Goal: Task Accomplishment & Management: Use online tool/utility

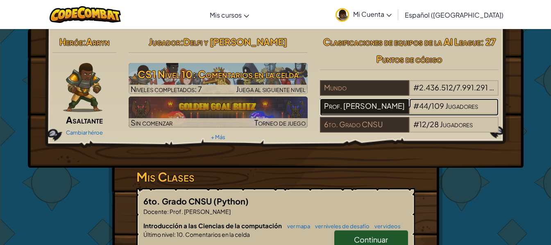
click at [377, 106] on div "Prof. [PERSON_NAME]" at bounding box center [364, 107] width 89 height 16
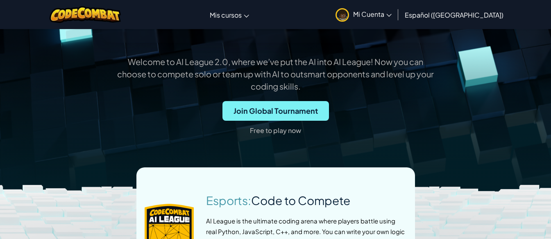
scroll to position [246, 0]
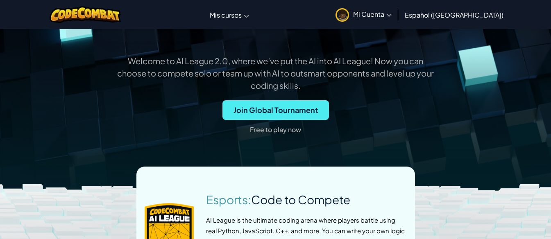
click at [291, 136] on p "Free to play now" at bounding box center [275, 129] width 51 height 13
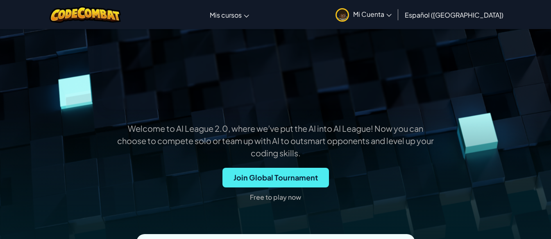
scroll to position [164, 0]
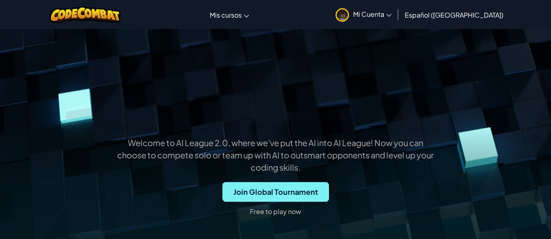
click at [274, 202] on span "Join Global Tournament" at bounding box center [275, 192] width 107 height 20
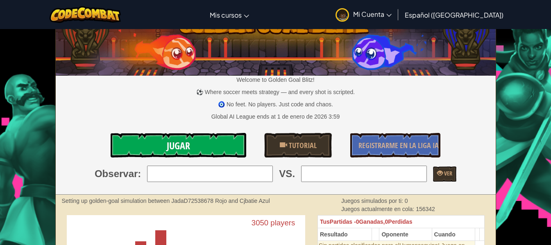
scroll to position [41, 0]
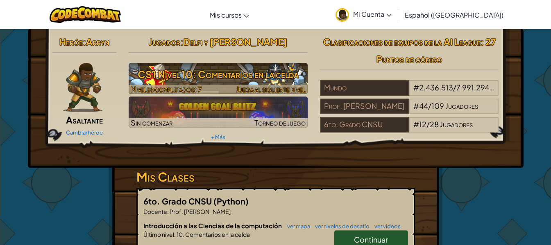
click at [199, 75] on h3 "CS1 Nivel 10: Comentarios en la celda" at bounding box center [218, 74] width 179 height 18
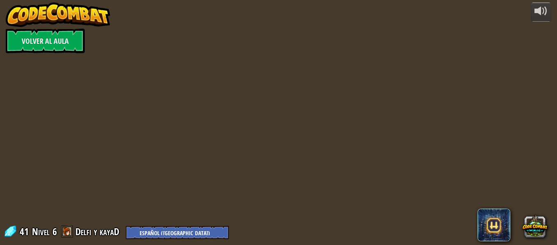
select select "es-419"
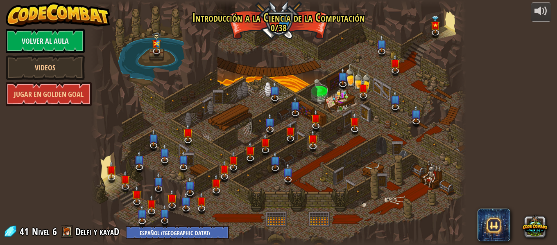
select select "es-419"
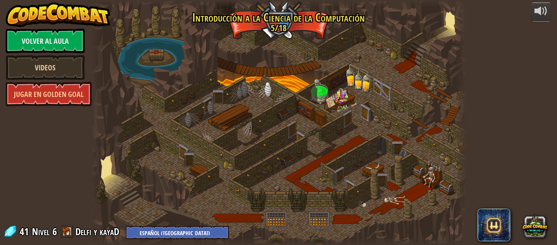
select select "es-419"
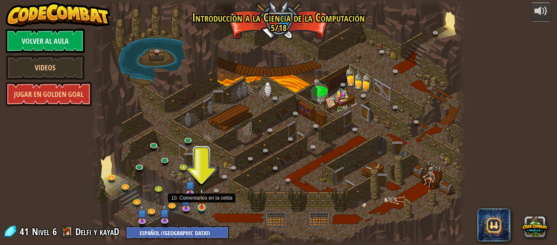
click at [201, 207] on img at bounding box center [201, 198] width 9 height 20
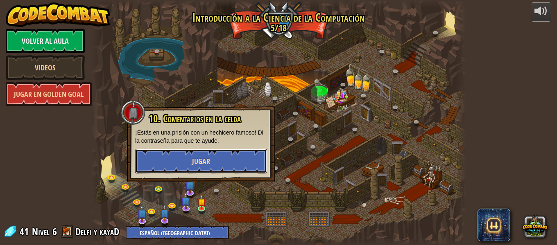
click at [215, 166] on button "Jugar" at bounding box center [201, 161] width 132 height 25
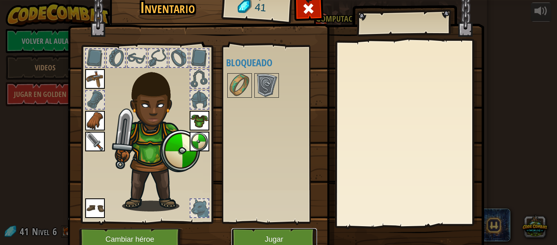
click at [253, 236] on button "Jugar" at bounding box center [275, 240] width 86 height 23
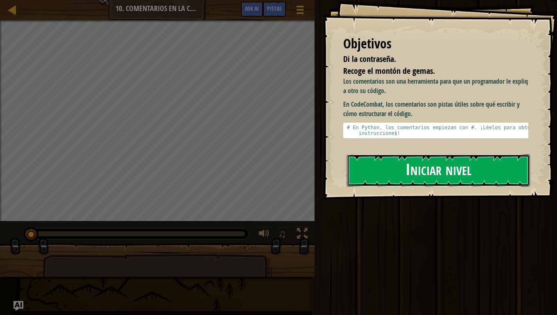
click at [486, 156] on button "Iniciar nivel" at bounding box center [438, 170] width 183 height 32
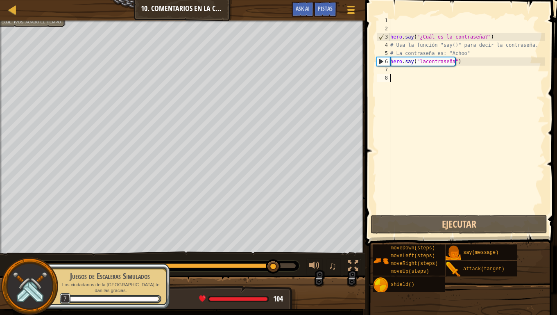
click at [401, 70] on div "hero . say ( "¿Cuál es la contraseña?" ) # Usa la función "say()" para decir la…" at bounding box center [467, 122] width 156 height 213
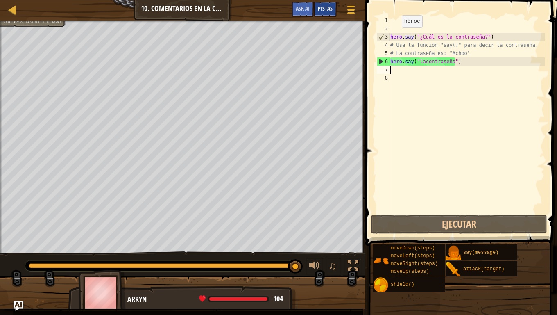
click at [328, 4] on div "Pistas" at bounding box center [325, 9] width 23 height 15
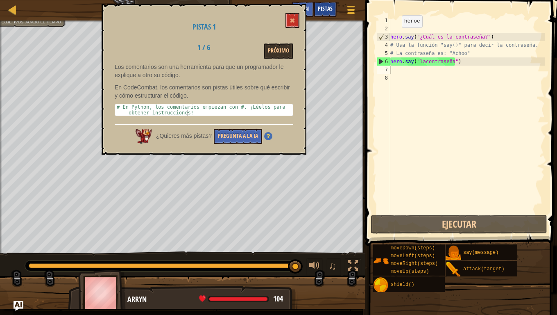
click at [328, 4] on div "Pistas" at bounding box center [325, 9] width 23 height 15
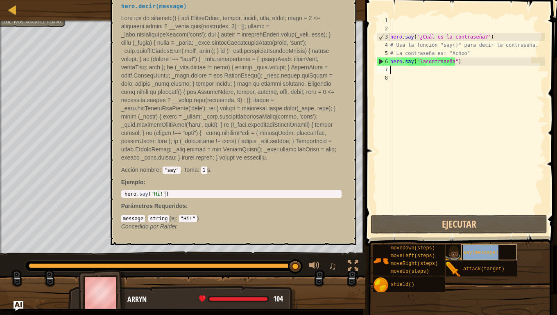
click at [466, 245] on span "say(message)" at bounding box center [480, 253] width 35 height 6
click at [470, 245] on div "say(message)" at bounding box center [489, 252] width 56 height 16
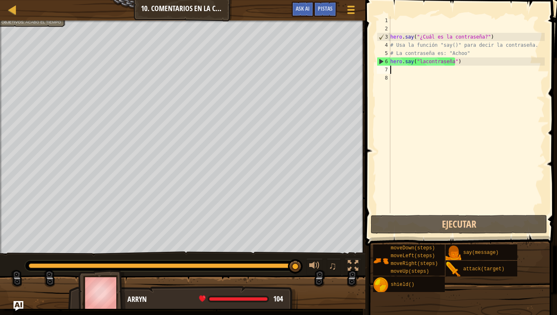
click at [401, 70] on div "hero . say ( "¿Cuál es la contraseña?" ) # Usa la función "say()" para decir la…" at bounding box center [467, 122] width 156 height 213
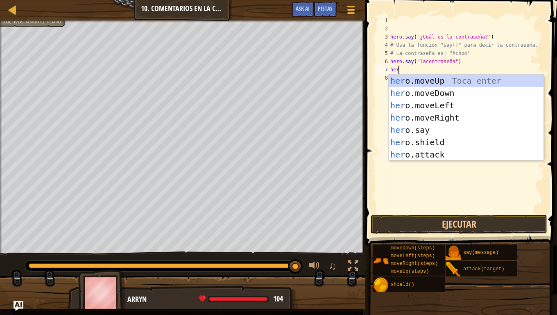
scroll to position [4, 0]
click at [440, 127] on div "hero .moveUp Toca enter hero .moveDown Toca enter hero .moveLeft Toca enter her…" at bounding box center [466, 130] width 155 height 111
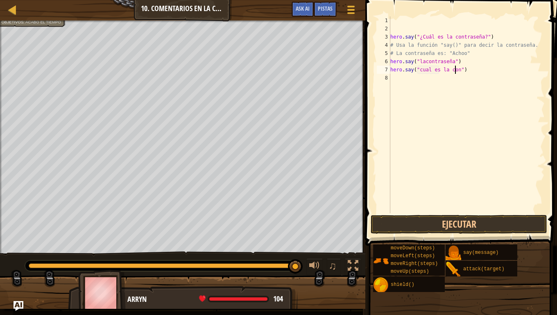
scroll to position [4, 5]
type textarea "hero.say("cual es la contraseña")"
click at [413, 226] on button "Ejecutar" at bounding box center [459, 224] width 177 height 19
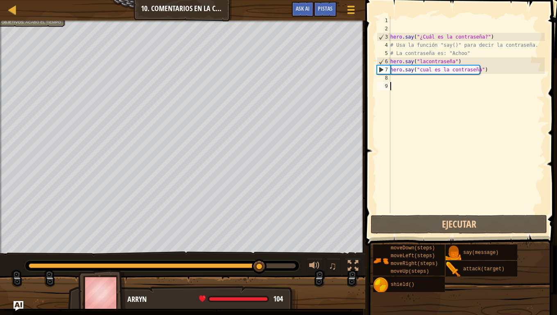
click at [402, 83] on div "hero . say ( "¿Cuál es la contraseña?" ) # Usa la función "say()" para decir la…" at bounding box center [467, 122] width 156 height 213
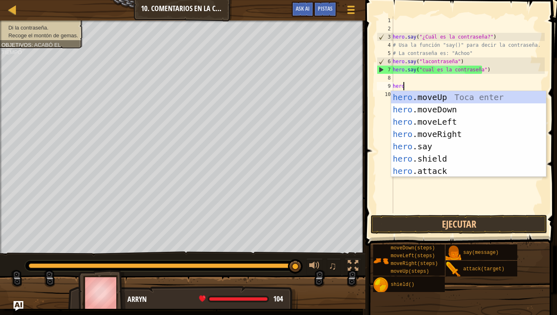
scroll to position [4, 0]
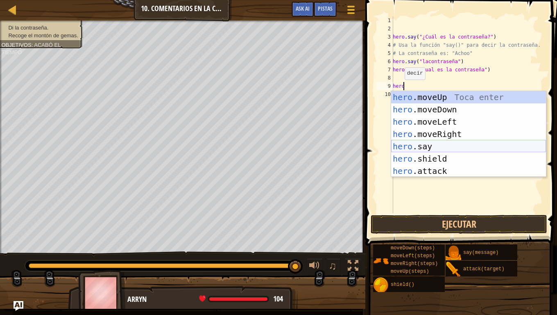
click at [410, 148] on div "hero .moveUp Toca enter hero .moveDown Toca enter hero .moveLeft Toca enter her…" at bounding box center [468, 146] width 155 height 111
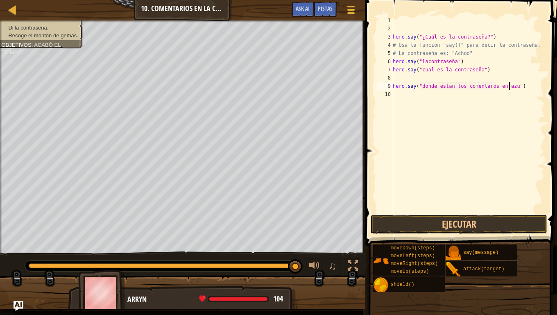
scroll to position [4, 10]
click at [484, 222] on button "Ejecutar" at bounding box center [459, 224] width 177 height 19
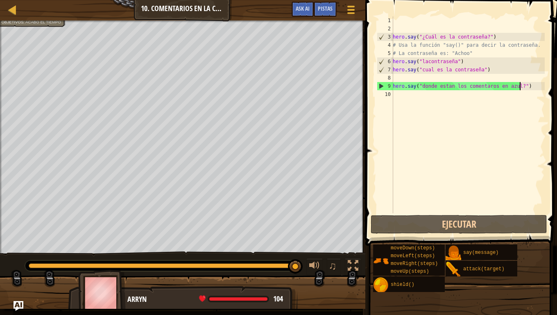
click at [529, 86] on div "hero . say ( "¿Cuál es la contraseña?" ) # Usa la función "say()" para decir la…" at bounding box center [468, 122] width 154 height 213
click at [383, 86] on div "9" at bounding box center [385, 86] width 16 height 8
click at [378, 86] on div "9" at bounding box center [385, 86] width 16 height 8
click at [381, 82] on div "9" at bounding box center [385, 86] width 16 height 8
click at [531, 89] on div "hero . say ( "¿Cuál es la contraseña?" ) # Usa la función "say()" para decir la…" at bounding box center [468, 122] width 154 height 213
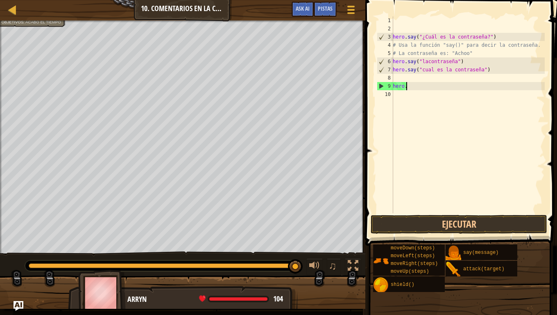
scroll to position [4, 0]
type textarea "h"
click at [429, 78] on div "hero . say ( "¿Cuál es la contraseña?" ) # Usa la función "say()" para decir la…" at bounding box center [468, 122] width 154 height 213
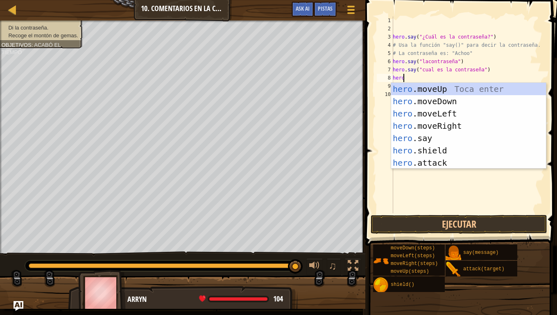
scroll to position [4, 0]
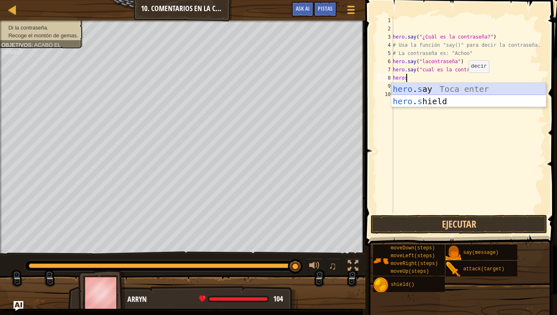
click at [461, 90] on div "hero . s ay Toca enter hero . s hield [PERSON_NAME] enter" at bounding box center [468, 107] width 155 height 49
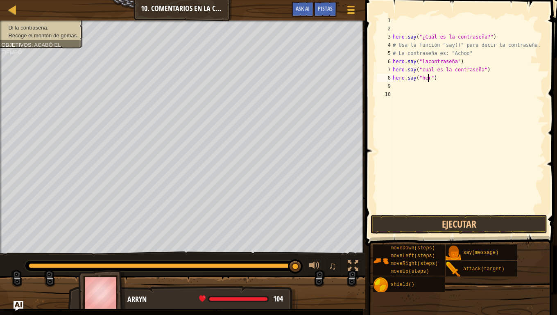
scroll to position [4, 3]
type textarea "hero.say("hero")"
click at [453, 220] on button "Ejecutar" at bounding box center [459, 224] width 177 height 19
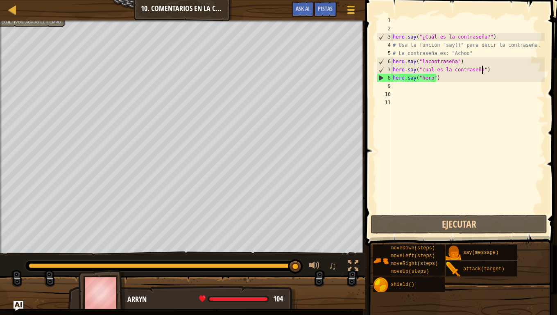
click at [487, 68] on div "hero . say ( "¿Cuál es la contraseña?" ) # Usa la función "say()" para decir la…" at bounding box center [468, 122] width 154 height 213
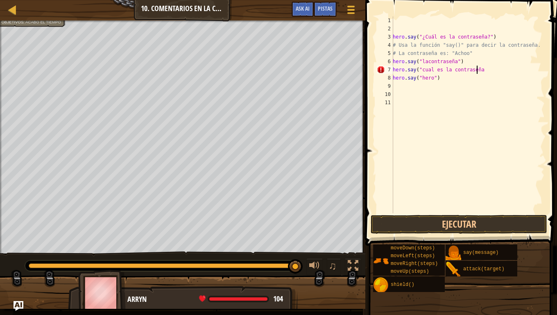
click at [488, 68] on div "hero . say ( "¿Cuál es la contraseña?" ) # Usa la función "say()" para decir la…" at bounding box center [468, 122] width 154 height 213
type textarea "h"
click at [462, 59] on div "hero . say ( "¿Cuál es la contraseña?" ) # Usa la función "say()" para decir la…" at bounding box center [468, 122] width 154 height 213
type textarea "h"
click at [441, 77] on div "hero . say ( "¿Cuál es la contraseña?" ) # Usa la función "say()" para decir la…" at bounding box center [468, 122] width 154 height 213
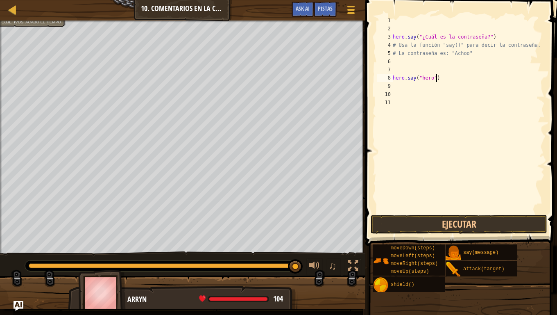
type textarea "hero.say("hero")"
type textarea "# La contraseña es: "Achoo"
click at [396, 57] on div "hero . say ( "¿Cuál es la contraseña?" ) # Usa la función "say()" para decir la…" at bounding box center [466, 122] width 157 height 213
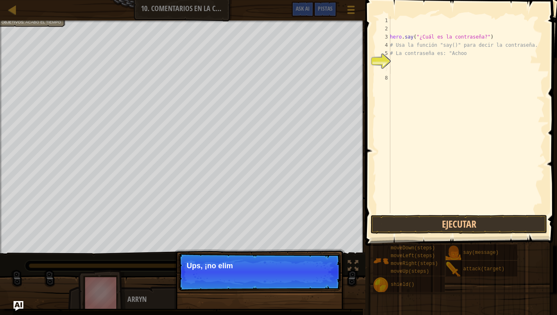
click at [393, 66] on div "hero . say ( "¿Cuál es la contraseña?" ) # Usa la función "say()" para decir la…" at bounding box center [466, 122] width 157 height 213
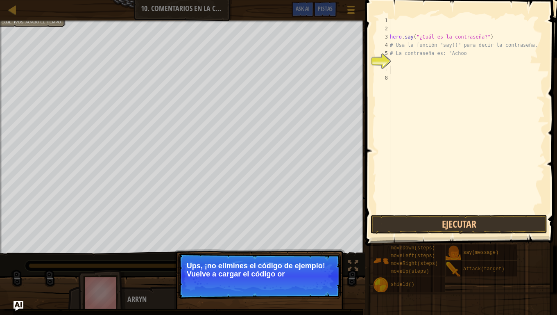
click at [400, 59] on div "hero . say ( "¿Cuál es la contraseña?" ) # Usa la función "say()" para decir la…" at bounding box center [466, 122] width 157 height 213
click at [322, 245] on button "↻ Reload" at bounding box center [316, 284] width 36 height 12
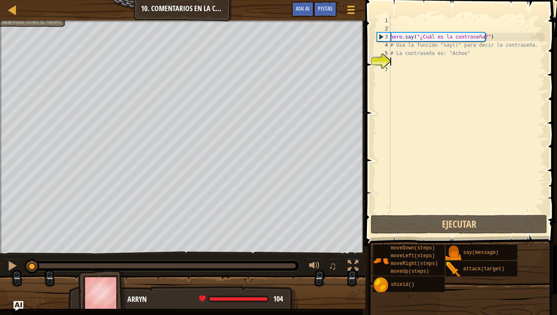
click at [398, 62] on div "hero . say ( "¿Cuál es la contraseña?" ) # Usa la función "say()" para decir la…" at bounding box center [467, 122] width 156 height 213
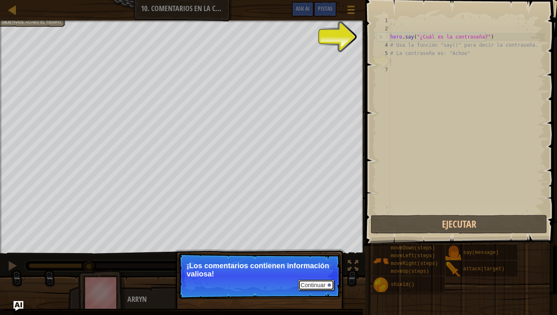
click at [318, 245] on button "Continuar" at bounding box center [316, 284] width 36 height 11
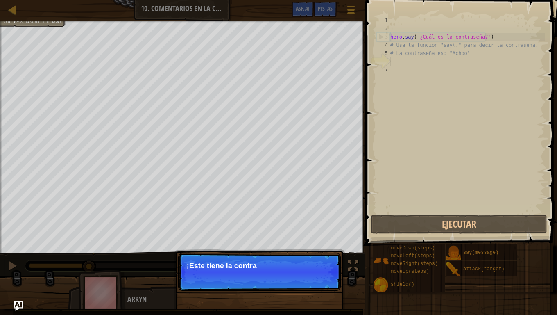
click at [312, 245] on p "Continuar ¡Este tiene la contra" at bounding box center [259, 272] width 163 height 38
click at [312, 245] on p "Continuar ¡Este tiene la contraseña pa" at bounding box center [259, 272] width 163 height 38
click at [312, 245] on p "Continuar ¡Este tiene la contraseña para el h" at bounding box center [259, 272] width 163 height 38
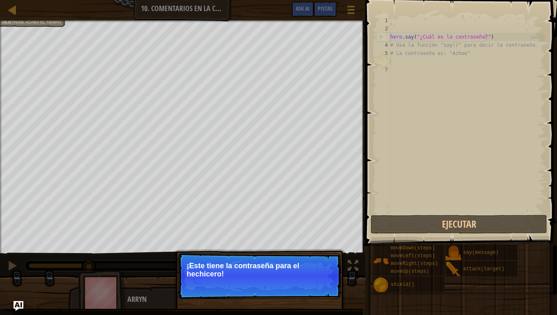
click at [311, 245] on p "¡Este tiene la contraseña para el hechicero!" at bounding box center [259, 269] width 145 height 16
click at [312, 245] on p "¡Este tiene la contraseña para el hechicero!" at bounding box center [259, 269] width 145 height 16
click at [311, 245] on p "¡Este tiene la contraseña para el hechicero!" at bounding box center [259, 269] width 145 height 16
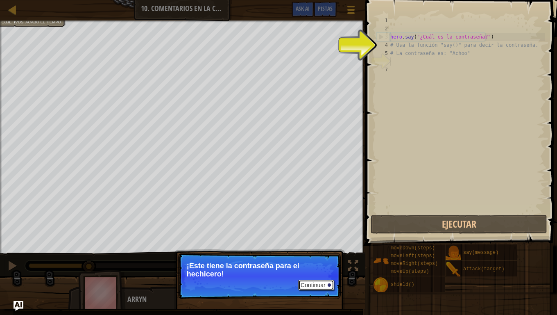
click at [313, 245] on button "Continuar" at bounding box center [316, 284] width 36 height 11
click at [313, 245] on p "Continuar ¡Este tiene la contraseña para el hechicero!" at bounding box center [259, 276] width 163 height 46
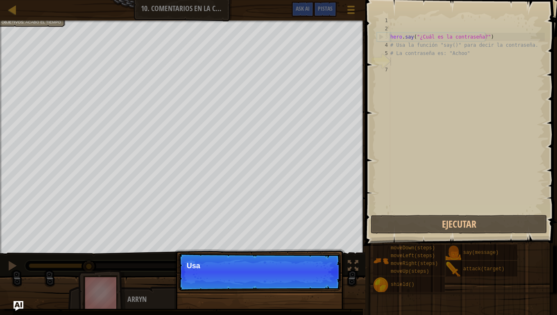
click at [313, 245] on p "Continuar Usa" at bounding box center [259, 272] width 163 height 38
click at [313, 245] on p "Continuar Usa la fun" at bounding box center [259, 272] width 163 height 38
click at [313, 245] on p "Continuar Usa la función he" at bounding box center [259, 272] width 163 height 39
click at [313, 245] on p "Continuar Usa la función hero.say(" at bounding box center [259, 272] width 163 height 39
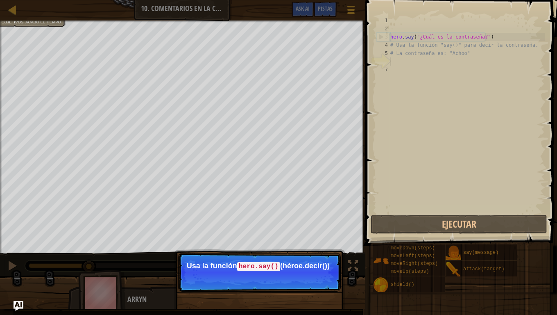
click at [313, 245] on p "Continuar Usa la función hero.say() (héroe.decir())" at bounding box center [259, 272] width 163 height 39
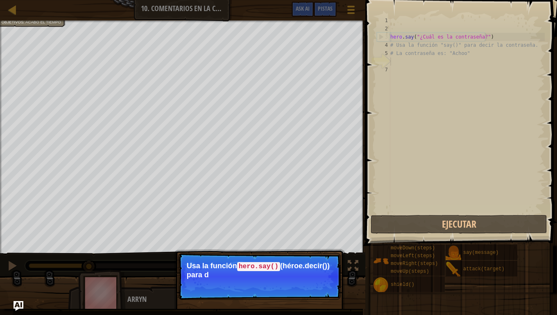
click at [313, 245] on p "Continuar Usa la función hero.say() (héroe.decir()) para d" at bounding box center [259, 276] width 163 height 47
click at [313, 245] on p "Continuar Usa la función hero.say() (héroe.decir()) para decirle" at bounding box center [259, 276] width 163 height 47
click at [317, 245] on p "Continuar Usa la función hero.say() (héroe.decir()) para decirle la contraseña" at bounding box center [259, 276] width 163 height 47
click at [318, 245] on p "Continuar Usa la función hero.say() (héroe.decir()) para decirle la contraseña …" at bounding box center [259, 276] width 163 height 47
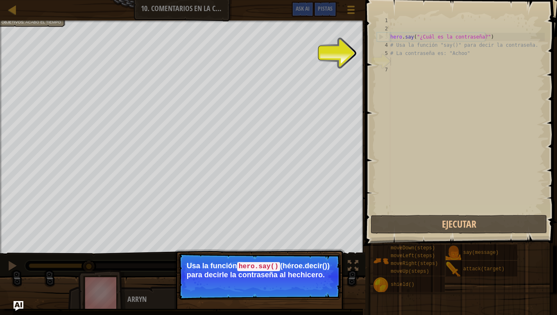
click at [318, 245] on p "Continuar Usa la función hero.say() (héroe.decir()) para decirle la contraseña …" at bounding box center [259, 276] width 163 height 47
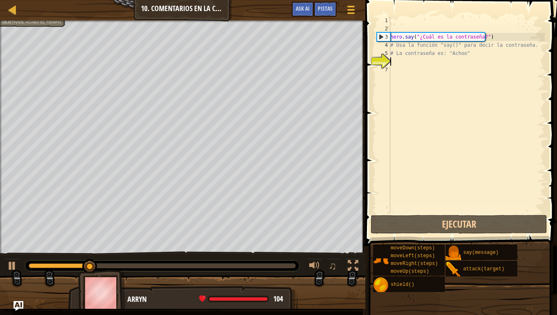
click at [318, 245] on div "Di la contraseña. Recoge el montón [PERSON_NAME]. Objetivos : Acabó el tiempo ♫…" at bounding box center [278, 164] width 557 height 288
click at [395, 59] on div "hero . say ( "¿Cuál es la contraseña?" ) # Usa la función "say()" para decir la…" at bounding box center [467, 122] width 156 height 213
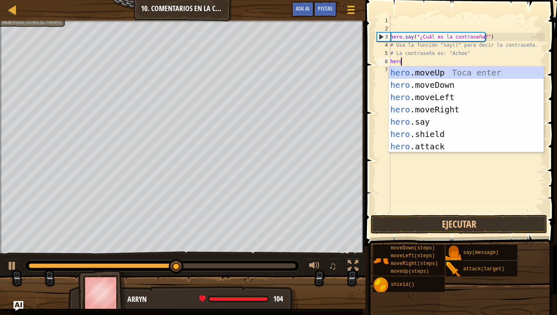
scroll to position [4, 0]
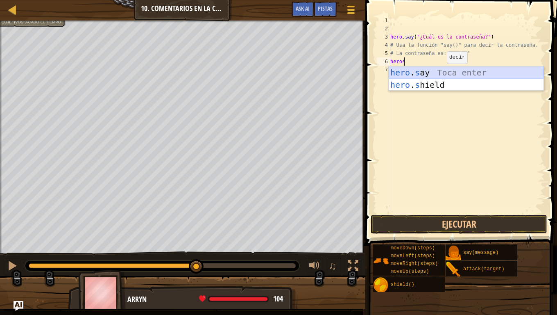
click at [418, 72] on div "hero . s ay Toca enter hero . s hield [PERSON_NAME] enter" at bounding box center [466, 90] width 155 height 49
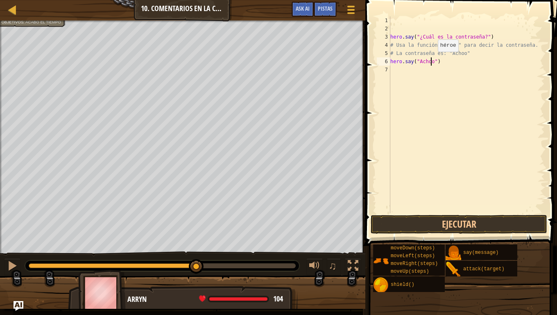
scroll to position [4, 3]
type textarea "hero.say("Achoo")"
click at [467, 222] on button "Ejecutar" at bounding box center [459, 224] width 177 height 19
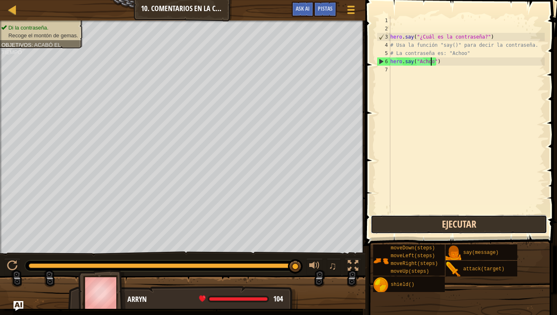
click at [415, 220] on button "Ejecutar" at bounding box center [459, 224] width 177 height 19
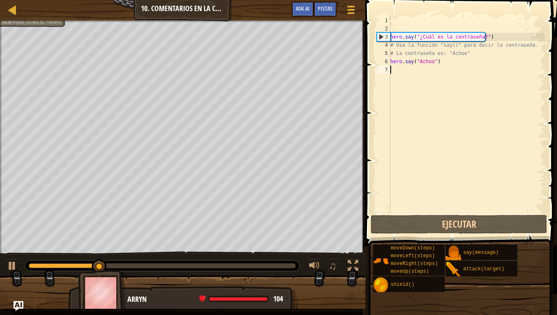
click at [412, 75] on div "hero . say ( "¿Cuál es la contraseña?" ) # Usa la función "say()" para decir la…" at bounding box center [467, 122] width 156 height 213
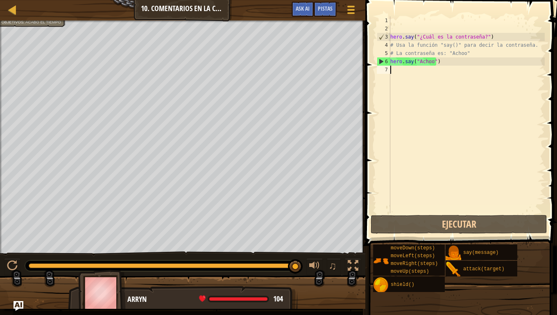
type textarea "m"
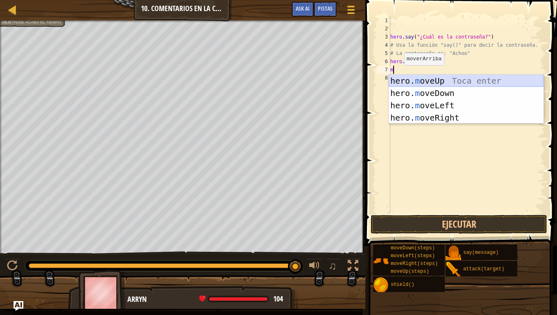
click at [421, 80] on div "hero. m oveUp Toca enter hero. m oveDown Toca enter hero. m oveLeft Toca enter …" at bounding box center [466, 112] width 155 height 74
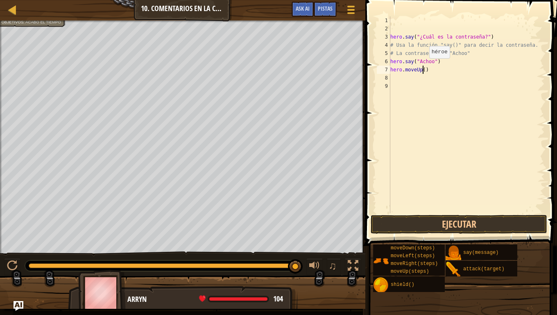
click at [422, 66] on div "hero . say ( "¿Cuál es la contraseña?" ) # Usa la función "say()" para decir la…" at bounding box center [467, 122] width 156 height 213
type textarea "hero.moveUp(4)"
click at [407, 218] on button "Ejecutar" at bounding box center [459, 224] width 177 height 19
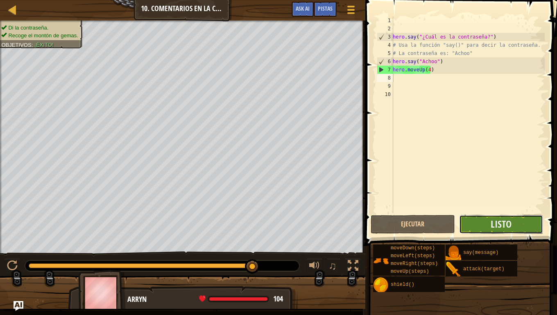
click at [490, 229] on button "Listo" at bounding box center [501, 224] width 84 height 19
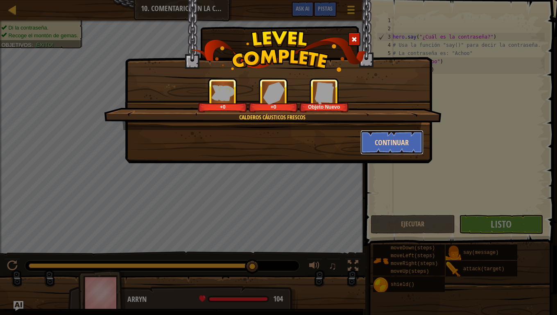
click at [378, 150] on button "Continuar" at bounding box center [393, 142] width 64 height 25
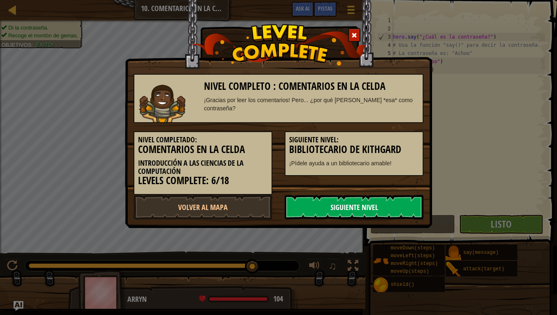
click at [340, 202] on link "Siguiente Nivel" at bounding box center [354, 207] width 139 height 25
click at [335, 209] on link "Siguiente Nivel" at bounding box center [354, 207] width 139 height 25
click at [338, 209] on link "Siguiente Nivel" at bounding box center [354, 207] width 139 height 25
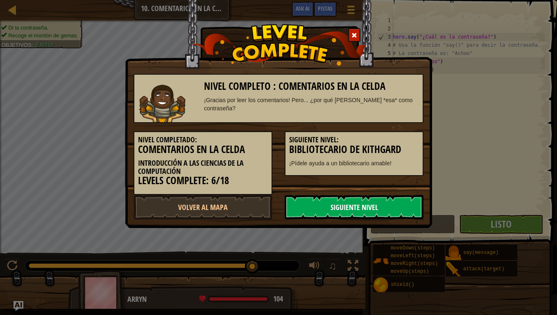
click at [338, 209] on link "Siguiente Nivel" at bounding box center [354, 207] width 139 height 25
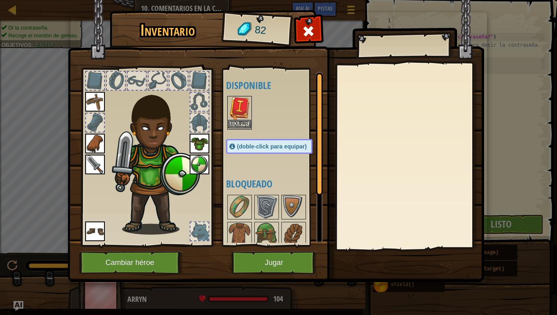
click at [244, 117] on img at bounding box center [239, 108] width 23 height 23
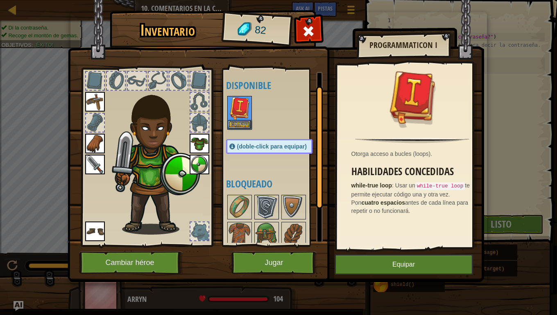
scroll to position [67, 0]
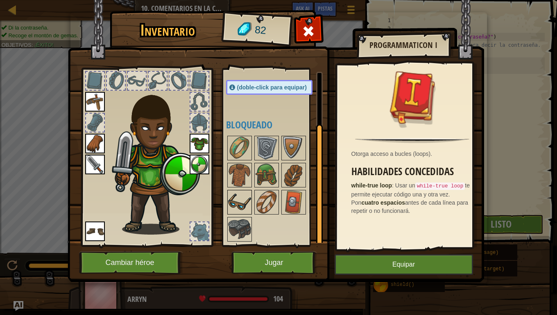
click at [229, 207] on img at bounding box center [239, 202] width 23 height 23
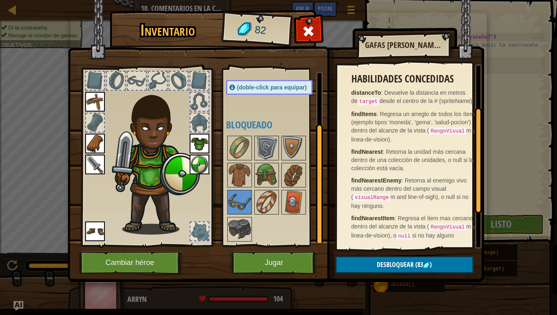
scroll to position [0, 0]
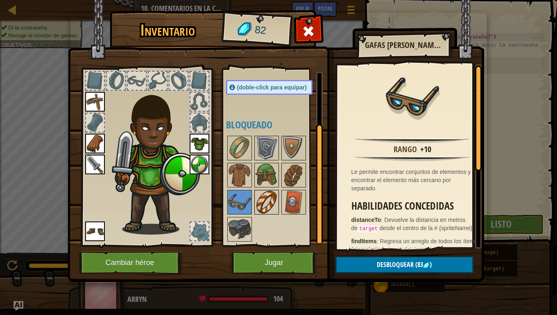
click at [277, 197] on img at bounding box center [266, 202] width 23 height 23
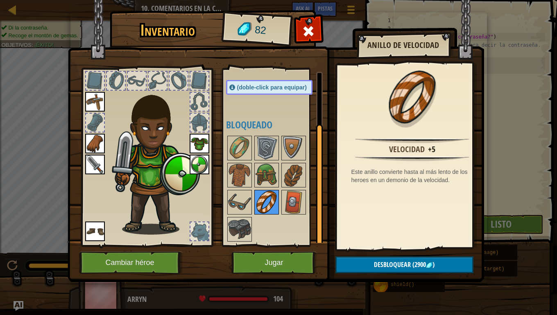
click at [272, 204] on img at bounding box center [266, 202] width 23 height 23
click at [293, 202] on img at bounding box center [293, 202] width 23 height 23
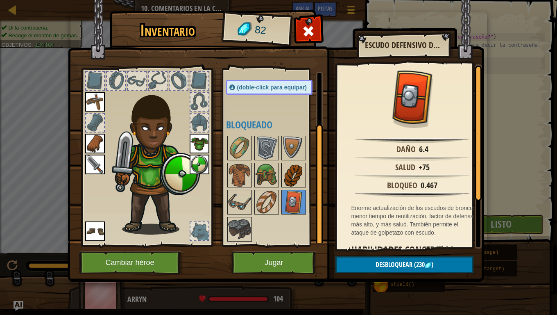
click at [295, 170] on img at bounding box center [293, 174] width 23 height 23
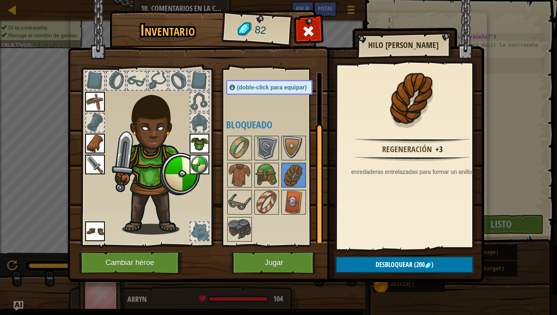
click at [266, 161] on div at bounding box center [277, 188] width 103 height 108
drag, startPoint x: 230, startPoint y: 160, endPoint x: 239, endPoint y: 156, distance: 10.4
click at [239, 156] on div "Disponible [GEOGRAPHIC_DATA] [GEOGRAPHIC_DATA] [GEOGRAPHIC_DATA] [GEOGRAPHIC_DA…" at bounding box center [277, 157] width 103 height 171
click at [249, 160] on div at bounding box center [277, 188] width 103 height 108
click at [247, 173] on img at bounding box center [239, 174] width 23 height 23
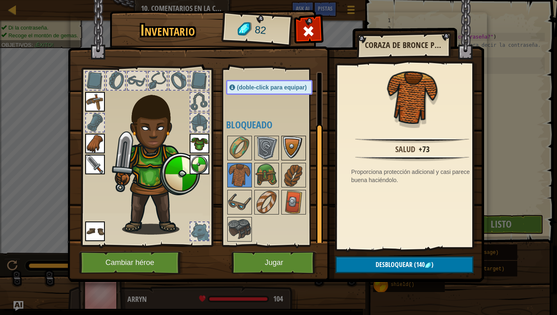
click at [297, 148] on img at bounding box center [293, 147] width 23 height 23
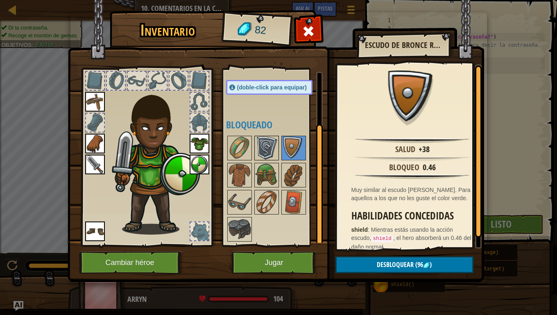
click at [264, 144] on img at bounding box center [266, 147] width 23 height 23
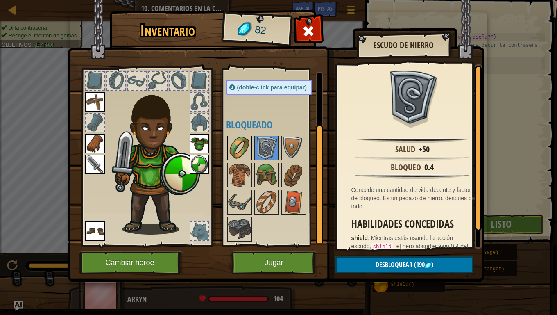
click at [243, 145] on img at bounding box center [239, 147] width 23 height 23
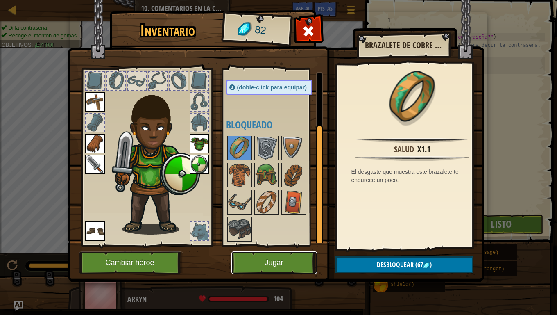
click at [270, 245] on button "Jugar" at bounding box center [275, 262] width 86 height 23
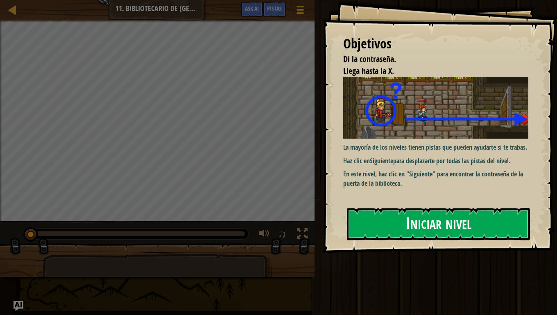
click at [451, 138] on div "La mayoría de los niveles tienen pistas que pueden ayudarte si te trabas. Haz c…" at bounding box center [438, 132] width 191 height 111
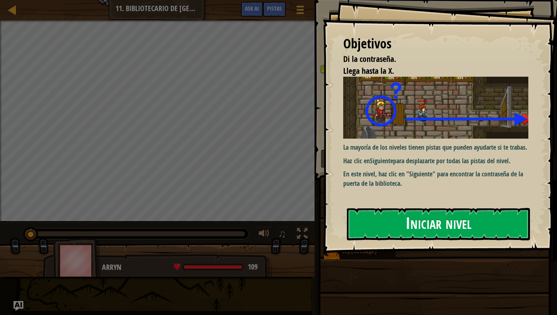
click at [421, 230] on button "Iniciar nivel" at bounding box center [438, 224] width 183 height 32
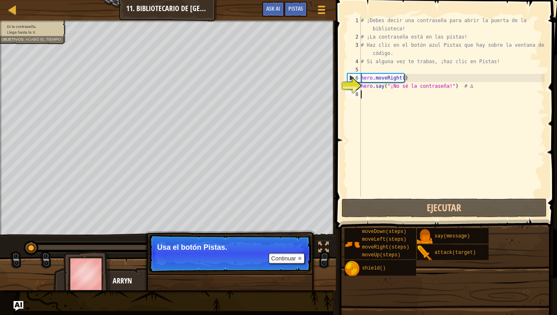
click at [370, 95] on div "# ¡Debes decir una contraseña para abrir la puerta de la biblioteca! # ¡La cont…" at bounding box center [452, 118] width 186 height 205
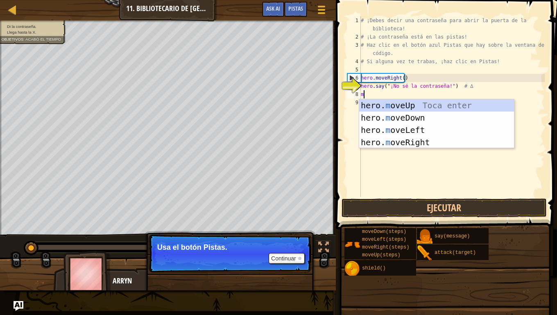
type textarea "mo"
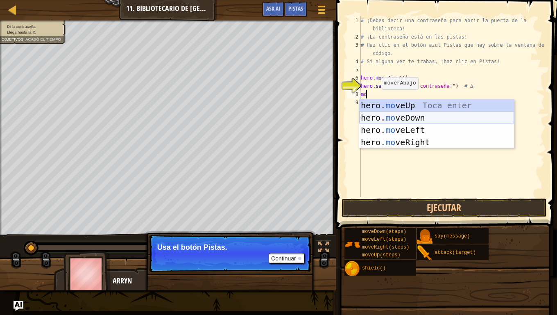
click at [398, 116] on div "hero. mo veUp Toca enter hero. mo veDown Toca enter hero. mo veLeft Toca enter …" at bounding box center [436, 136] width 155 height 74
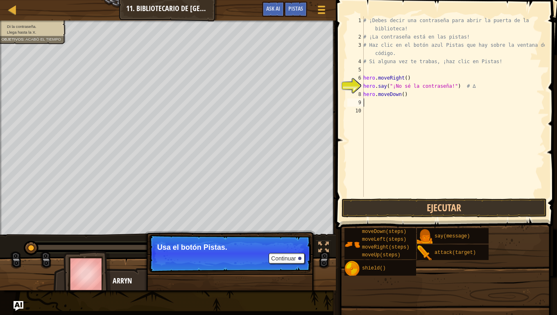
click at [367, 98] on div "# ¡Debes decir una contraseña para abrir la puerta de la biblioteca! # ¡La cont…" at bounding box center [453, 118] width 183 height 205
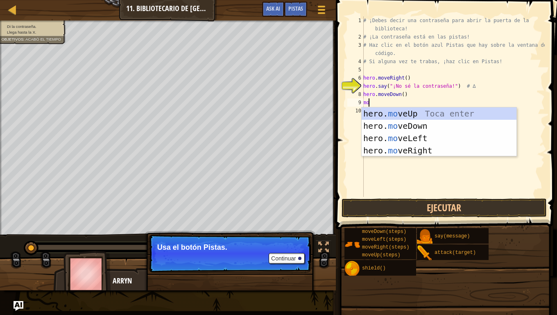
type textarea "move"
click at [412, 150] on div "hero. move Up Toca enter hero. move Down Toca enter hero. move Left Toca enter …" at bounding box center [439, 144] width 155 height 74
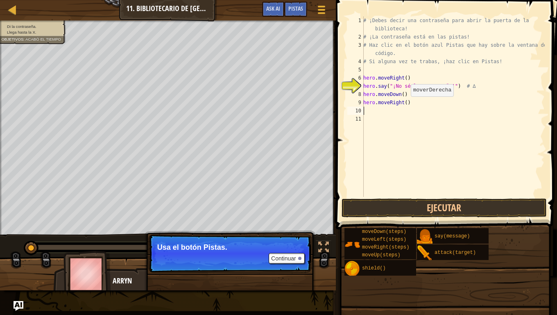
scroll to position [4, 0]
click at [406, 210] on button "Ejecutar" at bounding box center [444, 207] width 205 height 19
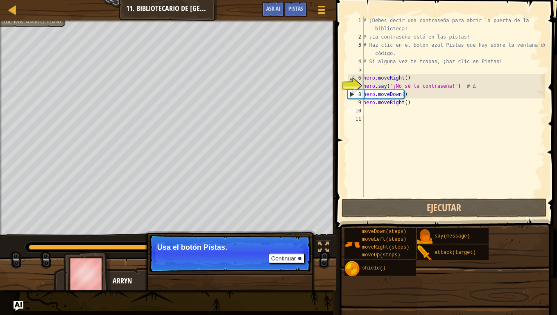
click at [410, 102] on div "# ¡Debes decir una contraseña para abrir la puerta de la biblioteca! # ¡La cont…" at bounding box center [453, 118] width 183 height 205
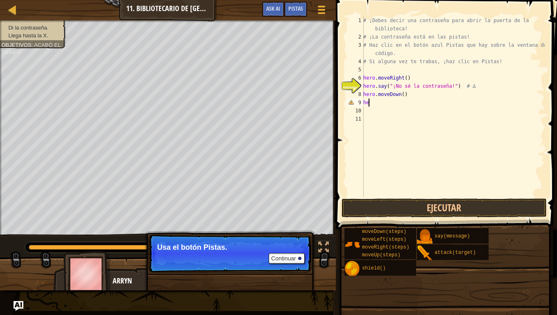
type textarea "h"
click at [290, 10] on span "Pistas" at bounding box center [295, 9] width 15 height 8
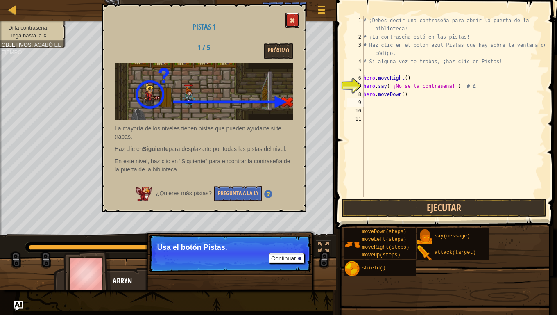
click at [298, 22] on button at bounding box center [293, 20] width 14 height 15
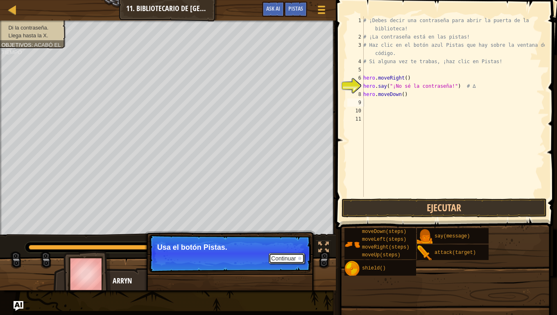
click at [295, 245] on button "Continuar" at bounding box center [287, 258] width 36 height 11
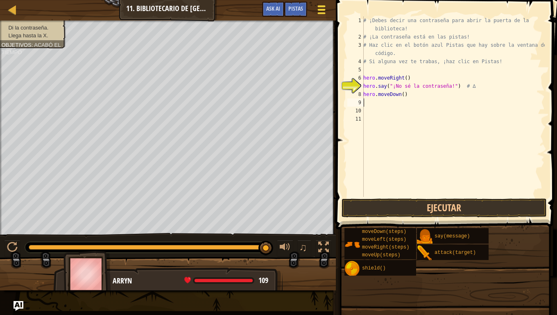
click at [323, 6] on span at bounding box center [322, 6] width 8 height 2
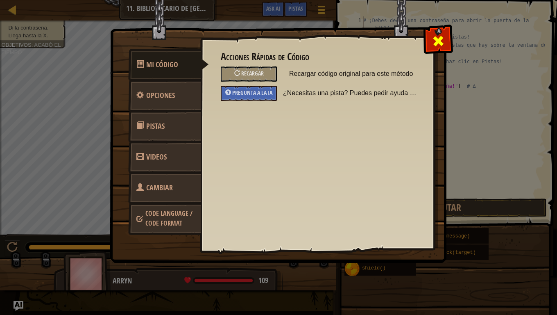
click at [438, 34] on span at bounding box center [438, 40] width 13 height 13
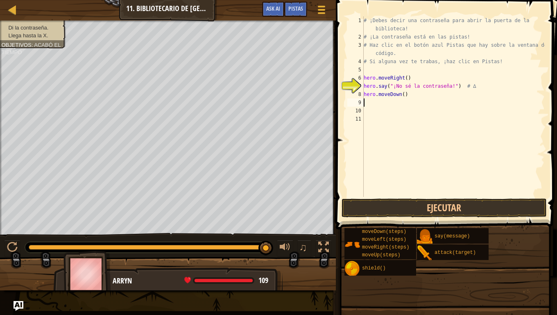
click at [413, 96] on div "# ¡Debes decir una contraseña para abrir la puerta de la biblioteca! # ¡La cont…" at bounding box center [453, 118] width 183 height 205
type textarea "h"
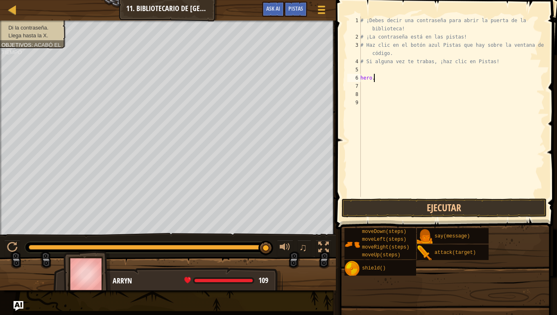
type textarea "h"
type textarea "#"
click at [372, 47] on div "# ¡Debes decir una contraseña para abrir la puerta de la biblioteca! # ¡La cont…" at bounding box center [452, 118] width 186 height 205
click at [316, 7] on div at bounding box center [321, 10] width 11 height 12
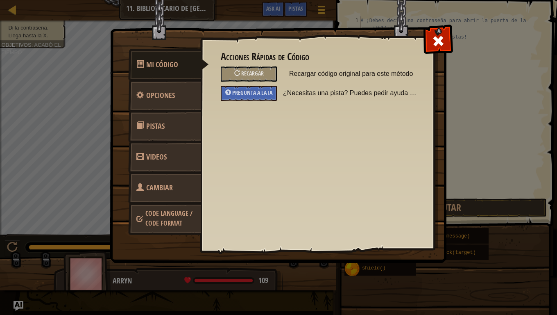
drag, startPoint x: 445, startPoint y: 39, endPoint x: 414, endPoint y: 38, distance: 30.4
click at [444, 39] on span at bounding box center [438, 40] width 13 height 13
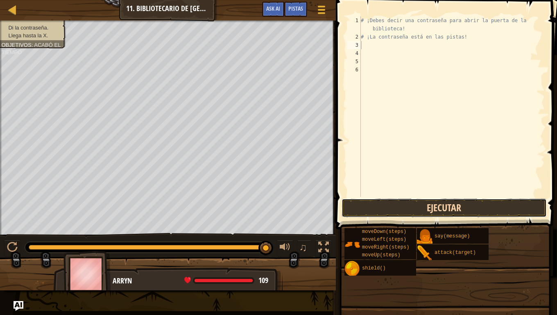
click at [428, 214] on button "Ejecutar" at bounding box center [444, 207] width 205 height 19
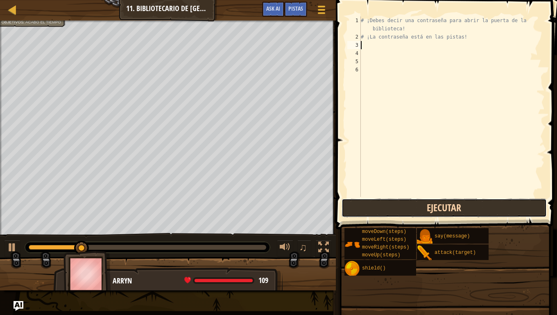
click at [427, 207] on button "Ejecutar" at bounding box center [444, 207] width 205 height 19
click at [419, 202] on button "Ejecutar" at bounding box center [444, 207] width 205 height 19
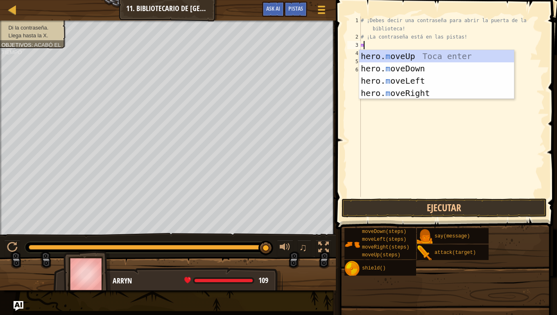
type textarea "mo"
click at [406, 83] on div "hero. mo veUp Toca enter hero. mo veDown Toca enter hero. mo veLeft Toca enter …" at bounding box center [436, 87] width 155 height 74
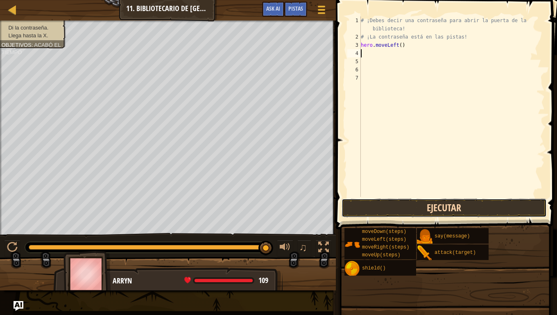
click at [410, 211] on button "Ejecutar" at bounding box center [444, 207] width 205 height 19
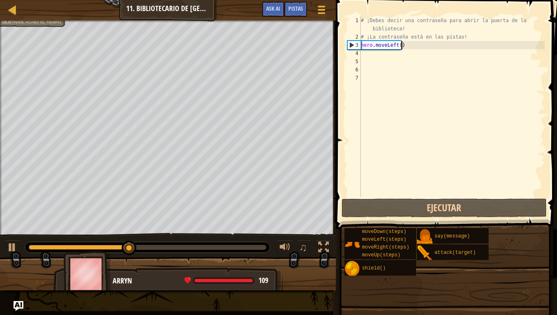
click at [409, 46] on div "# ¡Debes decir una contraseña para abrir la puerta de la biblioteca! # ¡La cont…" at bounding box center [452, 118] width 186 height 205
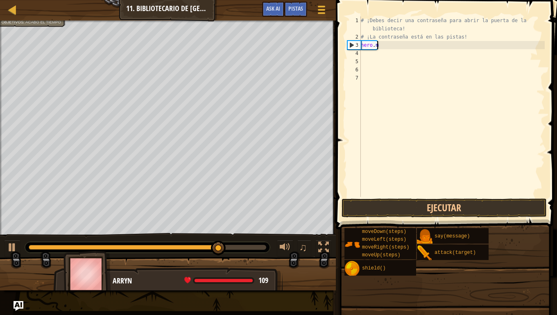
type textarea "h"
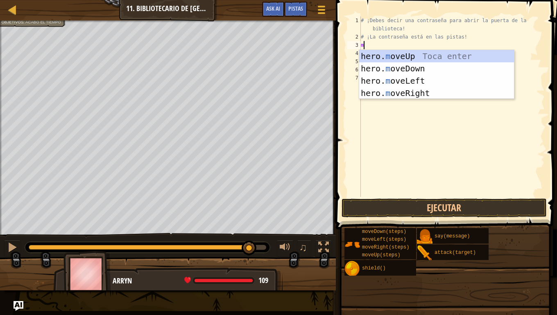
type textarea "mo"
drag, startPoint x: 415, startPoint y: 89, endPoint x: 415, endPoint y: 97, distance: 8.2
click at [415, 89] on div "hero. mo veUp Toca enter hero. mo veDown Toca enter hero. mo veLeft Toca enter …" at bounding box center [436, 87] width 155 height 74
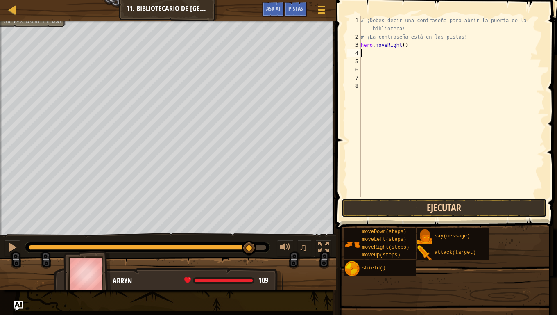
click at [425, 201] on button "Ejecutar" at bounding box center [444, 207] width 205 height 19
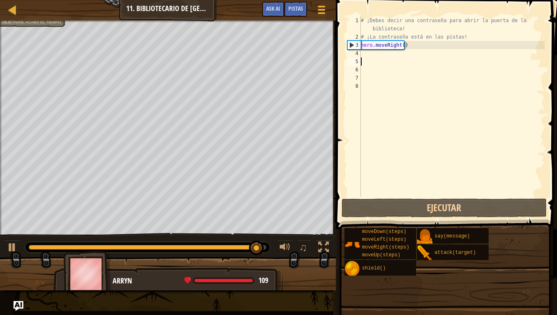
click at [393, 58] on div "# ¡Debes decir una contraseña para abrir la puerta de la biblioteca! # ¡La cont…" at bounding box center [452, 118] width 186 height 205
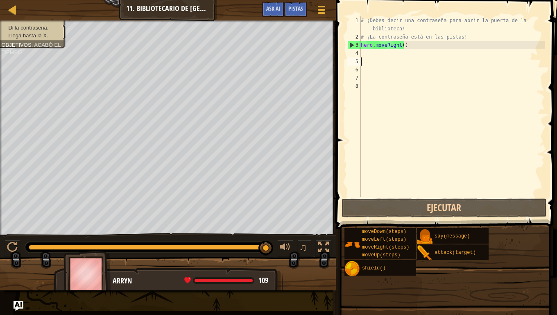
click at [393, 52] on div "# ¡Debes decir una contraseña para abrir la puerta de la biblioteca! # ¡La cont…" at bounding box center [452, 118] width 186 height 205
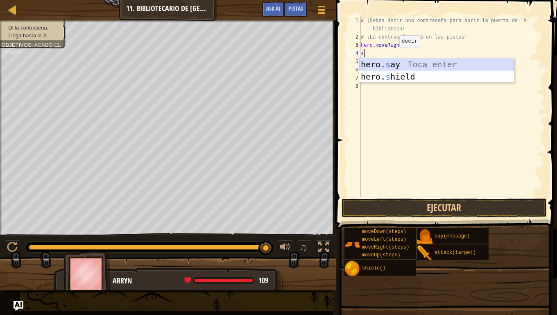
click at [400, 58] on div "1 2 3 4 hero. s ay Toca enter hero. s hield [PERSON_NAME] enter ההההההההההההההה…" at bounding box center [437, 70] width 156 height 25
click at [411, 60] on div "hero. s ay Toca enter hero. s hield [PERSON_NAME] enter" at bounding box center [436, 82] width 155 height 49
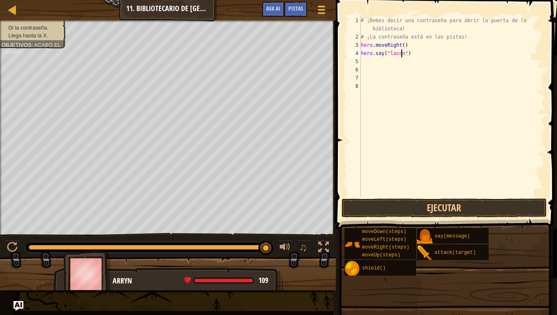
scroll to position [4, 3]
type textarea "hero.say("lacontraseña")"
click at [436, 203] on button "Ejecutar" at bounding box center [444, 207] width 205 height 19
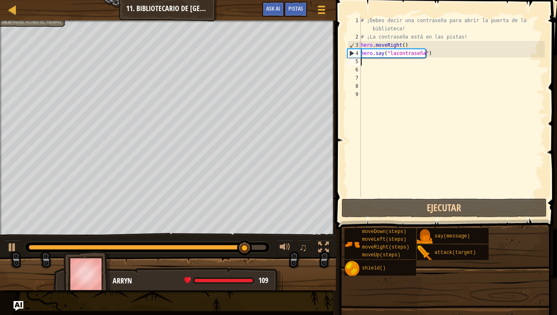
click at [444, 55] on div "# ¡Debes decir una contraseña para abrir la puerta de la biblioteca! # ¡La cont…" at bounding box center [452, 118] width 186 height 205
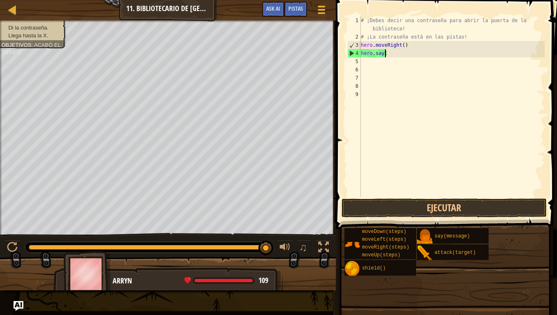
type textarea "h"
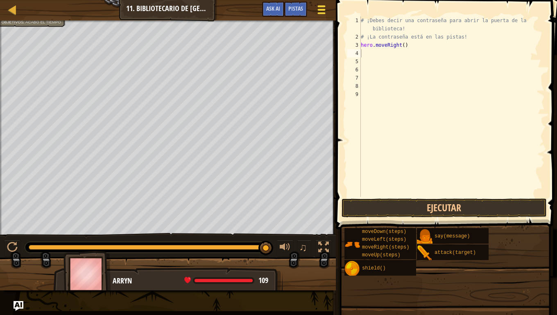
click at [322, 7] on div at bounding box center [321, 10] width 11 height 12
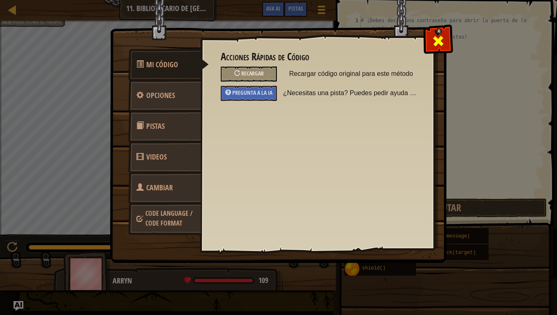
click at [436, 33] on div at bounding box center [438, 39] width 26 height 26
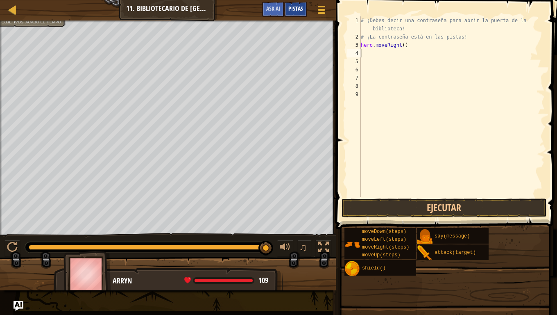
click at [294, 3] on div "Pistas" at bounding box center [295, 9] width 23 height 15
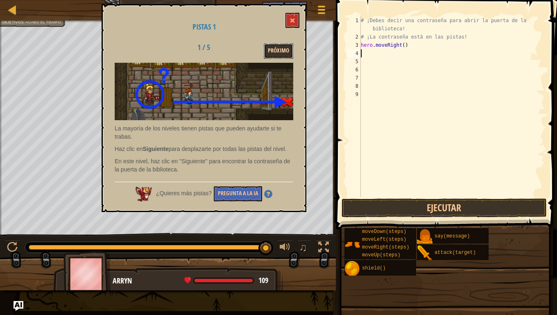
click at [281, 50] on button "Próximo" at bounding box center [279, 50] width 30 height 15
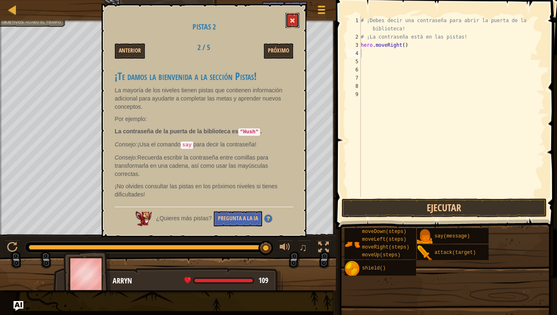
click at [293, 15] on button at bounding box center [293, 20] width 14 height 15
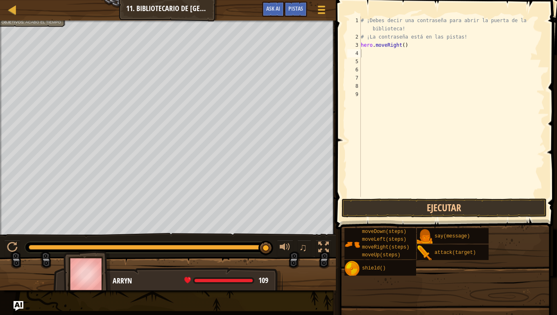
click at [375, 54] on div "# ¡Debes decir una contraseña para abrir la puerta de la biblioteca! # ¡La cont…" at bounding box center [452, 118] width 186 height 205
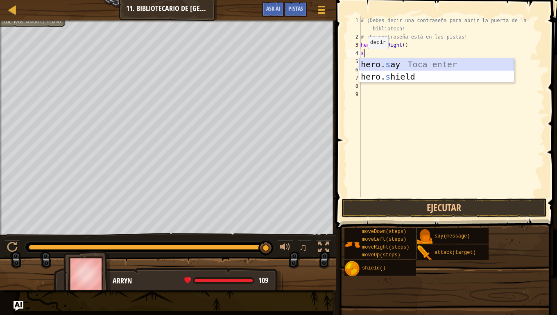
click at [390, 62] on div "hero. s ay Toca enter hero. s hield [PERSON_NAME] enter" at bounding box center [436, 82] width 155 height 49
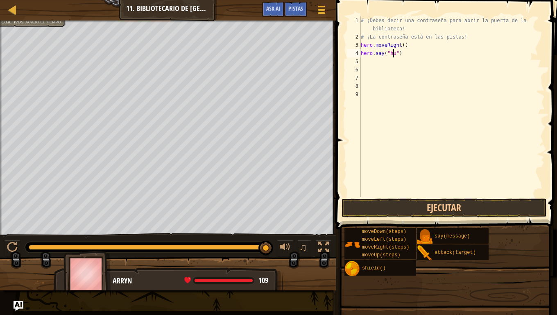
scroll to position [4, 3]
type textarea "hero.say("hush")"
click at [390, 201] on button "Ejecutar" at bounding box center [444, 207] width 205 height 19
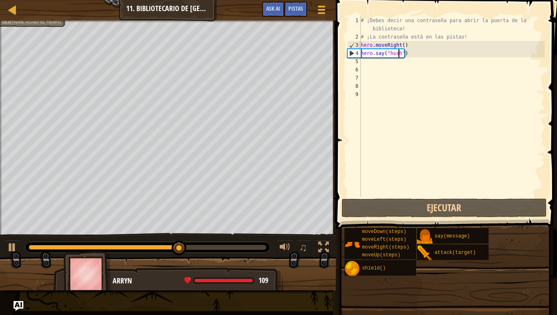
click at [378, 62] on div "# ¡Debes decir una contraseña para abrir la puerta de la biblioteca! # ¡La cont…" at bounding box center [452, 118] width 186 height 205
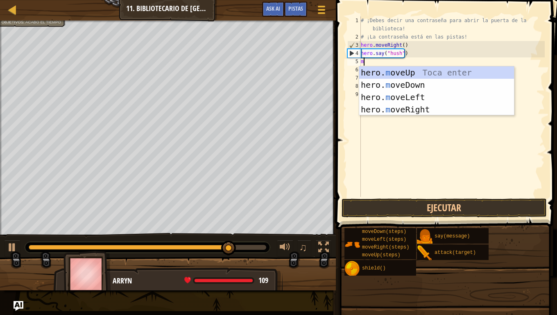
type textarea "mo"
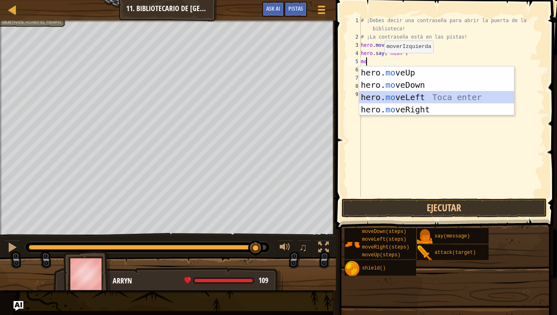
click at [409, 101] on div "hero. mo veUp Toca enter hero. mo veDown Toca enter hero. mo veLeft Toca enter …" at bounding box center [436, 103] width 155 height 74
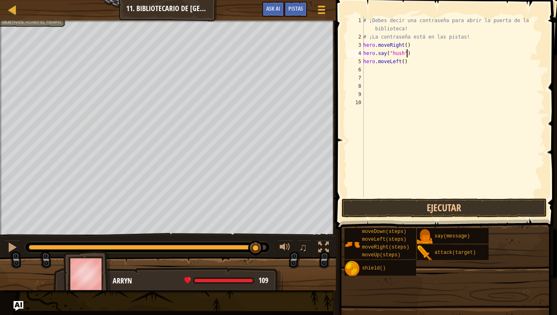
click at [406, 57] on div "# ¡Debes decir una contraseña para abrir la puerta de la biblioteca! # ¡La cont…" at bounding box center [453, 118] width 183 height 205
click at [405, 60] on div "# ¡Debes decir una contraseña para abrir la puerta de la biblioteca! # ¡La cont…" at bounding box center [453, 118] width 183 height 205
type textarea "h"
type textarea "m"
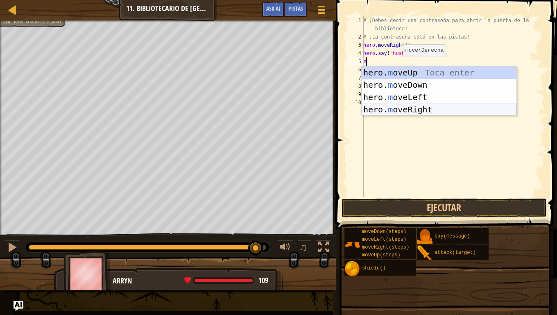
click at [405, 108] on div "hero. m oveUp Toca enter hero. m oveDown Toca enter hero. m oveLeft Toca enter …" at bounding box center [439, 103] width 155 height 74
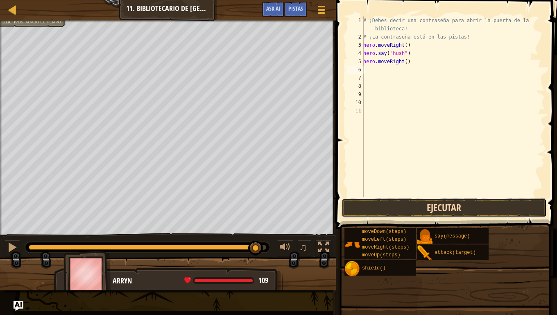
click at [393, 206] on button "Ejecutar" at bounding box center [444, 207] width 205 height 19
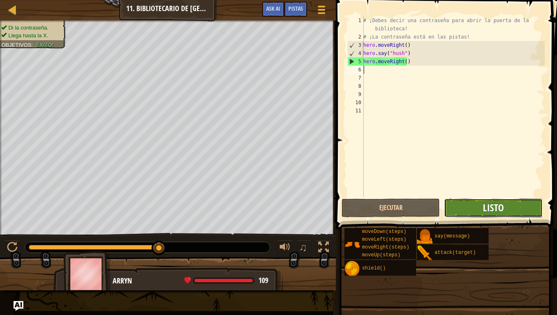
click at [490, 207] on span "Listo" at bounding box center [493, 207] width 21 height 13
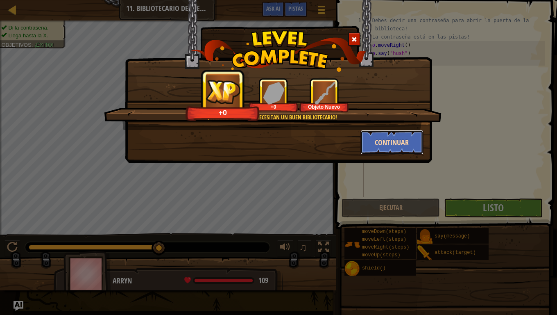
click at [405, 146] on button "Continuar" at bounding box center [393, 142] width 64 height 25
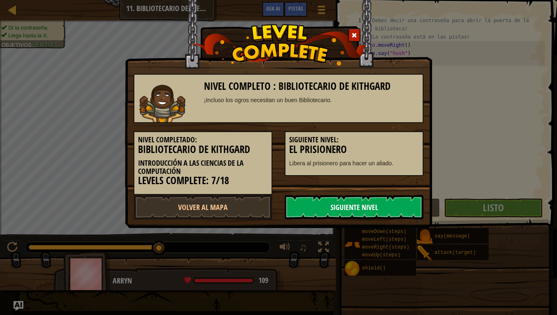
click at [364, 201] on link "Siguiente Nivel" at bounding box center [354, 207] width 139 height 25
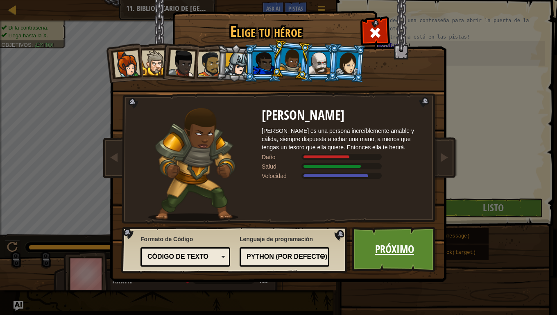
click at [388, 244] on link "Próximo" at bounding box center [395, 249] width 86 height 45
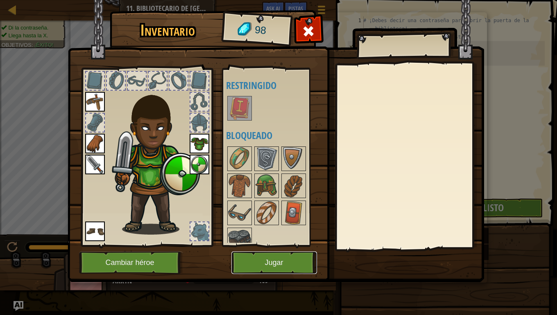
click at [259, 245] on button "Jugar" at bounding box center [275, 262] width 86 height 23
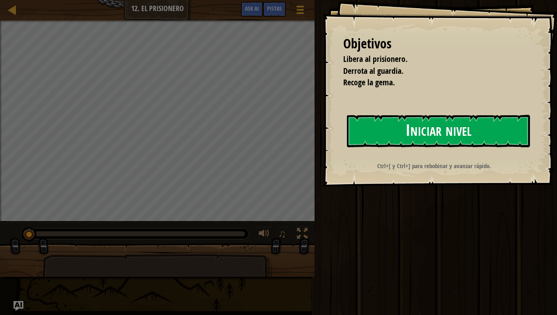
click at [404, 125] on button "Iniciar nivel" at bounding box center [438, 131] width 183 height 32
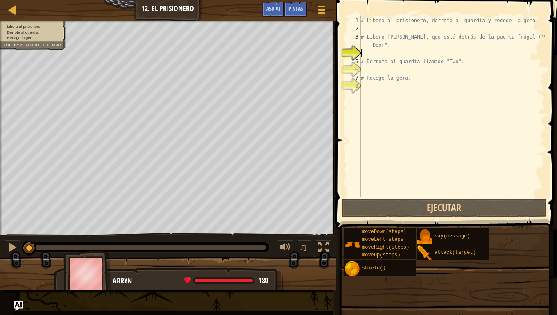
click at [368, 90] on div "# Libera al prisionero, derrota al guardia y recoge la gema. # Libera [PERSON_N…" at bounding box center [452, 114] width 186 height 197
click at [415, 81] on div "# Libera al prisionero, derrota al guardia y recoge la gema. # Libera [PERSON_N…" at bounding box center [452, 114] width 186 height 197
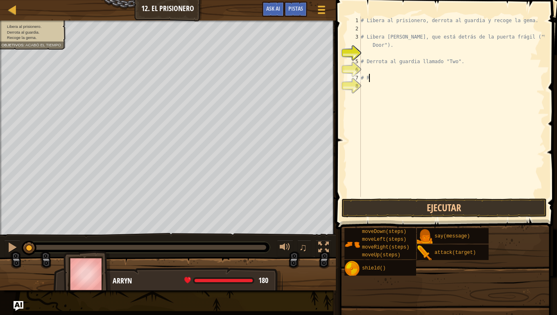
type textarea "#"
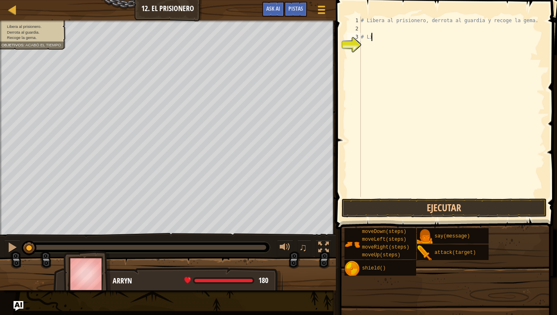
type textarea "#"
click at [368, 28] on div "# Libera al prisionero, derrota al guardia y recoge la gema." at bounding box center [452, 114] width 186 height 197
type textarea "m"
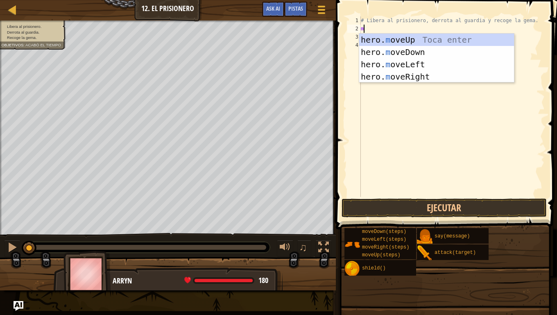
scroll to position [4, 0]
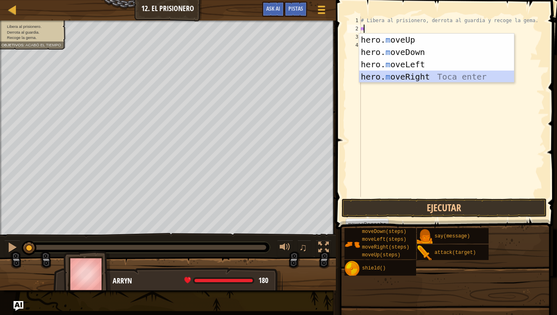
click at [434, 73] on div "hero. m oveUp Toca enter hero. m oveDown Toca enter hero. m oveLeft Toca enter …" at bounding box center [436, 71] width 155 height 74
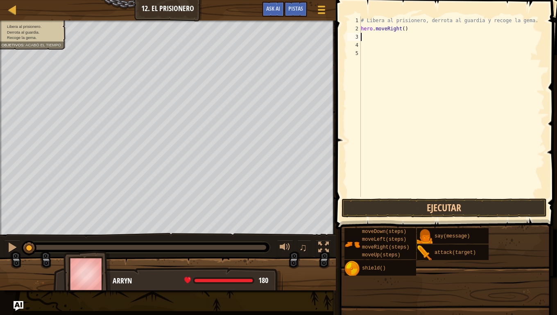
click at [381, 44] on div "# Libera al prisionero, derrota al guardia y recoge la gema. hero . moveRight (…" at bounding box center [452, 114] width 186 height 197
type textarea "m"
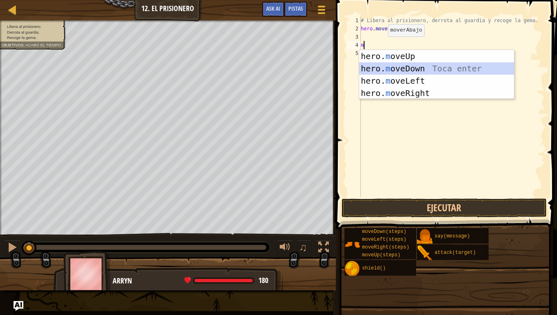
click at [413, 63] on div "hero. m oveUp Toca enter hero. m oveDown Toca enter hero. m oveLeft Toca enter …" at bounding box center [436, 87] width 155 height 74
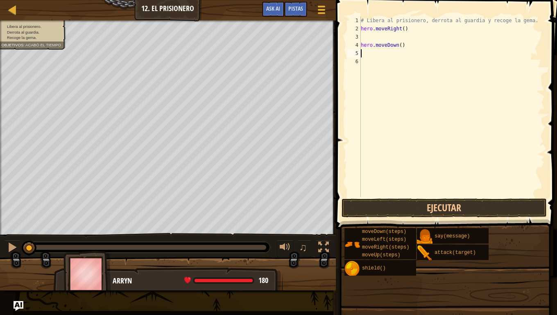
click at [384, 38] on div "# Libera al prisionero, derrota al guardia y recoge la gema. hero . moveRight (…" at bounding box center [452, 114] width 186 height 197
click at [404, 45] on div "# Libera al prisionero, derrota al guardia y recoge la gema. hero . moveRight (…" at bounding box center [452, 114] width 186 height 197
type textarea "h"
click at [375, 40] on div "# Libera al prisionero, derrota al guardia y recoge la gema. hero . moveRight (…" at bounding box center [452, 114] width 186 height 197
type textarea "m"
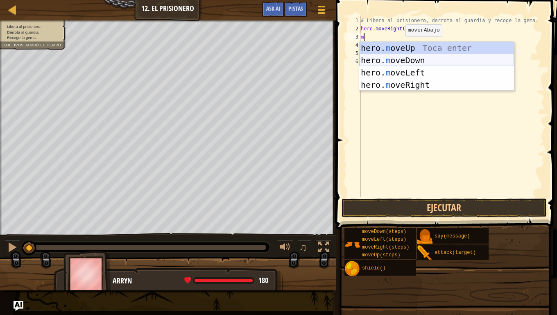
click at [381, 58] on div "hero. m oveUp Toca enter hero. m oveDown Toca enter hero. m oveLeft Toca enter …" at bounding box center [436, 79] width 155 height 74
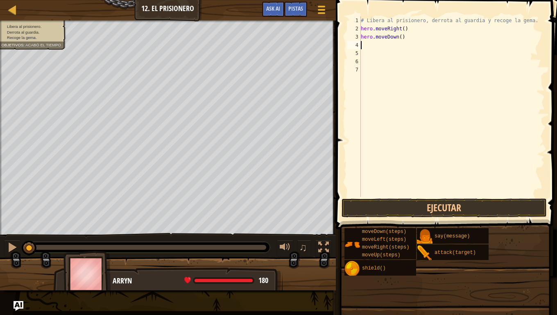
click at [372, 43] on div "# Libera al prisionero, derrota al guardia y recoge la gema. hero . moveRight (…" at bounding box center [452, 114] width 186 height 197
type textarea "m"
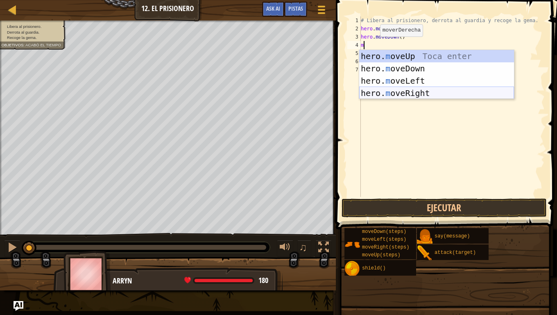
click at [404, 91] on div "hero. m oveUp Toca enter hero. m oveDown Toca enter hero. m oveLeft Toca enter …" at bounding box center [436, 87] width 155 height 74
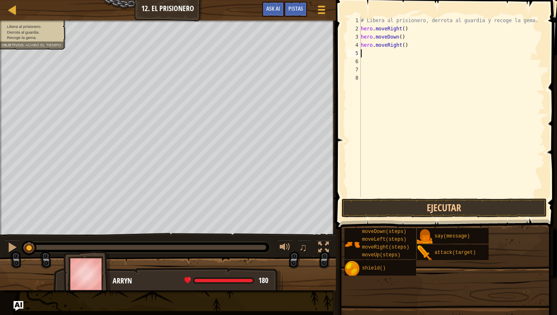
click at [377, 53] on div "# Libera al prisionero, derrota al guardia y recoge la gema. hero . moveRight (…" at bounding box center [452, 114] width 186 height 197
click at [402, 0] on body "Mapa Introducción a las Ciencias de la computación 12. El prisionero Menú del J…" at bounding box center [278, 0] width 557 height 0
click at [374, 53] on div "# Libera al prisionero, derrota al guardia y recoge la gema. hero . moveRight (…" at bounding box center [452, 114] width 186 height 197
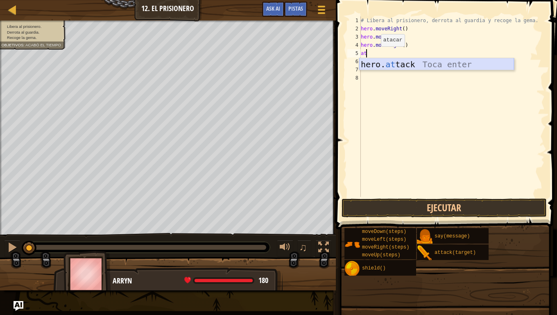
click at [398, 63] on div "hero. at [GEOGRAPHIC_DATA] Toca enter" at bounding box center [436, 76] width 155 height 37
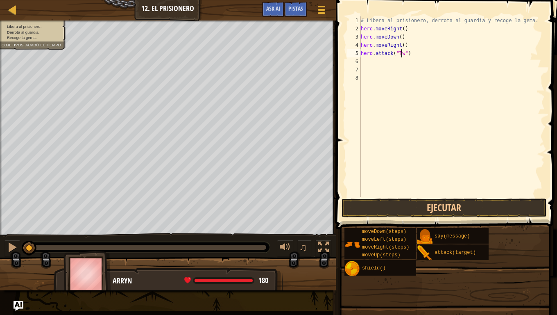
scroll to position [4, 3]
type textarea "hero.attack("Two")"
click at [381, 66] on div "# Libera al prisionero, derrota al guardia y recoge la gema. hero . moveRight (…" at bounding box center [452, 114] width 186 height 197
click at [381, 62] on div "# Libera al prisionero, derrota al guardia y recoge la gema. hero . moveRight (…" at bounding box center [452, 114] width 186 height 197
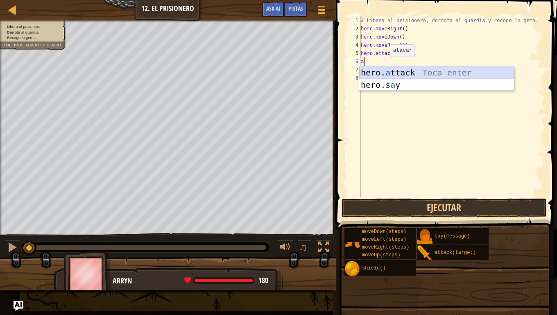
click at [394, 77] on div "hero. a ttack Toca enter hero.s a y Toca enter" at bounding box center [436, 90] width 155 height 49
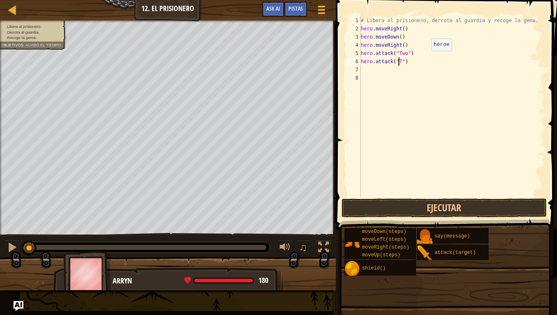
scroll to position [4, 3]
type textarea "hero.attack("Two")"
click at [399, 210] on button "Ejecutar" at bounding box center [444, 207] width 205 height 19
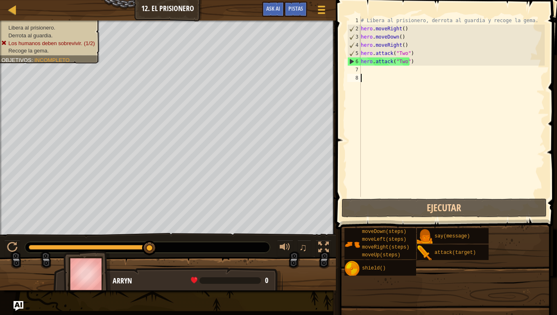
click at [383, 76] on div "# Libera al prisionero, derrota al guardia y recoge la gema. hero . moveRight (…" at bounding box center [452, 114] width 186 height 197
click at [383, 69] on div "# Libera al prisionero, derrota al guardia y recoge la gema. hero . moveRight (…" at bounding box center [452, 114] width 186 height 197
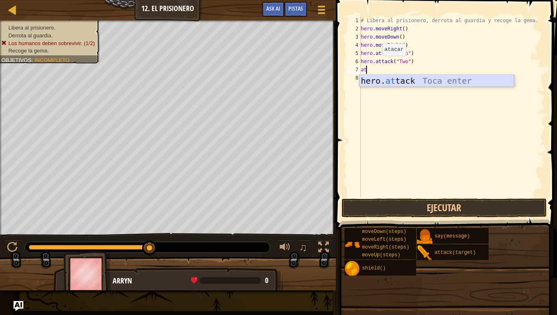
click at [390, 79] on div "hero. at [GEOGRAPHIC_DATA] Toca enter" at bounding box center [436, 93] width 155 height 37
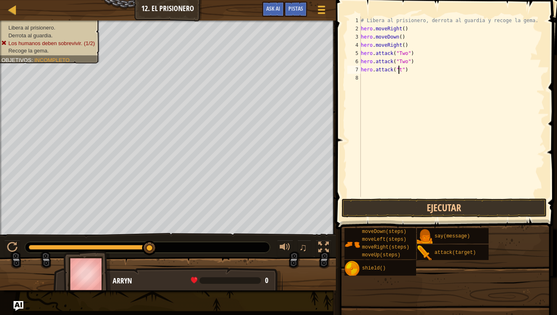
scroll to position [4, 3]
click at [414, 203] on button "Ejecutar" at bounding box center [444, 207] width 205 height 19
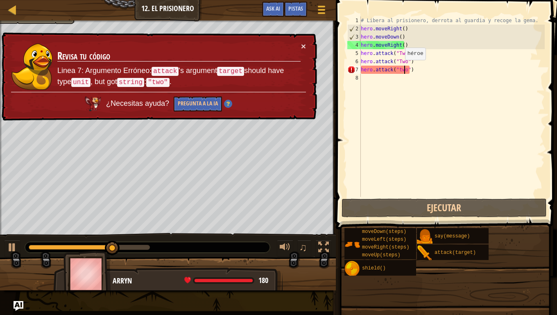
click at [398, 68] on div "# Libera al prisionero, derrota al guardia y recoge la gema. hero . moveRight (…" at bounding box center [452, 114] width 186 height 197
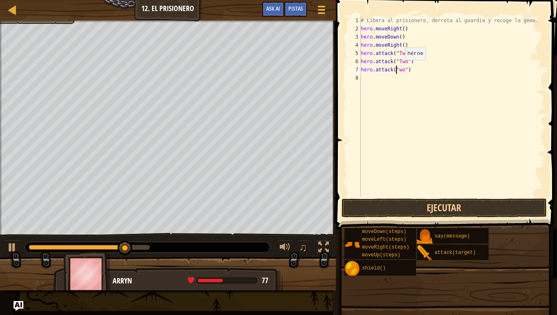
type textarea "hero.attack("Two")"
drag, startPoint x: 470, startPoint y: 123, endPoint x: 460, endPoint y: 125, distance: 10.4
click at [470, 123] on div "# Libera al prisionero, derrota al guardia y recoge la gema. hero . moveRight (…" at bounding box center [452, 114] width 186 height 197
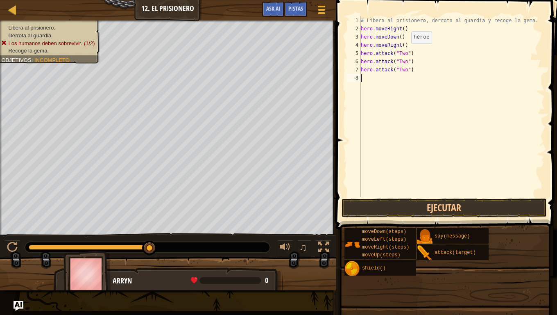
click at [404, 52] on div "# Libera al prisionero, derrota al guardia y recoge la gema. hero . moveRight (…" at bounding box center [452, 114] width 186 height 197
click at [404, 59] on div "# Libera al prisionero, derrota al guardia y recoge la gema. hero . moveRight (…" at bounding box center [452, 114] width 186 height 197
click at [404, 68] on div "# Libera al prisionero, derrota al guardia y recoge la gema. hero . moveRight (…" at bounding box center [452, 114] width 186 height 197
type textarea "hero.attack("TWO")"
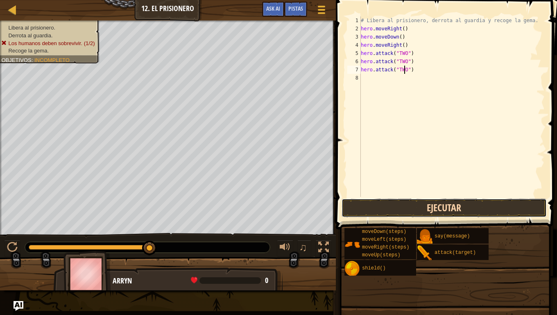
click at [413, 204] on button "Ejecutar" at bounding box center [444, 207] width 205 height 19
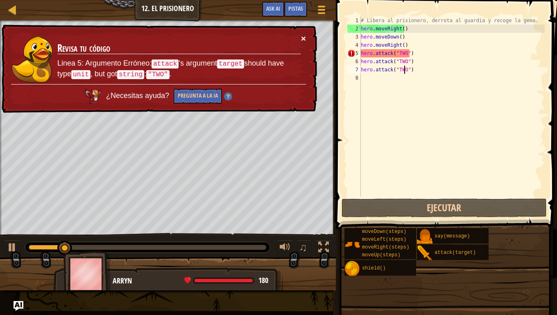
click at [303, 35] on button "×" at bounding box center [303, 38] width 5 height 9
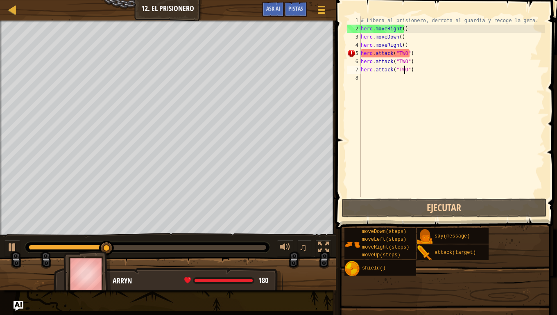
click at [420, 67] on div "# Libera al prisionero, derrota al guardia y recoge la gema. hero . moveRight (…" at bounding box center [452, 114] width 186 height 197
click at [417, 82] on div "# Libera al prisionero, derrota al guardia y recoge la gema. hero . moveRight (…" at bounding box center [452, 114] width 186 height 197
click at [417, 71] on div "# Libera al prisionero, derrota al guardia y recoge la gema. hero . moveRight (…" at bounding box center [452, 114] width 186 height 197
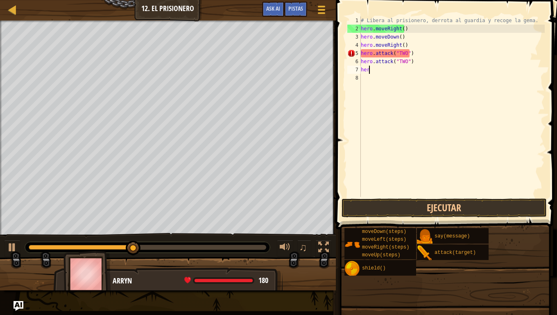
type textarea "h"
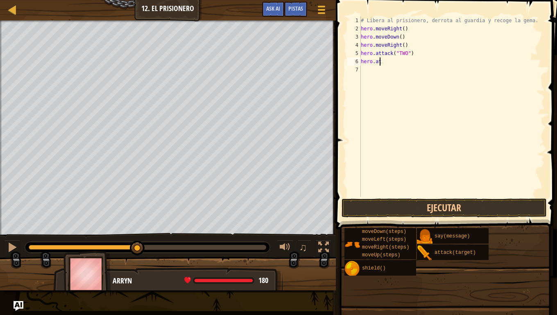
type textarea "h"
click at [381, 39] on div "# Libera al prisionero, derrota al guardia y recoge la gema. hero . moveRight (…" at bounding box center [452, 114] width 186 height 197
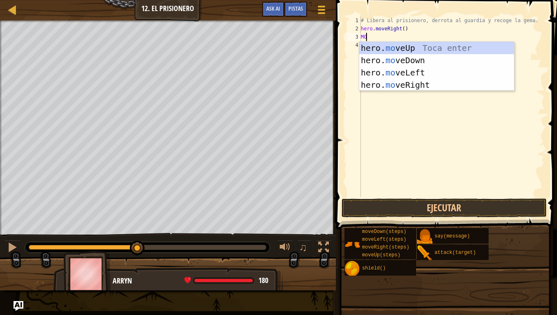
type textarea "MOVE"
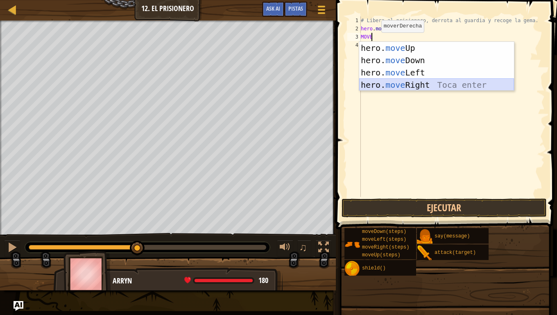
click at [370, 86] on div "hero. move Up Toca enter hero. move Down Toca enter hero. move Left Toca enter …" at bounding box center [436, 79] width 155 height 74
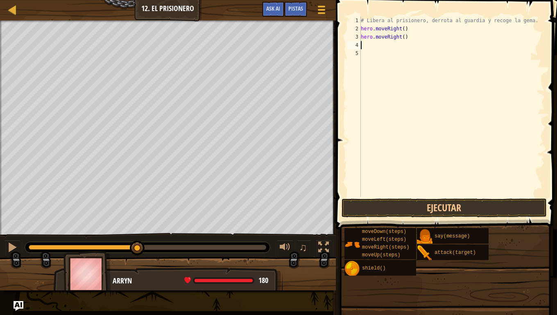
drag, startPoint x: 370, startPoint y: 48, endPoint x: 364, endPoint y: 47, distance: 6.2
click at [369, 48] on div "# Libera al prisionero, derrota al guardia y recoge la gema. hero . moveRight (…" at bounding box center [452, 114] width 186 height 197
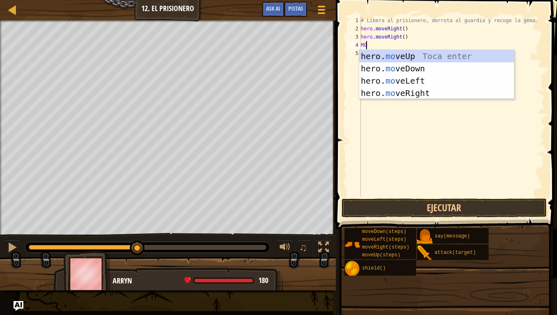
type textarea "MOVE"
click at [406, 68] on div "hero. move Up Toca enter hero. move Down Toca enter hero. move Left Toca enter …" at bounding box center [436, 87] width 155 height 74
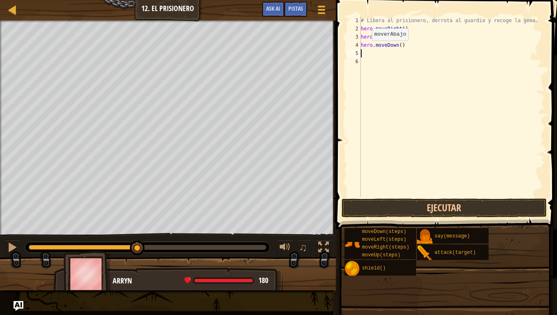
scroll to position [4, 0]
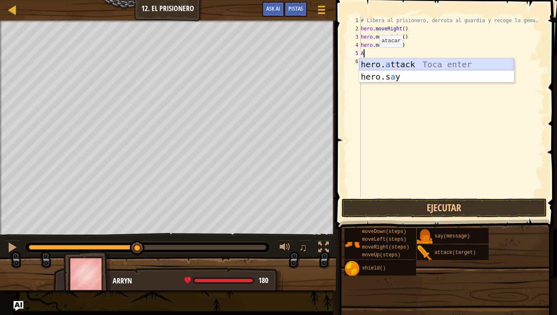
click at [389, 61] on div "hero. a ttack Toca enter hero.s a y Toca enter" at bounding box center [436, 82] width 155 height 49
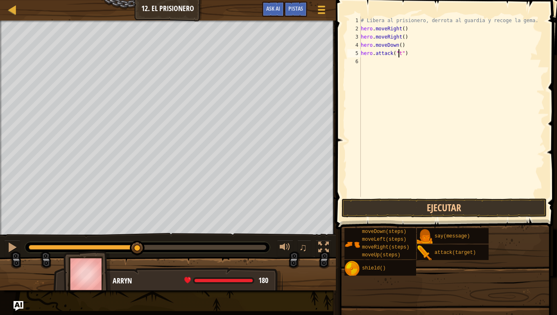
scroll to position [4, 3]
type textarea "hero.attack("two")"
click at [373, 59] on div "# Libera al prisionero, derrota al guardia y recoge la gema. hero . moveRight (…" at bounding box center [452, 114] width 186 height 197
click at [404, 54] on div "# Libera al prisionero, derrota al guardia y recoge la gema. hero . moveRight (…" at bounding box center [452, 114] width 186 height 197
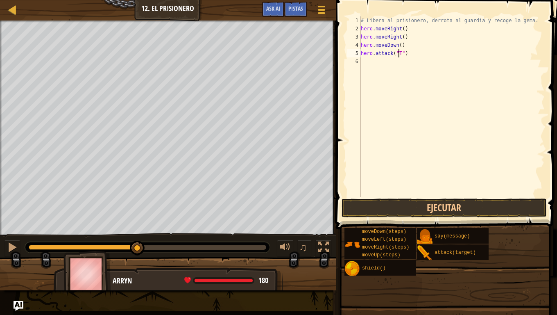
scroll to position [4, 3]
type textarea "hero.attack("TWO")"
click at [369, 58] on div "# Libera al prisionero, derrota al guardia y recoge la gema. hero . moveRight (…" at bounding box center [452, 114] width 186 height 197
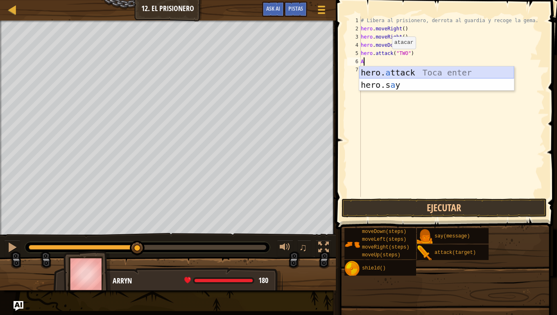
click at [395, 71] on div "hero. a ttack Toca enter hero.s a y Toca enter" at bounding box center [436, 90] width 155 height 49
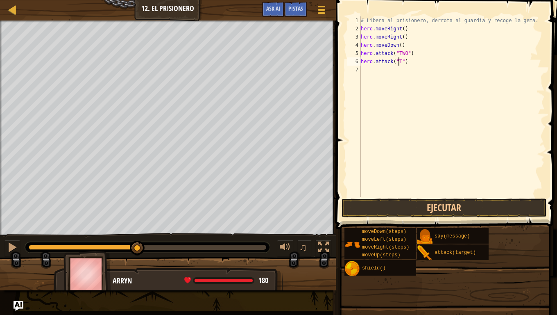
scroll to position [4, 3]
type textarea "hero.attack("TWO")"
click at [363, 71] on div "# Libera al prisionero, derrota al guardia y recoge la gema. hero . moveRight (…" at bounding box center [452, 114] width 186 height 197
type textarea "m"
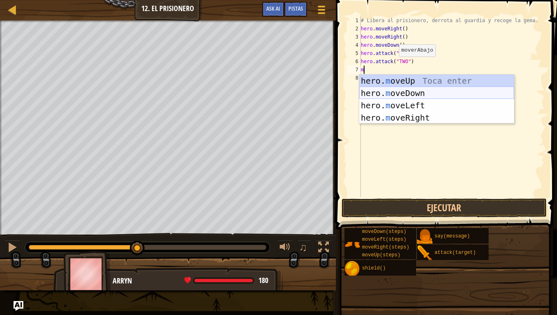
click at [406, 91] on div "hero. m oveUp Toca enter hero. m oveDown Toca enter hero. m oveLeft Toca enter …" at bounding box center [436, 112] width 155 height 74
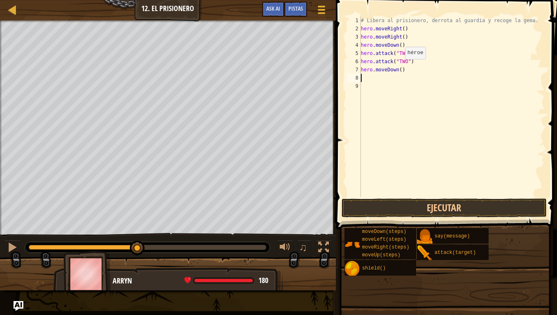
click at [398, 68] on div "# Libera al prisionero, derrota al guardia y recoge la gema. hero . moveRight (…" at bounding box center [452, 114] width 186 height 197
type textarea "hero.moveDown(2)"
click at [381, 82] on div "# Libera al prisionero, derrota al guardia y recoge la gema. hero . moveRight (…" at bounding box center [452, 114] width 186 height 197
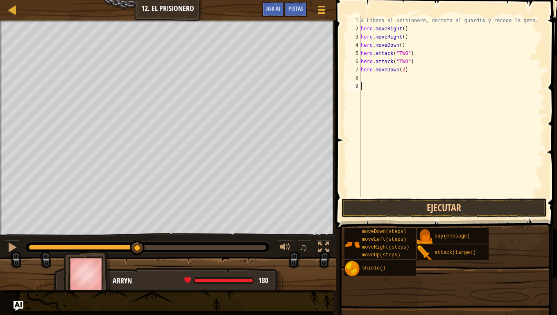
click at [381, 76] on div "# Libera al prisionero, derrota al guardia y recoge la gema. hero . moveRight (…" at bounding box center [452, 114] width 186 height 197
type textarea "m"
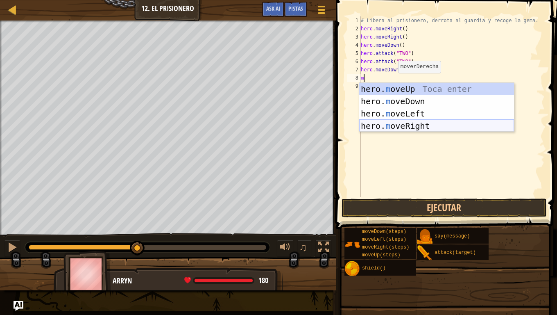
click at [380, 122] on div "hero. m oveUp Toca enter hero. m oveDown Toca enter hero. m oveLeft Toca enter …" at bounding box center [436, 120] width 155 height 74
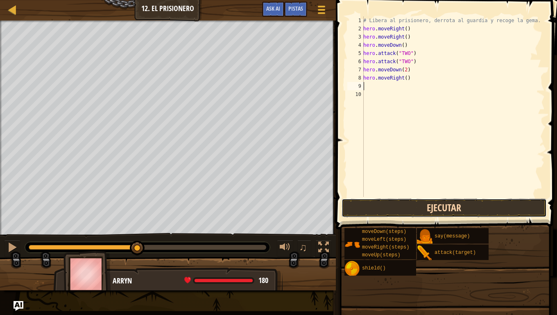
click at [379, 213] on button "Ejecutar" at bounding box center [444, 207] width 205 height 19
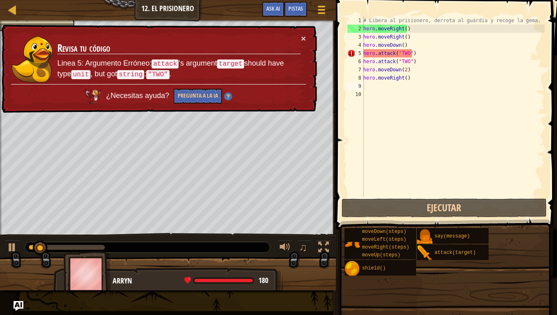
drag, startPoint x: 304, startPoint y: 31, endPoint x: 316, endPoint y: 36, distance: 13.6
click at [304, 31] on div "× Revisa tu código Linea 5: Argumento Erróneo: attack 's argument target should…" at bounding box center [158, 69] width 317 height 89
click at [304, 34] on button "×" at bounding box center [303, 38] width 5 height 9
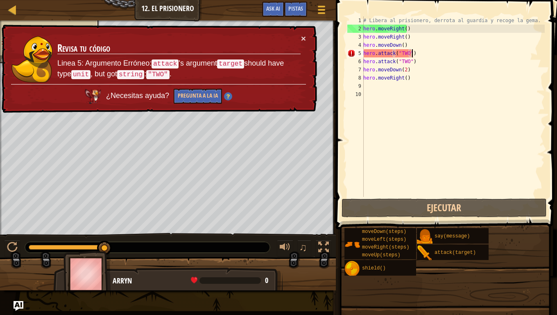
click at [422, 53] on div "# Libera al prisionero, derrota al guardia y recoge la gema. hero . moveRight (…" at bounding box center [453, 114] width 183 height 197
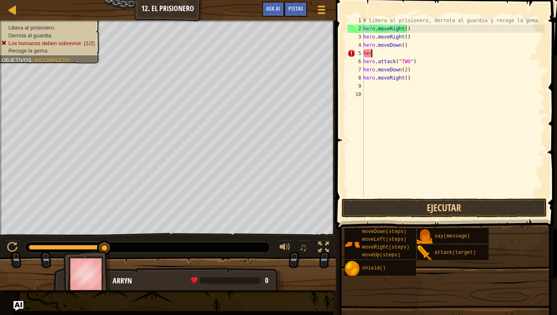
type textarea "h"
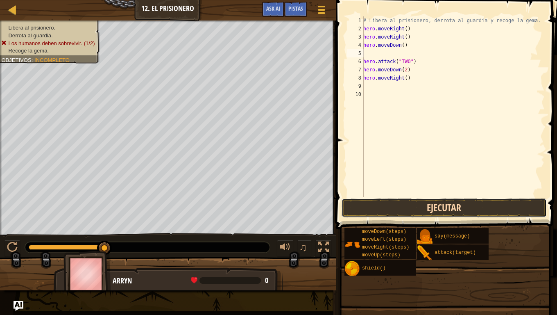
click at [372, 205] on button "Ejecutar" at bounding box center [444, 207] width 205 height 19
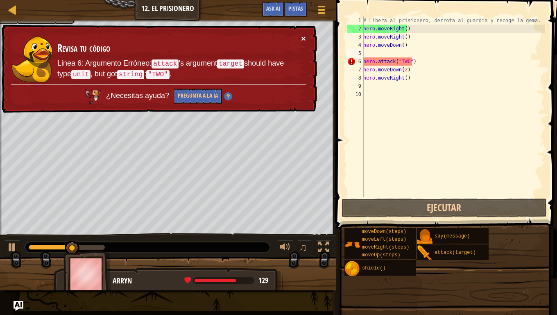
click at [305, 35] on button "×" at bounding box center [303, 38] width 5 height 9
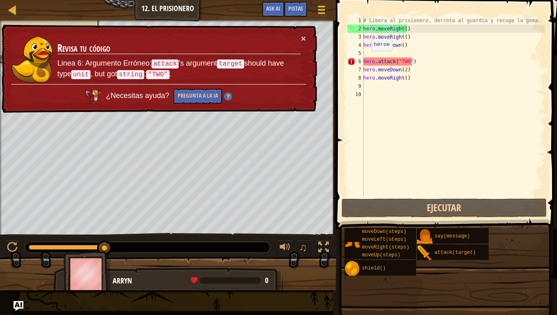
click at [308, 36] on div "× Revisa tu código Linea 6: Argumento Erróneo: attack 's argument target should…" at bounding box center [158, 69] width 317 height 89
click at [303, 34] on button "×" at bounding box center [303, 38] width 5 height 9
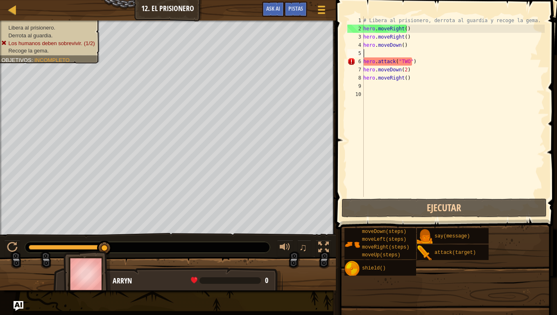
click at [401, 54] on div "# Libera al prisionero, derrota al guardia y recoge la gema. hero . moveRight (…" at bounding box center [453, 114] width 183 height 197
type textarea "m"
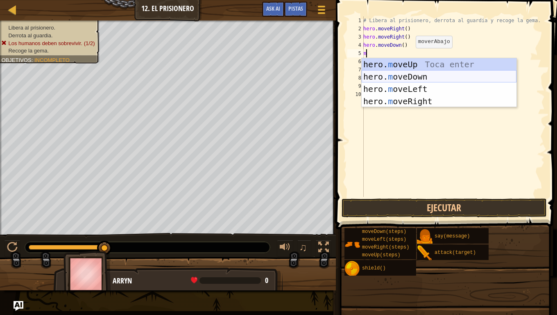
click at [409, 77] on div "hero. m oveUp Toca enter hero. m oveDown Toca enter hero. m oveLeft Toca enter …" at bounding box center [439, 95] width 155 height 74
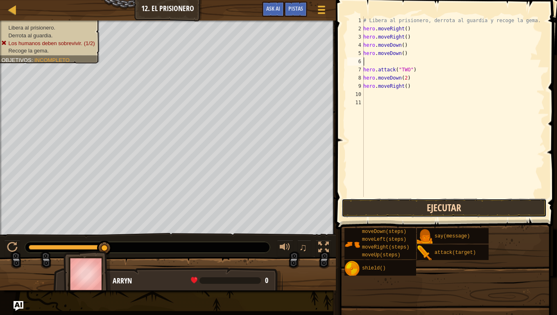
click at [396, 207] on button "Ejecutar" at bounding box center [444, 207] width 205 height 19
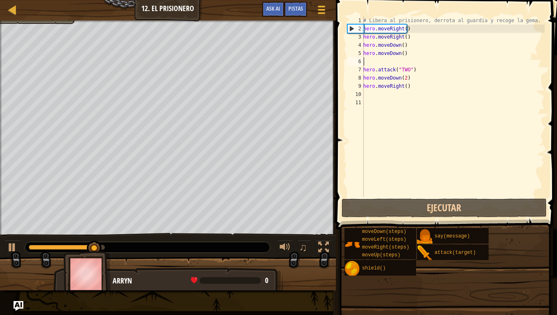
click at [411, 91] on div "# Libera al prisionero, derrota al guardia y recoge la gema. hero . moveRight (…" at bounding box center [453, 114] width 183 height 197
click at [422, 84] on div "# Libera al prisionero, derrota al guardia y recoge la gema. hero . moveRight (…" at bounding box center [453, 114] width 183 height 197
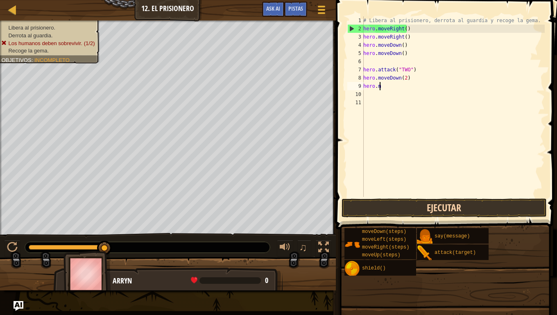
type textarea "h"
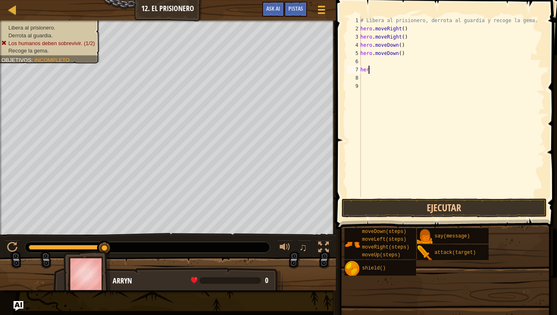
type textarea "h"
type textarea "r"
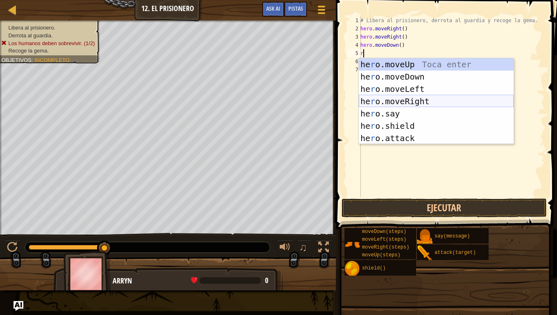
click at [412, 99] on div "he r o.moveUp Toca enter he r o.moveDown Toca enter he r o.moveLeft Toca enter …" at bounding box center [436, 113] width 155 height 111
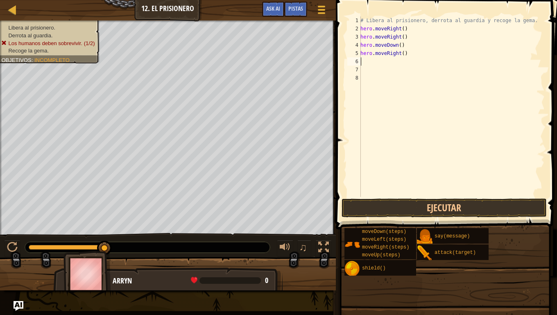
click at [369, 61] on div "# Libera al prisionero, derrota al guardia y recoge la gema. hero . moveRight (…" at bounding box center [452, 114] width 186 height 197
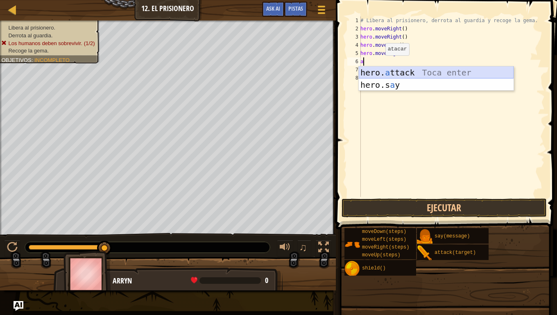
click at [395, 68] on div "hero. a ttack Toca enter hero.s a y Toca enter" at bounding box center [436, 90] width 155 height 49
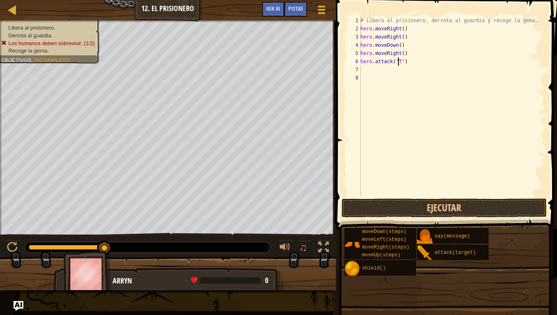
scroll to position [4, 3]
type textarea "hero.attack("Two")"
click at [375, 68] on div "# Libera al prisionero, derrota al guardia y recoge la gema. hero . moveRight (…" at bounding box center [452, 114] width 186 height 197
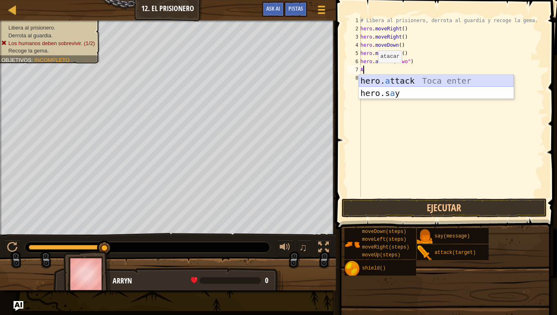
click at [381, 79] on div "hero. a ttack Toca enter hero.s a y Toca enter" at bounding box center [436, 99] width 155 height 49
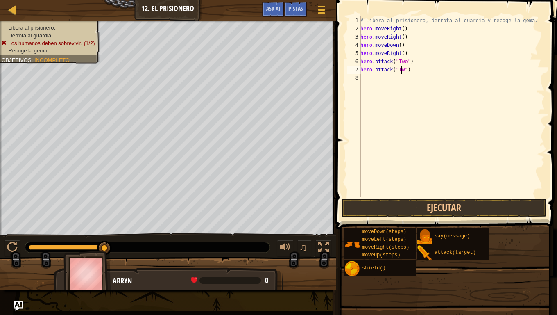
scroll to position [4, 3]
type textarea "hero.attack("Two")"
click at [420, 210] on button "Ejecutar" at bounding box center [444, 207] width 205 height 19
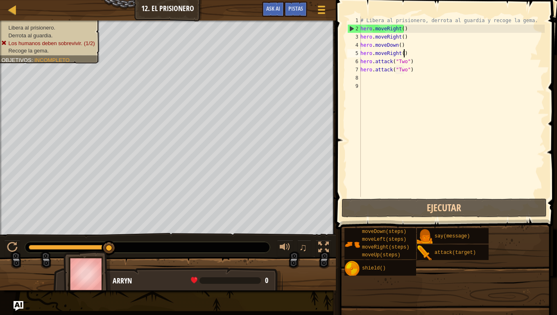
click at [414, 54] on div "# Libera al prisionero, derrota al guardia y recoge la gema. hero . moveRight (…" at bounding box center [452, 114] width 186 height 197
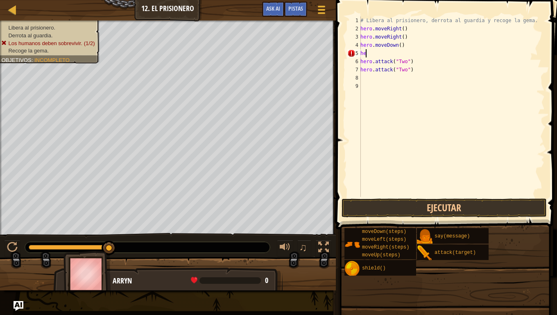
type textarea "h"
type textarea "m"
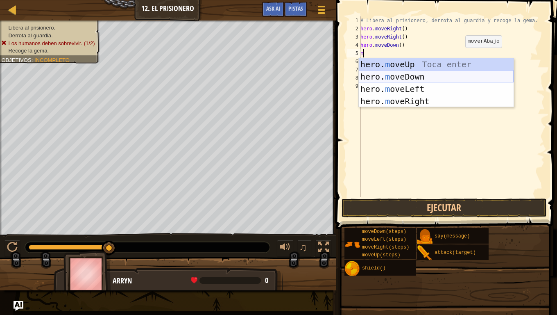
click at [444, 78] on div "hero. m oveUp Toca enter hero. m oveDown Toca enter hero. m oveLeft Toca enter …" at bounding box center [436, 95] width 155 height 74
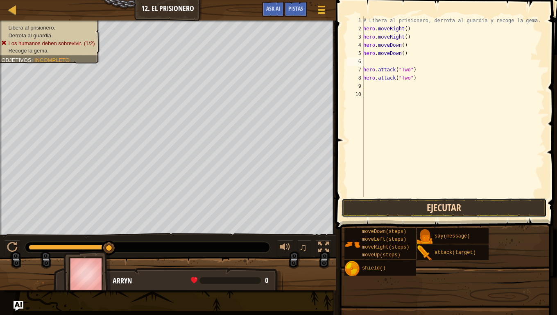
click at [412, 208] on button "Ejecutar" at bounding box center [444, 207] width 205 height 19
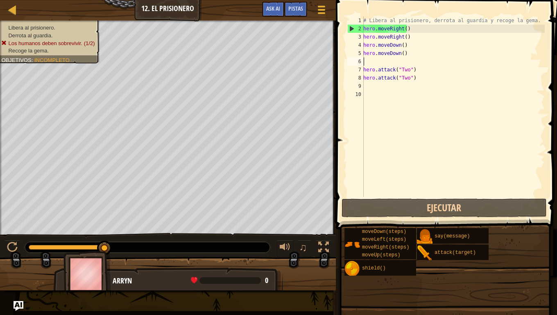
click at [418, 81] on div "# Libera al prisionero, derrota al guardia y recoge la gema. hero . moveRight (…" at bounding box center [453, 114] width 183 height 197
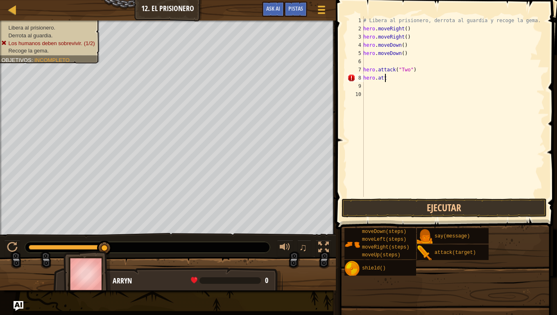
type textarea "h"
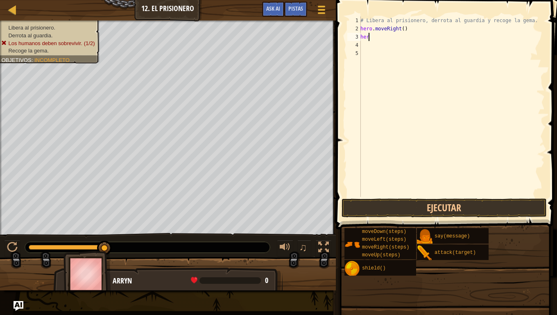
type textarea "h"
type textarea "#"
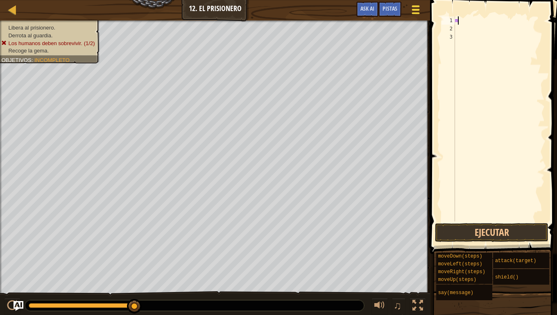
type textarea "mo"
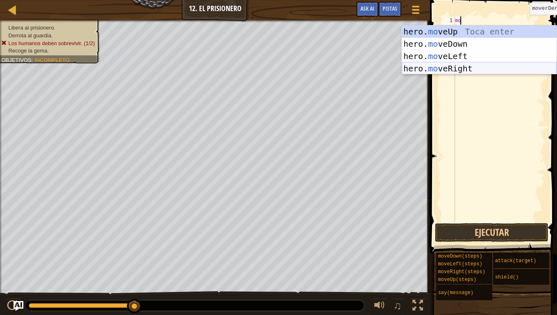
click at [428, 70] on div "hero. mo veUp Toca enter hero. mo veDown Toca enter hero. mo veLeft Toca enter …" at bounding box center [479, 62] width 155 height 74
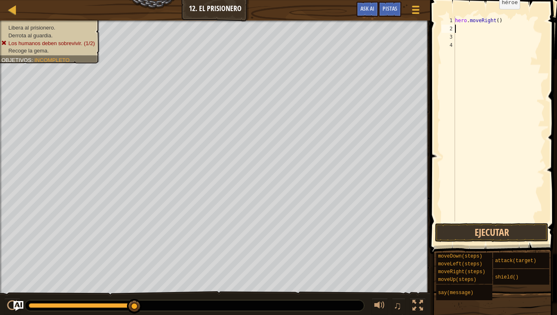
click at [494, 17] on div "hero . moveRight ( )" at bounding box center [499, 126] width 91 height 221
click at [497, 18] on div "hero . moveRight ( )" at bounding box center [499, 126] width 91 height 221
type textarea "hero.moveRight(4)"
click at [466, 30] on div "hero . moveRight ( 4 )" at bounding box center [499, 126] width 91 height 221
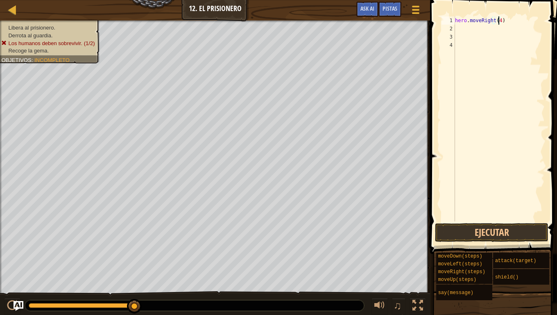
scroll to position [4, 0]
type textarea "m"
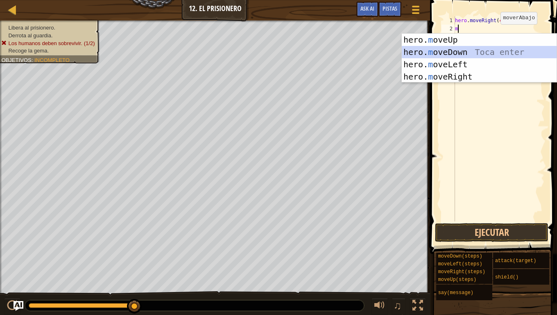
click at [476, 48] on div "hero. m oveUp Toca enter hero. m oveDown Toca enter hero. m oveLeft Toca enter …" at bounding box center [479, 71] width 155 height 74
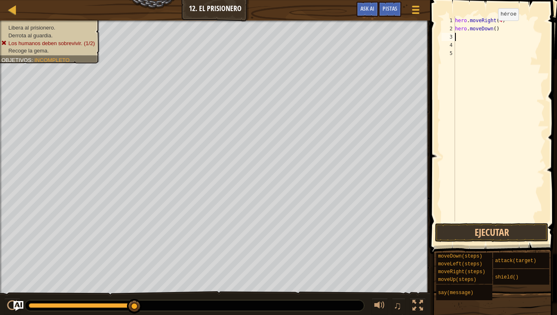
click at [491, 29] on div "hero . moveRight ( 4 ) hero . moveDown ( )" at bounding box center [499, 126] width 91 height 221
click at [493, 29] on div "hero . moveRight ( 4 ) hero . moveDown ( )" at bounding box center [499, 126] width 91 height 221
type textarea "hero.moveDown(3)"
click at [466, 37] on div "hero . moveRight ( 4 ) hero . moveDown ( 3 )" at bounding box center [499, 126] width 91 height 221
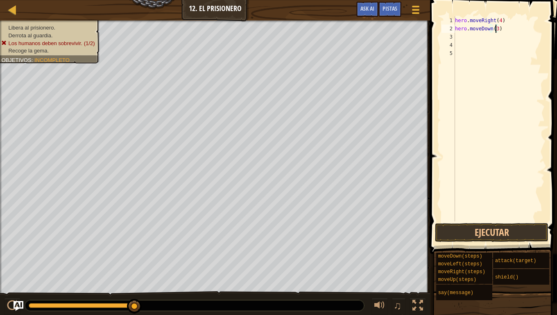
scroll to position [4, 0]
type textarea "m"
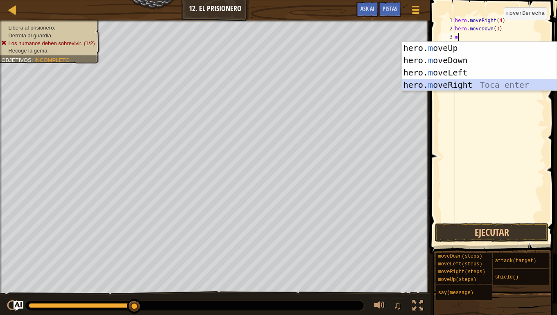
click at [459, 79] on div "hero. m oveUp Toca enter hero. m oveDown Toca enter hero. m oveLeft Toca enter …" at bounding box center [479, 79] width 155 height 74
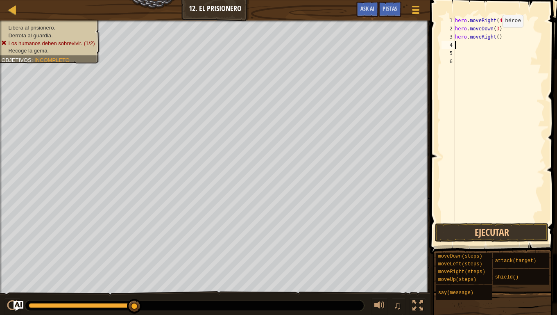
click at [497, 35] on div "hero . moveRight ( 4 ) hero . moveDown ( 3 ) hero . moveRight ( )" at bounding box center [499, 126] width 91 height 221
click at [495, 35] on div "hero . moveRight ( 4 ) hero . moveDown ( 3 ) hero . moveRight ( )" at bounding box center [499, 118] width 91 height 205
type textarea "hero.moveRight(1)"
click at [503, 229] on button "Ejecutar" at bounding box center [491, 232] width 113 height 19
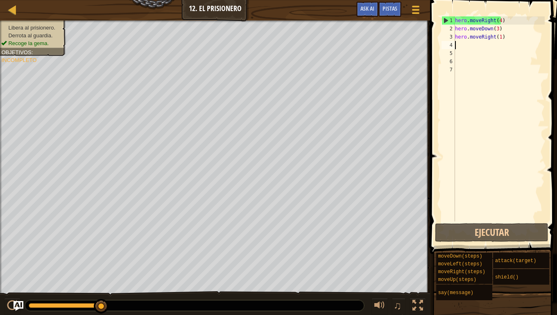
click at [502, 37] on div "hero . moveRight ( 4 ) hero . moveDown ( 3 ) hero . moveRight ( 1 )" at bounding box center [499, 126] width 91 height 221
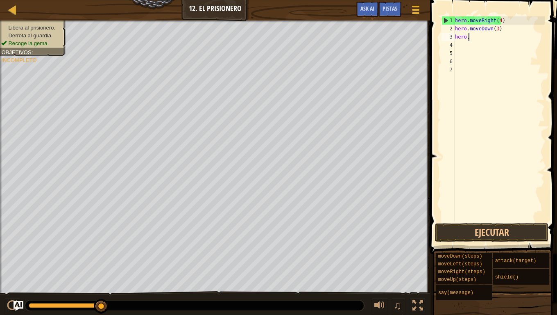
type textarea "h"
type textarea "m"
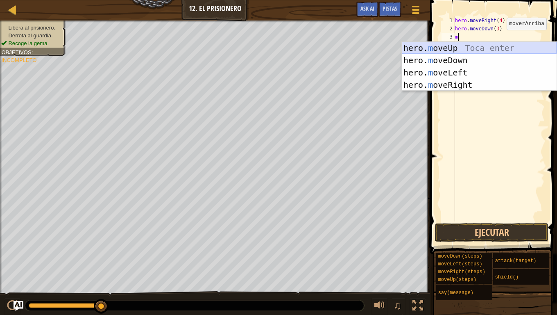
click at [508, 43] on div "hero. m oveUp Toca enter hero. m oveDown Toca enter hero. m oveLeft Toca enter …" at bounding box center [479, 79] width 155 height 74
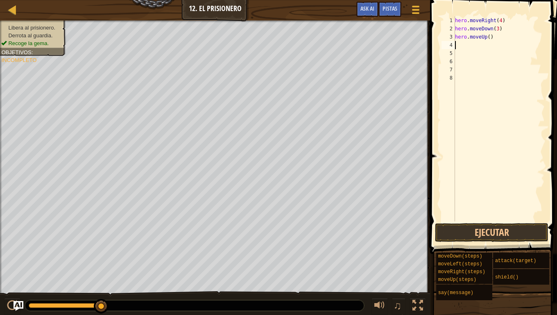
click at [497, 40] on div "hero . moveRight ( 4 ) hero . moveDown ( 3 ) hero . moveUp ( )" at bounding box center [499, 126] width 91 height 221
type textarea "h"
type textarea "m"
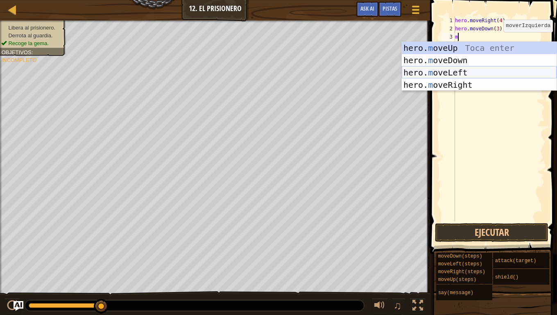
click at [471, 72] on div "hero. m oveUp Toca enter hero. m oveDown Toca enter hero. m oveLeft Toca enter …" at bounding box center [479, 79] width 155 height 74
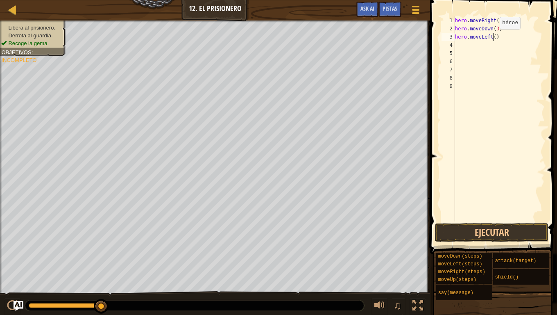
click at [493, 37] on div "hero . moveRight ( 4 ) hero . moveDown ( 3 ) hero . moveLeft ( )" at bounding box center [499, 126] width 91 height 221
type textarea "hero.moveLeft(2)"
click at [473, 45] on div "hero . moveRight ( 4 ) hero . moveDown ( 3 ) hero . moveLeft ( 2 )" at bounding box center [499, 126] width 91 height 221
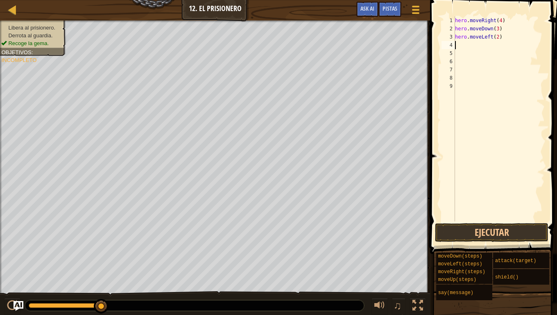
type textarea "m"
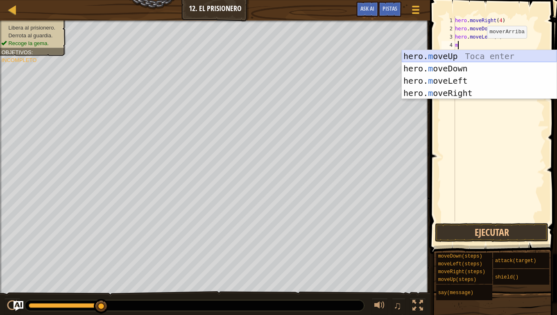
click at [474, 57] on div "hero. m oveUp Toca enter hero. m oveDown Toca enter hero. m oveLeft Toca enter …" at bounding box center [479, 87] width 155 height 74
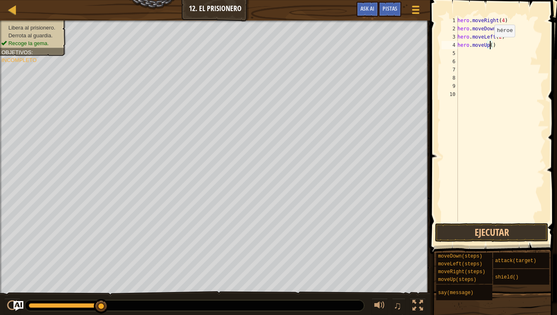
click at [490, 45] on div "hero . moveRight ( 4 ) hero . moveDown ( 3 ) hero . moveLeft ( 2 ) hero . moveU…" at bounding box center [500, 126] width 89 height 221
type textarea "hero.moveUp(2)"
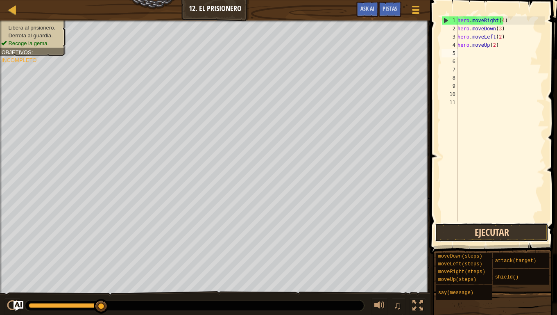
click at [467, 233] on button "Ejecutar" at bounding box center [491, 232] width 113 height 19
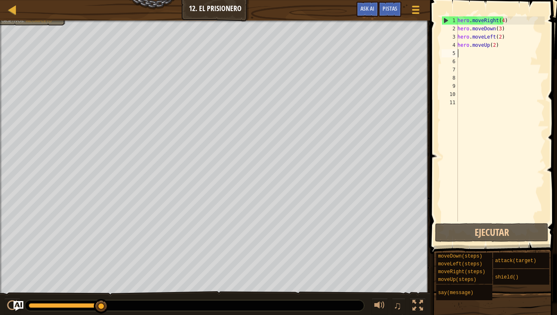
click at [468, 52] on div "hero . moveRight ( 4 ) hero . moveDown ( 3 ) hero . moveLeft ( 2 ) hero . moveU…" at bounding box center [500, 126] width 89 height 221
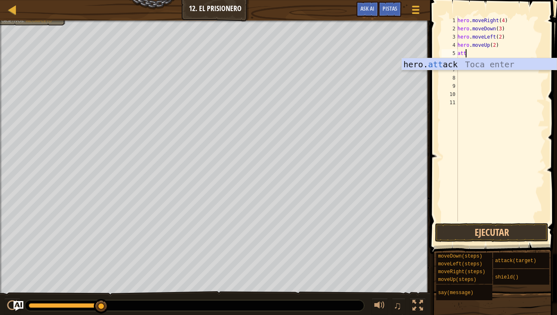
scroll to position [4, 0]
click at [478, 63] on div "hero. att ack Toca enter" at bounding box center [479, 76] width 155 height 37
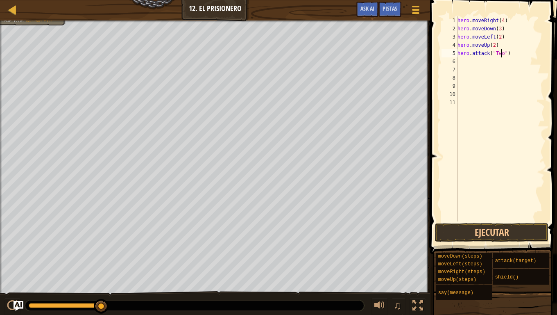
scroll to position [4, 4]
click at [473, 232] on button "Ejecutar" at bounding box center [491, 232] width 113 height 19
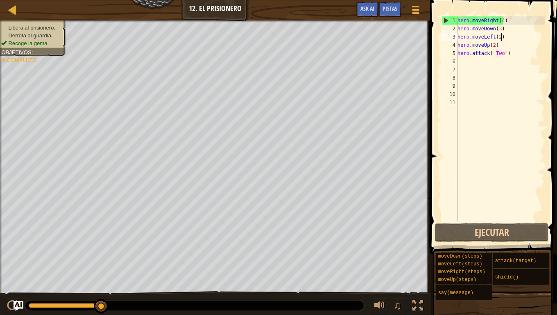
click at [501, 37] on div "hero . moveRight ( 4 ) hero . moveDown ( 3 ) hero . moveLeft ( 2 ) hero . moveU…" at bounding box center [500, 126] width 89 height 221
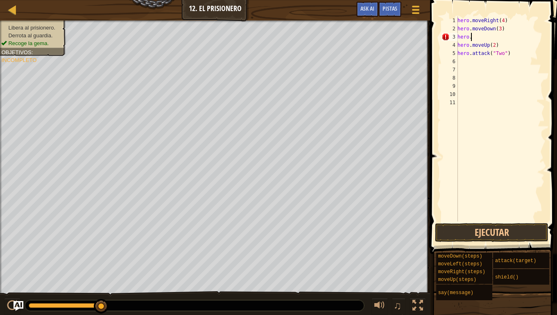
scroll to position [4, 0]
type textarea "h"
click at [502, 46] on div "hero . moveRight ( 4 ) hero . moveDown ( 3 ) hero . moveUp ( 2 ) hero . attack …" at bounding box center [500, 126] width 89 height 221
type textarea "h"
click at [517, 53] on div "hero . moveRight ( 4 ) hero . moveDown ( 3 ) hero . attack ( "Two" )" at bounding box center [500, 126] width 89 height 221
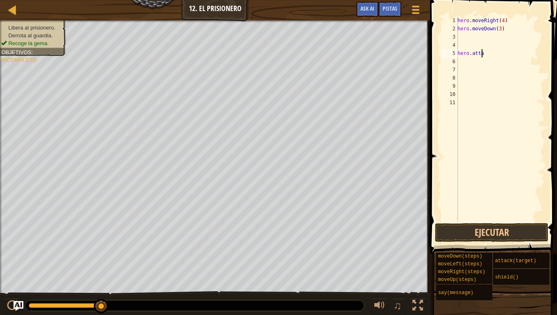
type textarea "h"
click at [472, 42] on div "hero . moveRight ( 4 ) hero . moveDown ( 3 )" at bounding box center [500, 126] width 89 height 221
click at [476, 33] on div "hero . moveRight ( 4 ) hero . moveDown ( 3 )" at bounding box center [500, 126] width 89 height 221
type textarea "m"
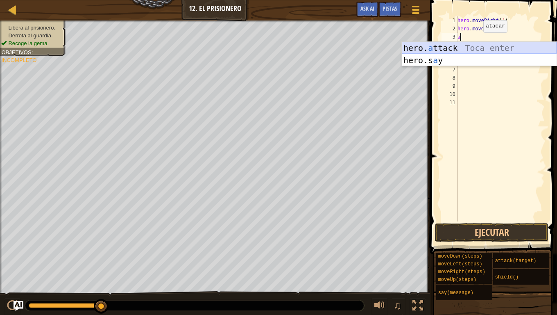
click at [485, 49] on div "hero. a ttack Toca enter hero.s a y Toca enter" at bounding box center [479, 66] width 155 height 49
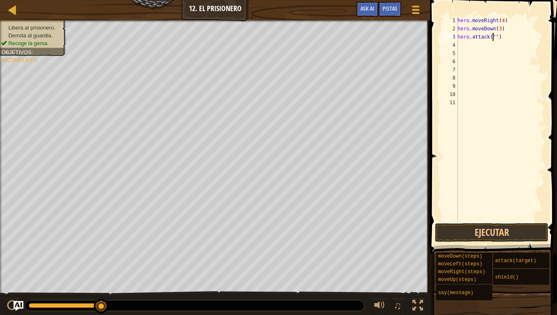
scroll to position [4, 3]
type textarea "hero.attack("Two")"
click at [481, 49] on div "hero . moveRight ( 4 ) hero . moveDown ( 3 ) hero . attack ( "Two" )" at bounding box center [500, 126] width 89 height 221
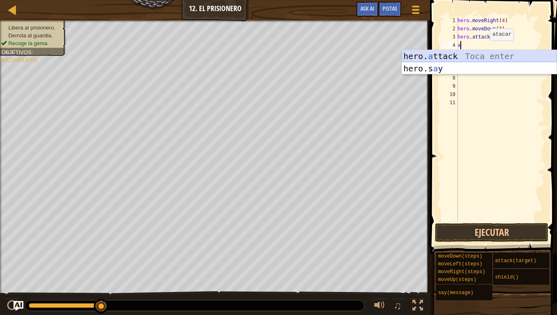
click at [495, 54] on div "hero. a ttack Toca enter hero.s a y Toca enter" at bounding box center [479, 74] width 155 height 49
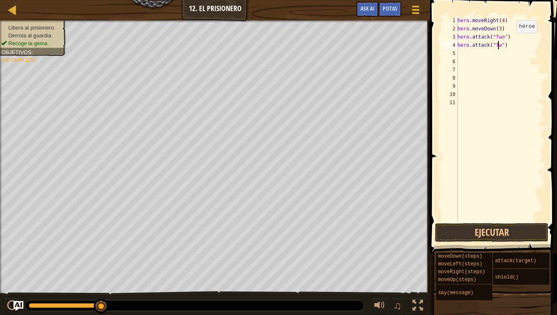
scroll to position [4, 4]
type textarea "hero.attack("Two")"
click at [505, 239] on button "Ejecutar" at bounding box center [491, 232] width 113 height 19
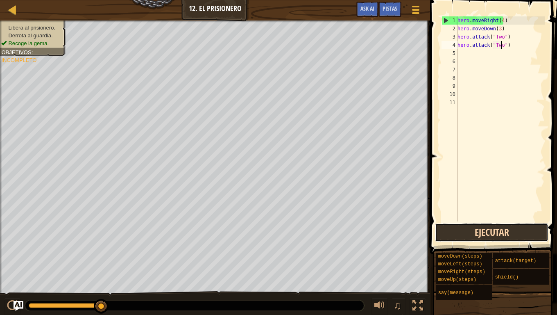
click at [502, 232] on button "Ejecutar" at bounding box center [491, 232] width 113 height 19
click at [478, 52] on div "hero . moveRight ( 4 ) hero . moveDown ( 3 ) hero . attack ( "Two" ) hero . att…" at bounding box center [500, 126] width 89 height 221
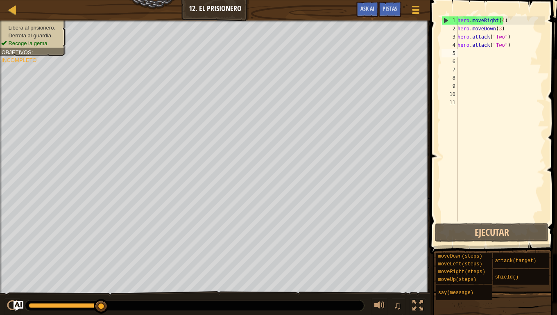
scroll to position [4, 0]
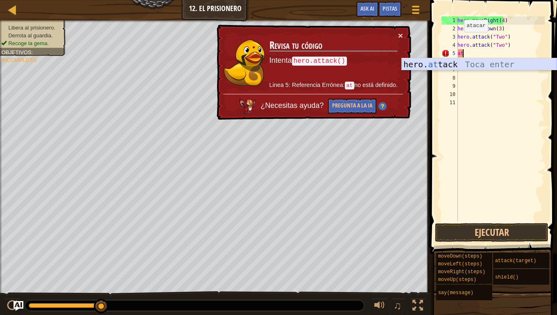
click at [432, 60] on div "hero. at [GEOGRAPHIC_DATA] Toca enter" at bounding box center [479, 76] width 155 height 37
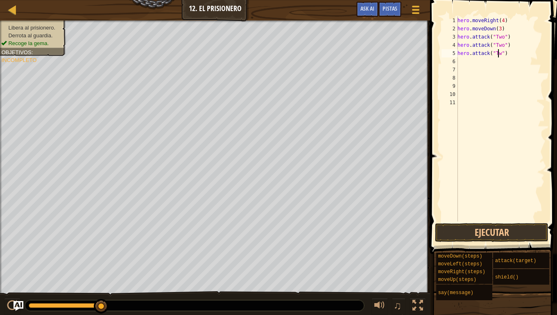
type textarea "hero.attack("Two")"
click at [464, 230] on button "Ejecutar" at bounding box center [491, 232] width 113 height 19
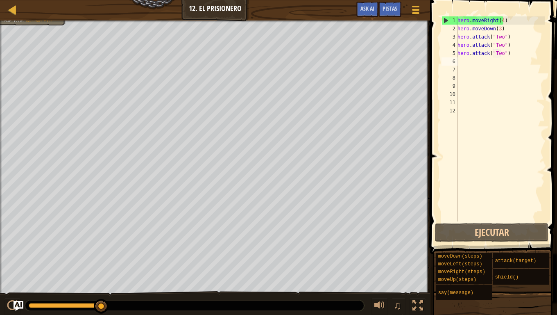
click at [513, 54] on div "hero . moveRight ( 4 ) hero . moveDown ( 3 ) hero . attack ( "Two" ) hero . att…" at bounding box center [500, 126] width 89 height 221
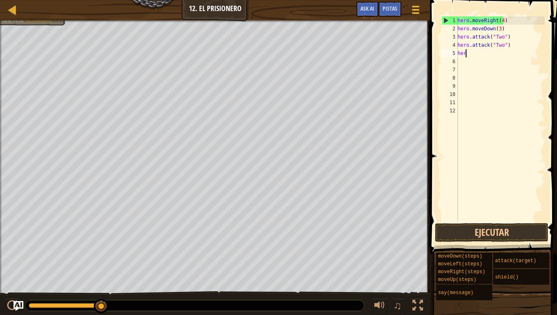
type textarea "h"
click at [522, 46] on div "hero . moveRight ( 4 ) hero . moveDown ( 3 ) hero . attack ( "Two" ) hero . att…" at bounding box center [500, 126] width 89 height 221
type textarea "h"
click at [514, 32] on div "hero . moveRight ( 4 ) hero . moveDown ( 3 ) hero . attack ( "Two" )" at bounding box center [500, 126] width 89 height 221
click at [511, 35] on div "hero . moveRight ( 4 ) hero . moveDown ( 3 ) hero . attack ( "Two" )" at bounding box center [500, 126] width 89 height 221
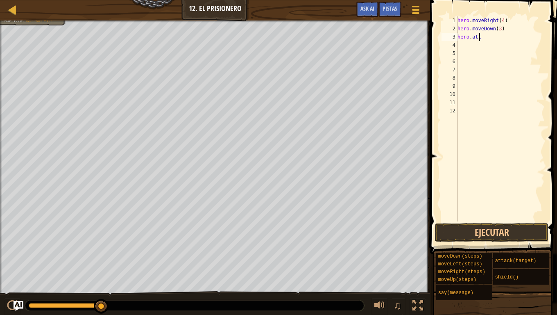
type textarea "h"
type textarea "m"
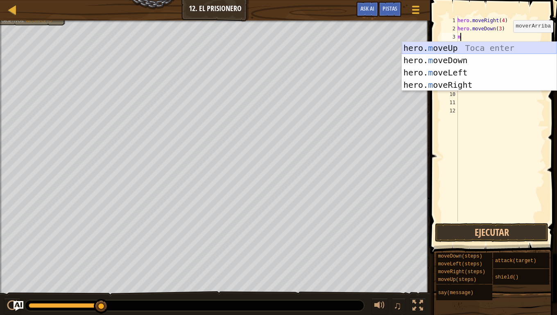
click at [507, 45] on div "hero. m oveUp Toca enter hero. m oveDown Toca enter hero. m oveLeft Toca enter …" at bounding box center [479, 79] width 155 height 74
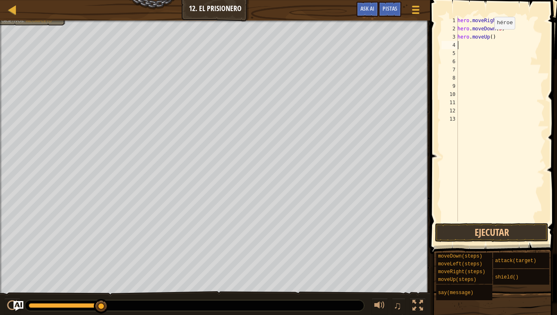
click at [490, 37] on div "hero . moveRight ( 4 ) hero . moveDown ( 3 ) hero . moveUp ( )" at bounding box center [500, 126] width 89 height 221
type textarea "hero.moveUp(3)"
click at [470, 45] on div "hero . moveRight ( 4 ) hero . moveDown ( 3 ) hero . moveUp ( 3 )" at bounding box center [500, 126] width 89 height 221
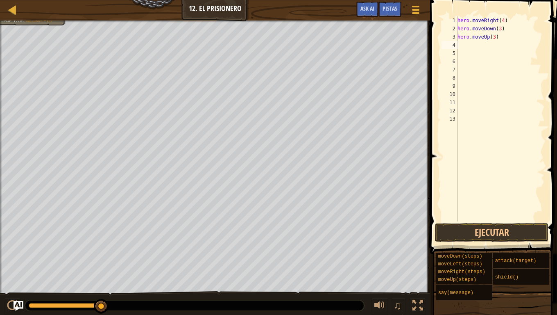
type textarea "m"
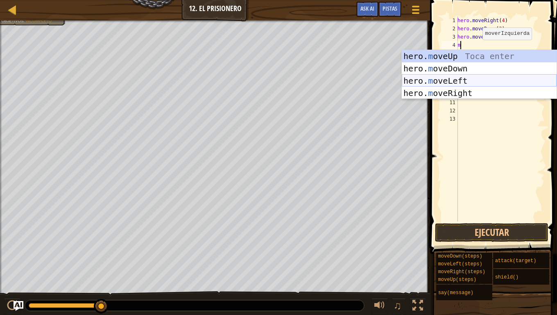
click at [477, 79] on div "hero. m oveUp Toca enter hero. m oveDown Toca enter hero. m oveLeft Toca enter …" at bounding box center [479, 87] width 155 height 74
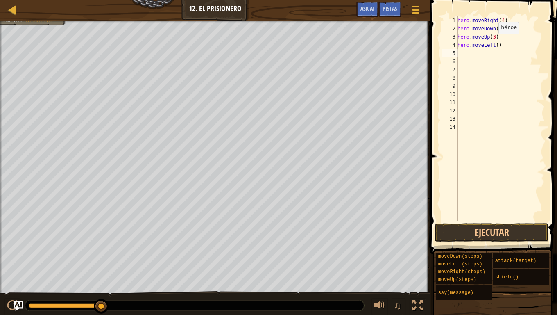
click at [494, 42] on div "hero . moveRight ( 4 ) hero . moveDown ( 3 ) hero . moveUp ( 3 ) hero . moveLef…" at bounding box center [500, 126] width 89 height 221
click at [496, 42] on div "hero . moveRight ( 4 ) hero . moveDown ( 3 ) hero . moveUp ( 3 ) hero . moveLef…" at bounding box center [500, 126] width 89 height 221
type textarea "hero.moveLeft(3)"
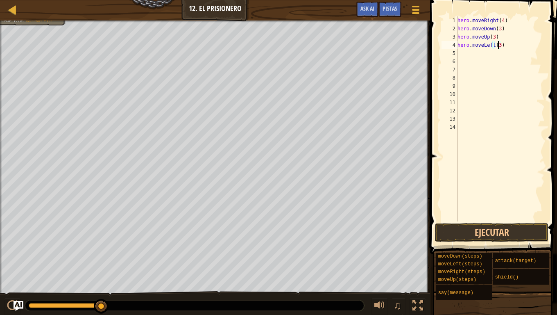
click at [474, 52] on div "hero . moveRight ( 4 ) hero . moveDown ( 3 ) hero . moveUp ( 3 ) hero . moveLef…" at bounding box center [500, 126] width 89 height 221
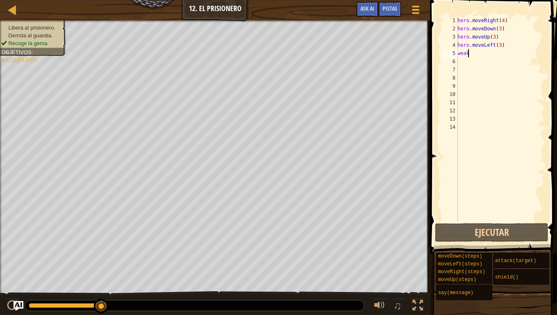
type textarea "w"
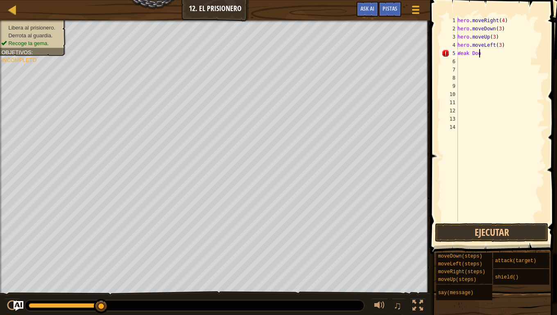
scroll to position [4, 2]
click at [466, 227] on button "Ejecutar" at bounding box center [491, 232] width 113 height 19
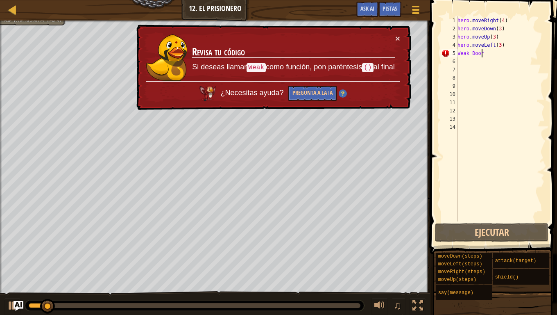
click at [401, 31] on div "× Revisa tu código Si deseas llamar Weak como función, pon paréntesis () al fin…" at bounding box center [273, 68] width 277 height 86
click at [395, 34] on div "× Revisa tu código Si deseas llamar Weak como función, pon paréntesis () al fin…" at bounding box center [273, 68] width 277 height 86
click at [399, 36] on button "×" at bounding box center [397, 38] width 5 height 9
click at [503, 55] on div "hero . moveRight ( 4 ) hero . moveDown ( 3 ) hero . moveUp ( 3 ) hero . moveLef…" at bounding box center [500, 126] width 89 height 221
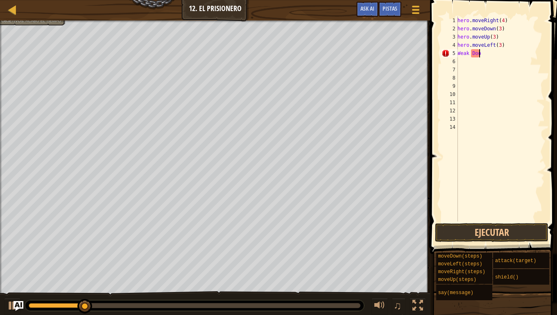
scroll to position [4, 0]
type textarea "W"
type textarea "s"
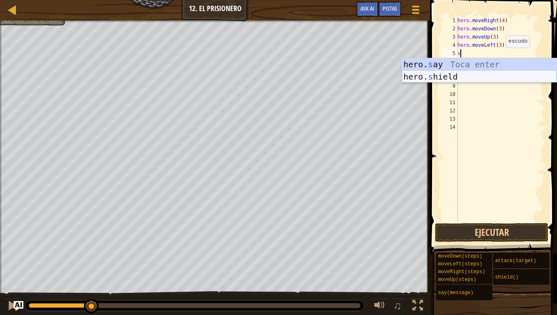
click at [495, 75] on div "hero. s ay Toca enter hero. s hield [PERSON_NAME] enter" at bounding box center [479, 82] width 155 height 49
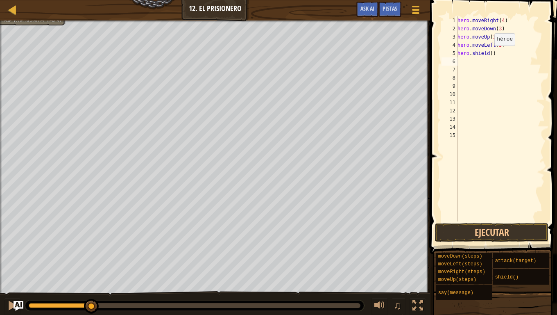
click at [490, 54] on div "hero . moveRight ( 4 ) hero . moveDown ( 3 ) hero . moveUp ( 3 ) hero . moveLef…" at bounding box center [500, 126] width 89 height 221
type textarea "hero.shield(3)"
click at [467, 230] on button "Ejecutar" at bounding box center [491, 232] width 113 height 19
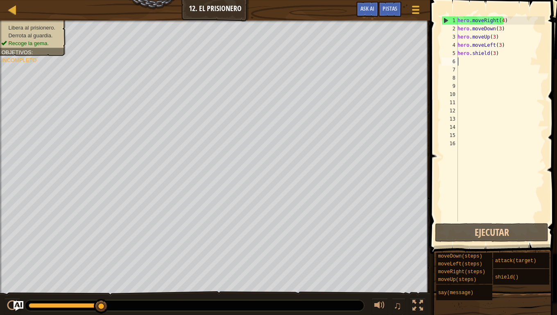
click at [463, 63] on div "hero . moveRight ( 4 ) hero . moveDown ( 3 ) hero . moveUp ( 3 ) hero . moveLef…" at bounding box center [500, 126] width 89 height 221
type textarea "m"
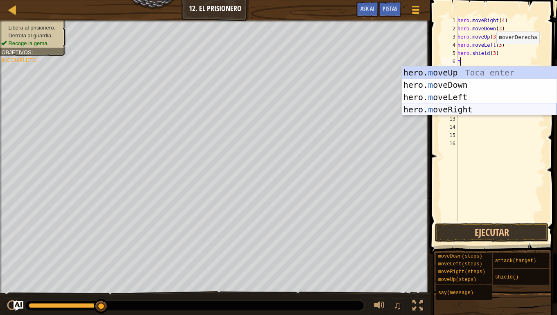
click at [465, 106] on div "hero. m oveUp Toca enter hero. m oveDown Toca enter hero. m oveLeft Toca enter …" at bounding box center [479, 103] width 155 height 74
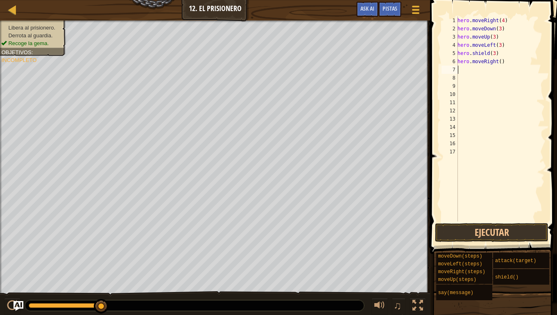
click at [469, 68] on div "hero . moveRight ( 4 ) hero . moveDown ( 3 ) hero . moveUp ( 3 ) hero . moveLef…" at bounding box center [500, 126] width 89 height 221
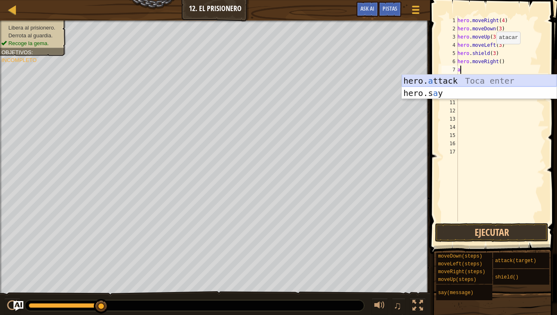
click at [479, 83] on div "hero. a ttack Toca enter hero.s a y Toca enter" at bounding box center [479, 99] width 155 height 49
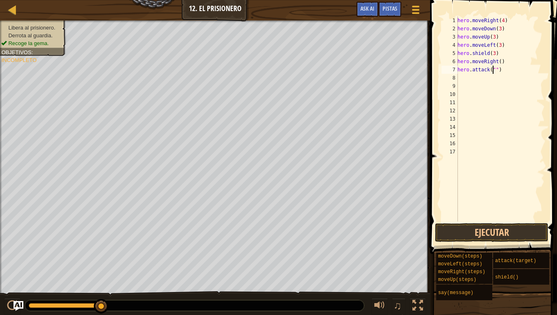
scroll to position [4, 3]
type textarea "hero.attack("Two")"
click at [474, 80] on div "hero . moveRight ( 4 ) hero . moveDown ( 3 ) hero . moveUp ( 3 ) hero . moveLef…" at bounding box center [500, 126] width 89 height 221
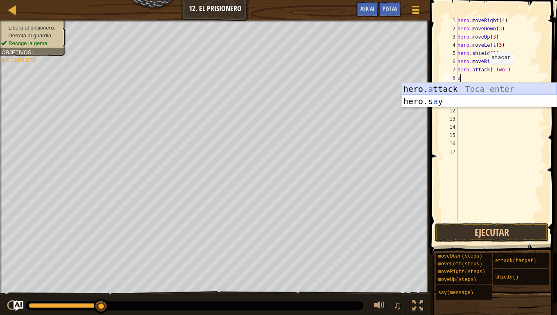
click at [481, 85] on div "hero. a ttack Toca enter hero.s a y Toca enter" at bounding box center [479, 107] width 155 height 49
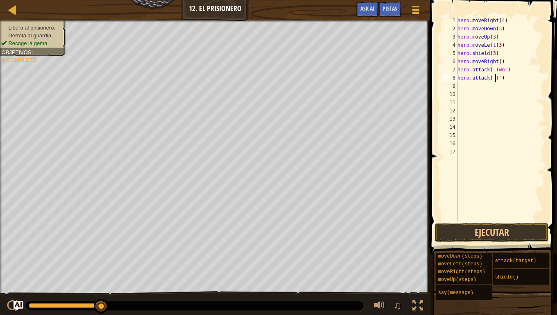
scroll to position [4, 3]
type textarea "hero.attack("Two")"
click at [461, 227] on button "Ejecutar" at bounding box center [491, 232] width 113 height 19
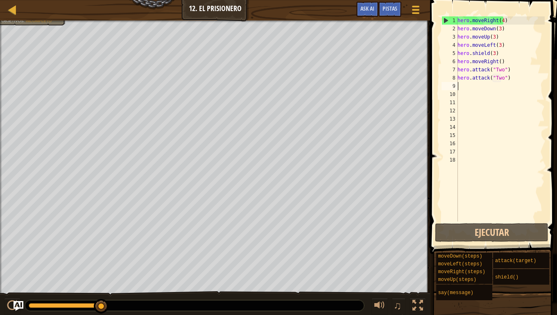
click at [524, 78] on div "hero . moveRight ( 4 ) hero . moveDown ( 3 ) hero . moveUp ( 3 ) hero . moveLef…" at bounding box center [500, 126] width 89 height 221
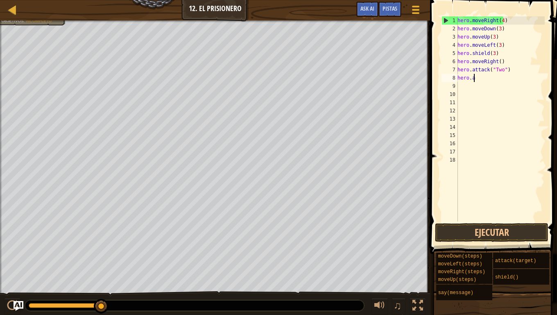
type textarea "h"
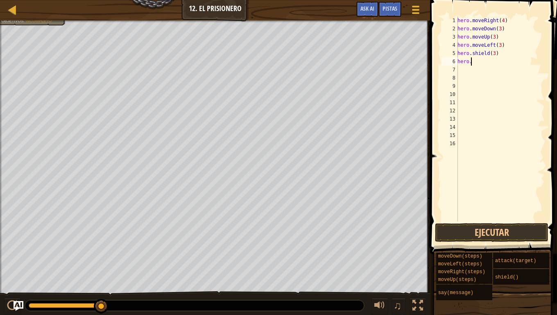
type textarea "h"
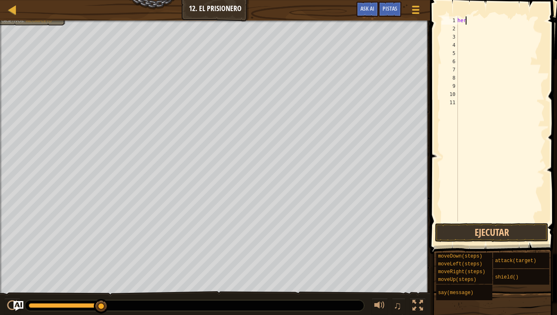
type textarea "h"
click at [470, 22] on div at bounding box center [500, 126] width 89 height 221
type textarea "m"
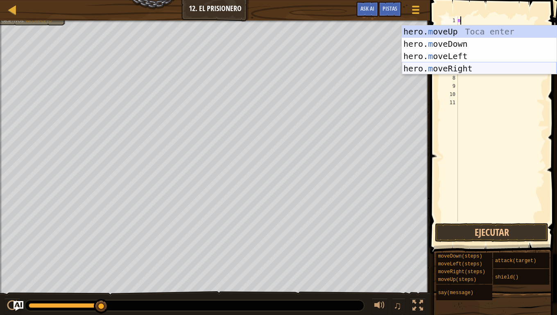
click at [478, 65] on div "hero. m oveUp Toca enter hero. m oveDown Toca enter hero. m oveLeft Toca enter …" at bounding box center [479, 62] width 155 height 74
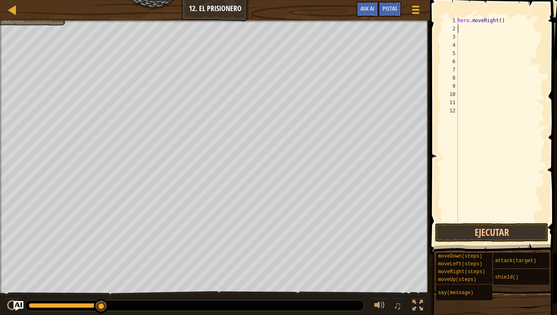
click at [470, 31] on div "hero . moveRight ( )" at bounding box center [500, 126] width 89 height 221
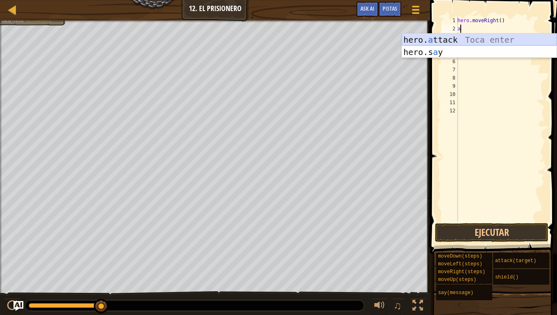
click at [485, 34] on div "hero. a ttack Toca enter hero.s a y Toca enter" at bounding box center [479, 58] width 155 height 49
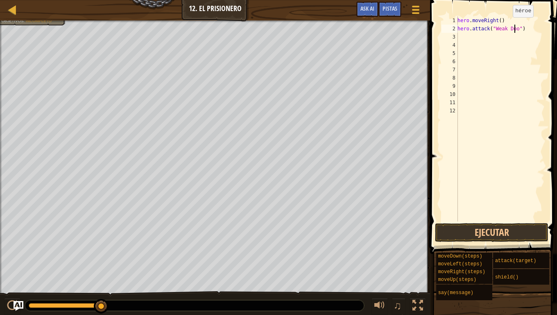
scroll to position [4, 5]
type textarea "hero.attack("Weak Door")"
click at [496, 234] on button "Ejecutar" at bounding box center [491, 232] width 113 height 19
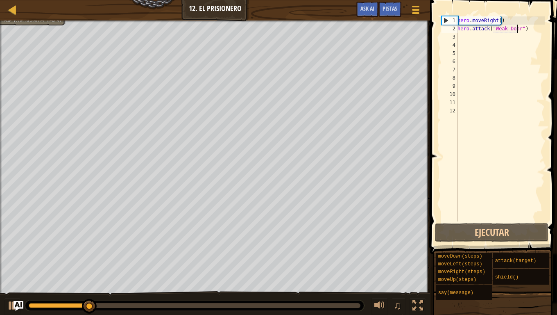
click at [484, 41] on div "hero . moveRight ( ) hero . attack ( "Weak Door" )" at bounding box center [500, 126] width 89 height 221
click at [483, 30] on div "hero . moveRight ( ) hero . attack ( "Weak Door" )" at bounding box center [500, 126] width 89 height 221
type textarea "hero.attack("Weak Door")"
click at [476, 36] on div "hero . moveRight ( ) hero . attack ( "Weak Door" )" at bounding box center [500, 126] width 89 height 221
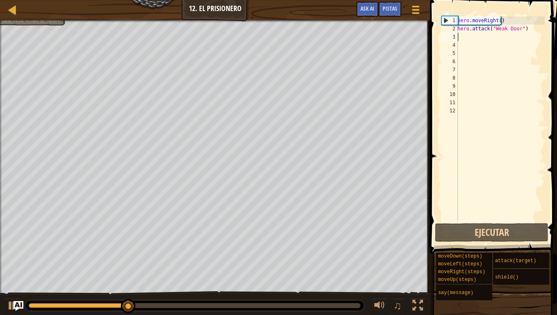
type textarea "m"
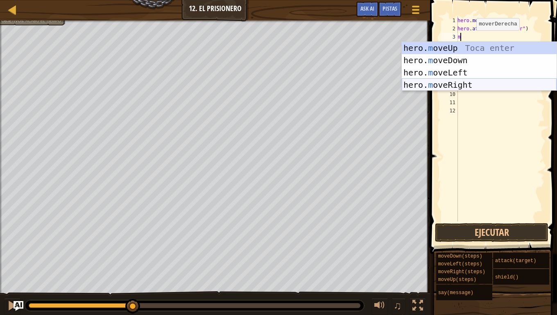
click at [466, 83] on div "hero. m oveUp Toca enter hero. m oveDown Toca enter hero. m oveLeft Toca enter …" at bounding box center [479, 79] width 155 height 74
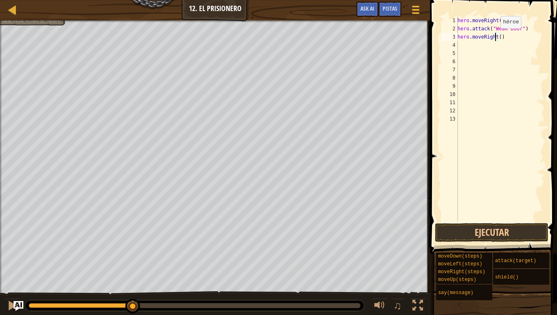
click at [496, 36] on div "hero . moveRight ( ) hero . attack ( "Weak Door" ) hero . moveRight ( )" at bounding box center [500, 126] width 89 height 221
click at [498, 36] on div "hero . moveRight ( ) hero . attack ( "Weak Door" ) hero . moveRight ( )" at bounding box center [500, 126] width 89 height 221
type textarea "hero.moveRight(3)"
click at [491, 49] on div "hero . moveRight ( ) hero . attack ( "Weak Door" ) hero . moveRight ( 3 )" at bounding box center [500, 126] width 89 height 221
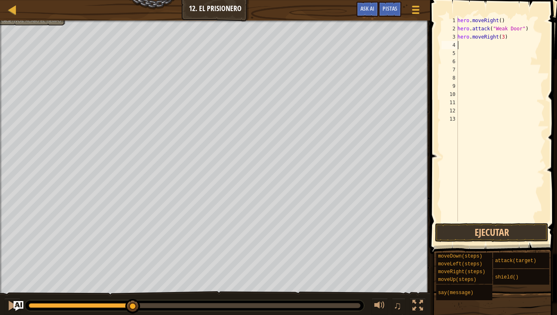
scroll to position [4, 0]
type textarea "m"
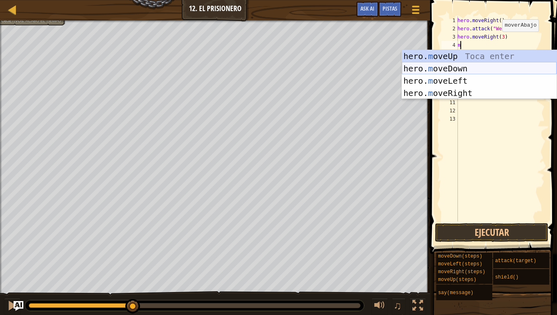
click at [484, 69] on div "hero. m oveUp Toca enter hero. m oveDown Toca enter hero. m oveLeft Toca enter …" at bounding box center [479, 87] width 155 height 74
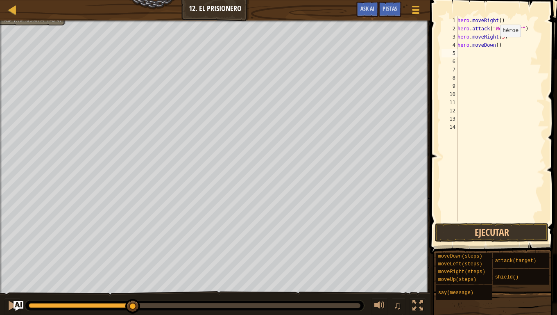
click at [496, 45] on div "hero . moveRight ( ) hero . attack ( "Weak Door" ) hero . moveRight ( 3 ) hero …" at bounding box center [500, 126] width 89 height 221
type textarea "hero.moveDown(3)"
click at [475, 58] on div "hero . moveRight ( ) hero . attack ( "Weak Door" ) hero . moveRight ( 3 ) hero …" at bounding box center [500, 126] width 89 height 221
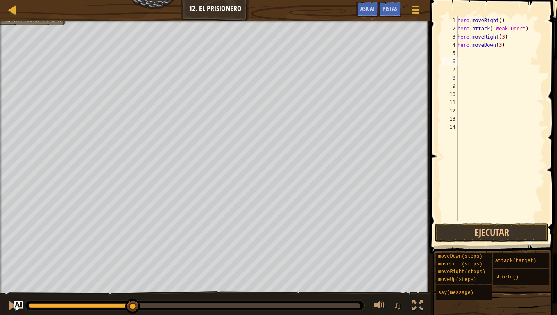
click at [479, 54] on div "hero . moveRight ( ) hero . attack ( "Weak Door" ) hero . moveRight ( 3 ) hero …" at bounding box center [500, 126] width 89 height 221
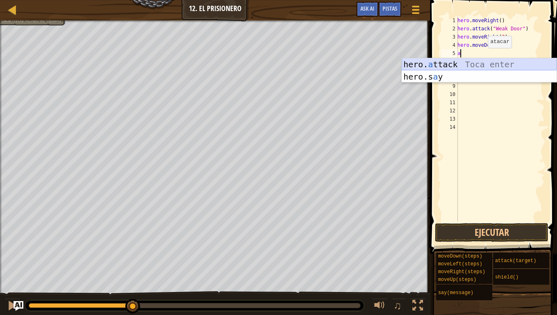
click at [482, 61] on div "hero. a ttack Toca enter hero.s a y Toca enter" at bounding box center [479, 82] width 155 height 49
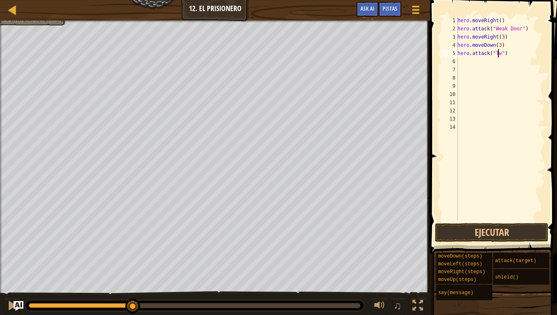
scroll to position [4, 4]
click at [487, 229] on button "Ejecutar" at bounding box center [491, 232] width 113 height 19
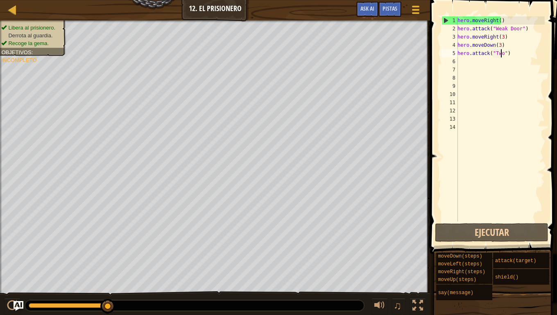
click at [509, 54] on div "hero . moveRight ( ) hero . attack ( "Weak Door" ) hero . moveRight ( 3 ) hero …" at bounding box center [500, 126] width 89 height 221
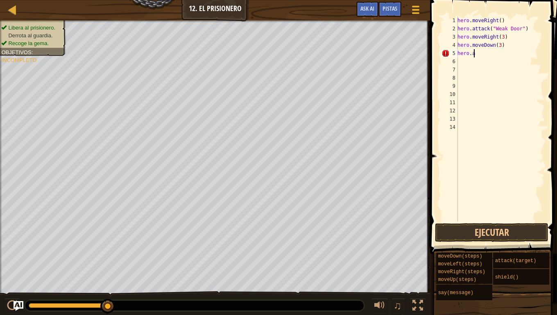
scroll to position [4, 0]
type textarea "h"
type textarea "m"
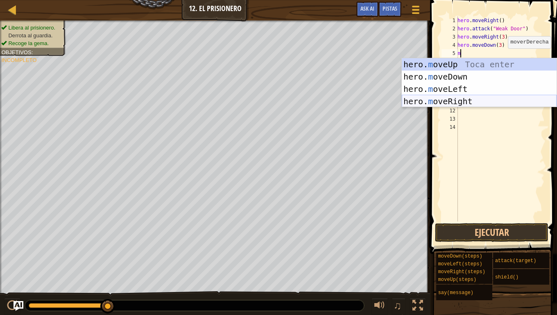
click at [481, 98] on div "hero. m oveUp Toca enter hero. m oveDown Toca enter hero. m oveLeft Toca enter …" at bounding box center [479, 95] width 155 height 74
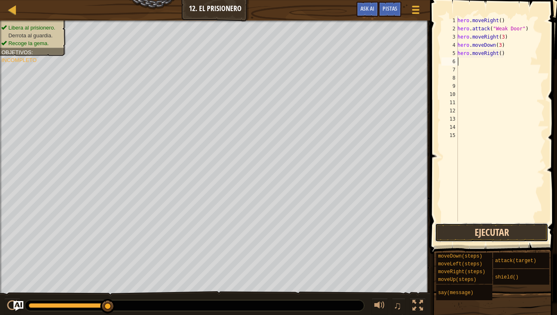
click at [489, 232] on button "Ejecutar" at bounding box center [491, 232] width 113 height 19
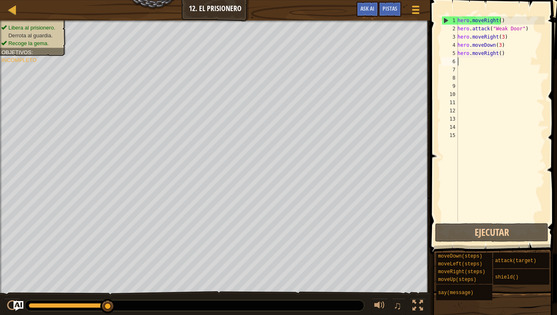
click at [508, 57] on div "hero . moveRight ( ) hero . attack ( "Weak Door" ) hero . moveRight ( 3 ) hero …" at bounding box center [500, 126] width 89 height 221
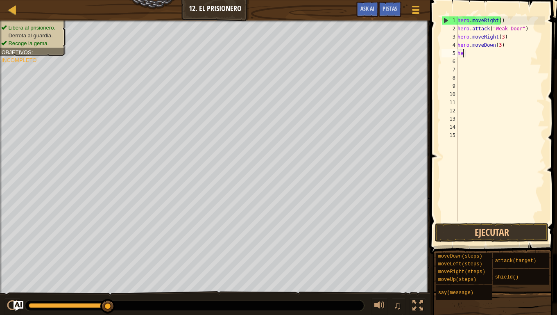
type textarea "h"
type textarea "m"
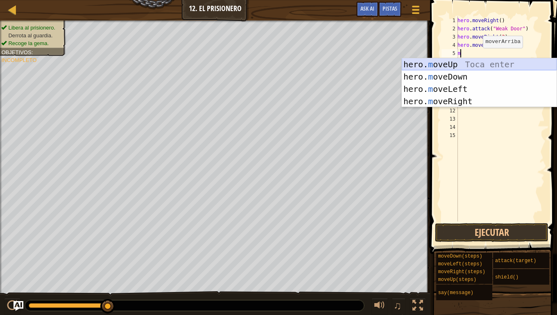
click at [477, 62] on div "hero. m oveUp Toca enter hero. m oveDown Toca enter hero. m oveLeft Toca enter …" at bounding box center [479, 95] width 155 height 74
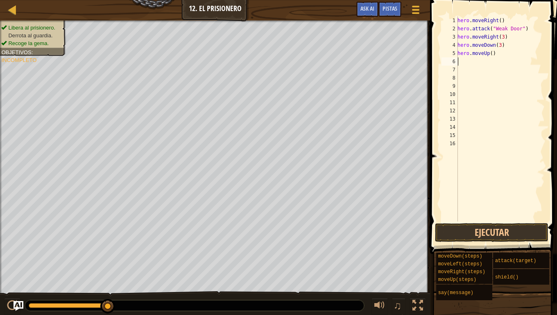
type textarea "m"
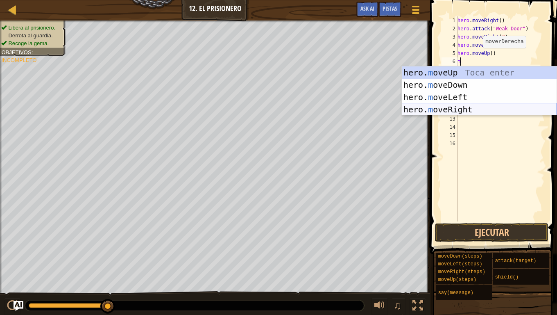
click at [466, 106] on div "hero. m oveUp Toca enter hero. m oveDown Toca enter hero. m oveLeft Toca enter …" at bounding box center [479, 103] width 155 height 74
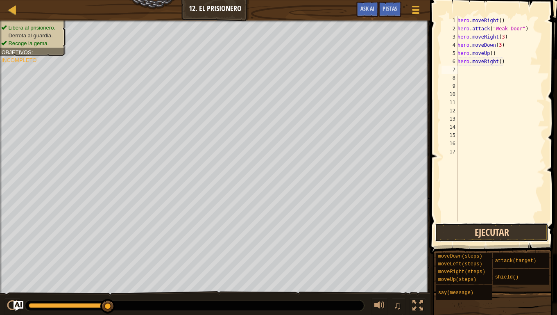
click at [481, 234] on button "Ejecutar" at bounding box center [491, 232] width 113 height 19
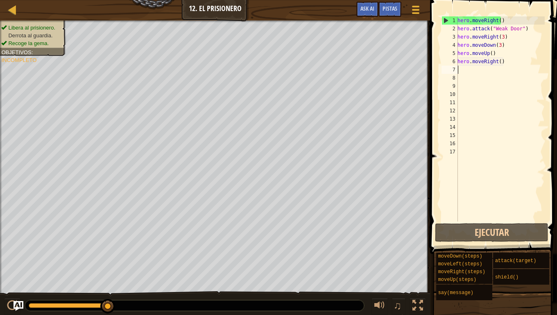
click at [509, 61] on div "hero . moveRight ( ) hero . attack ( "Weak Door" ) hero . moveRight ( 3 ) hero …" at bounding box center [500, 126] width 89 height 221
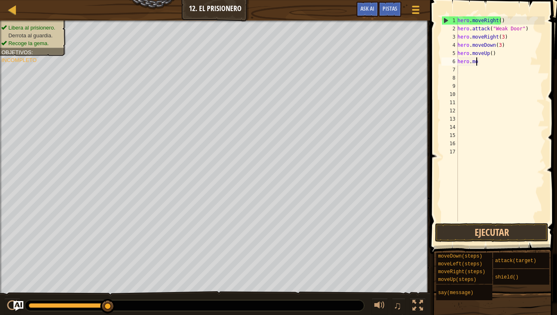
type textarea "h"
click at [490, 53] on div "hero . moveRight ( ) hero . attack ( "Weak Door" ) hero . moveRight ( 3 ) hero …" at bounding box center [500, 126] width 89 height 221
type textarea "hero.moveUp(3)"
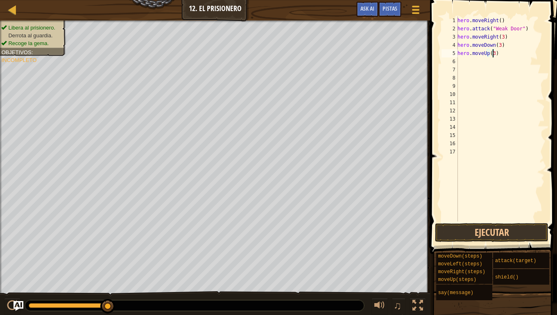
click at [460, 60] on div "hero . moveRight ( ) hero . attack ( "Weak Door" ) hero . moveRight ( 3 ) hero …" at bounding box center [500, 126] width 89 height 221
type textarea "m"
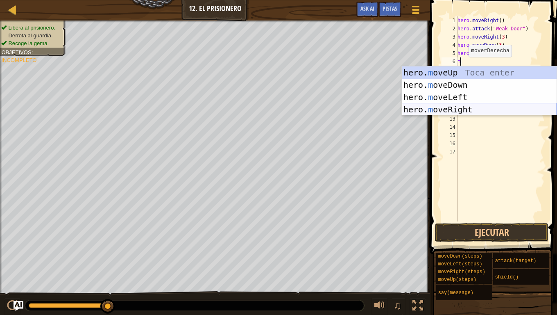
click at [456, 106] on div "hero. m oveUp Toca enter hero. m oveDown Toca enter hero. m oveLeft Toca enter …" at bounding box center [479, 103] width 155 height 74
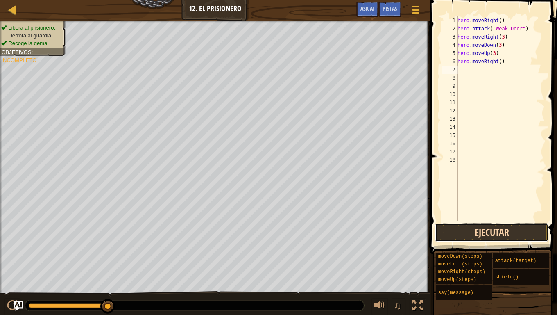
click at [481, 231] on button "Ejecutar" at bounding box center [491, 232] width 113 height 19
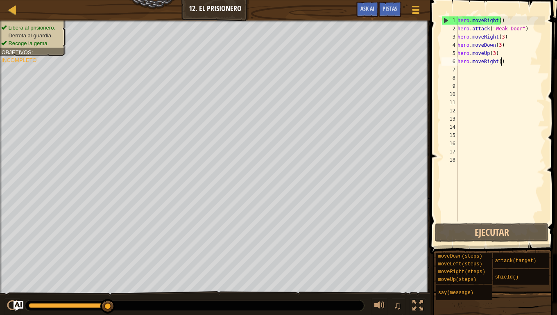
click at [504, 63] on div "hero . moveRight ( ) hero . attack ( "Weak Door" ) hero . moveRight ( 3 ) hero …" at bounding box center [500, 126] width 89 height 221
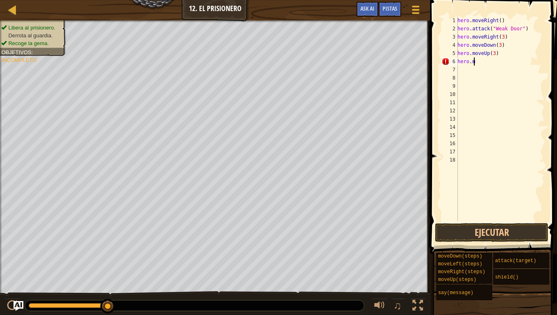
type textarea "h"
click at [514, 229] on button "Ejecutar" at bounding box center [491, 232] width 113 height 19
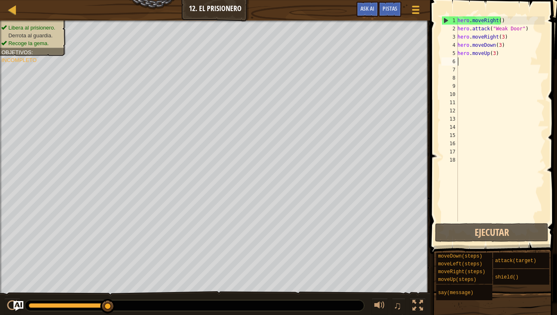
click at [463, 64] on div "hero . moveRight ( ) hero . attack ( "Weak Door" ) hero . moveRight ( 3 ) hero …" at bounding box center [500, 126] width 89 height 221
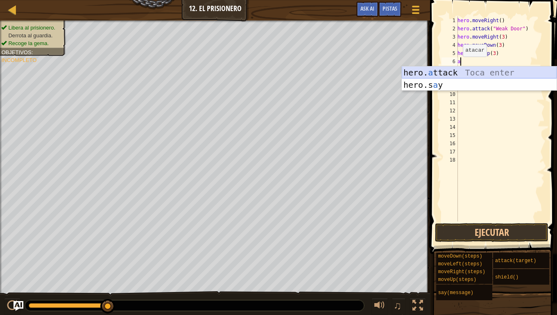
click at [460, 71] on div "hero. a ttack Toca enter hero.s a y Toca enter" at bounding box center [479, 90] width 155 height 49
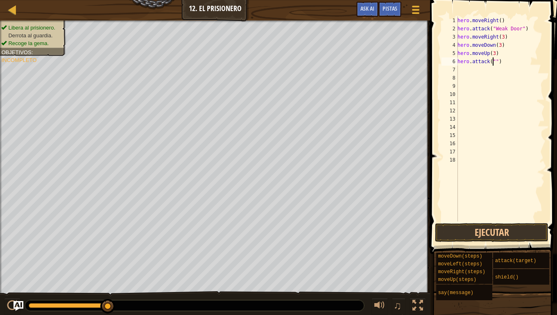
scroll to position [4, 3]
type textarea "hero.attack("Two")"
click at [484, 68] on div "hero . moveRight ( ) hero . attack ( "Weak Door" ) hero . moveRight ( 3 ) hero …" at bounding box center [500, 126] width 89 height 221
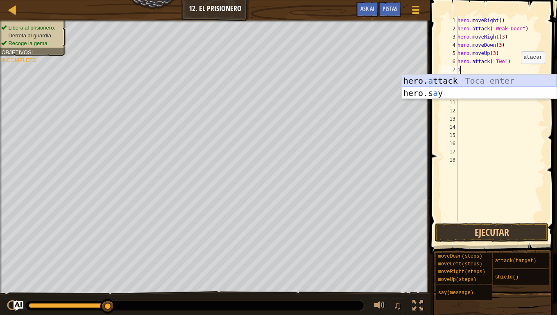
click at [517, 77] on div "hero. a ttack Toca enter hero.s a y Toca enter" at bounding box center [479, 99] width 155 height 49
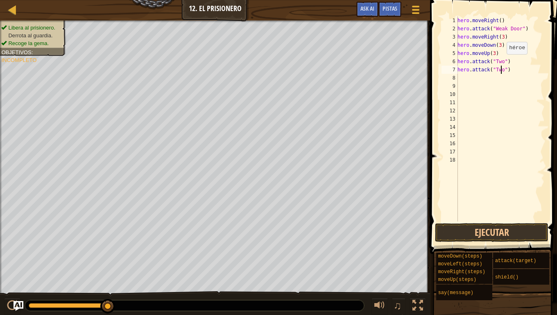
scroll to position [4, 4]
type textarea "hero.attack("Two")"
click at [499, 238] on button "Ejecutar" at bounding box center [491, 232] width 113 height 19
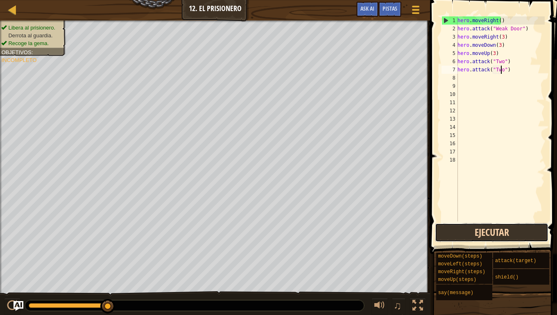
click at [488, 234] on button "Ejecutar" at bounding box center [491, 232] width 113 height 19
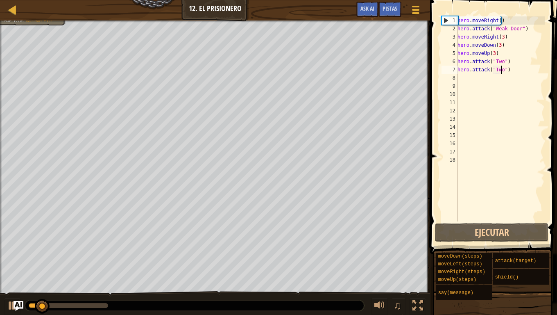
click at [472, 84] on div "hero . moveRight ( ) hero . attack ( "Weak Door" ) hero . moveRight ( 3 ) hero …" at bounding box center [500, 126] width 89 height 221
click at [474, 74] on div "hero . moveRight ( ) hero . attack ( "Weak Door" ) hero . moveRight ( 3 ) hero …" at bounding box center [500, 126] width 89 height 221
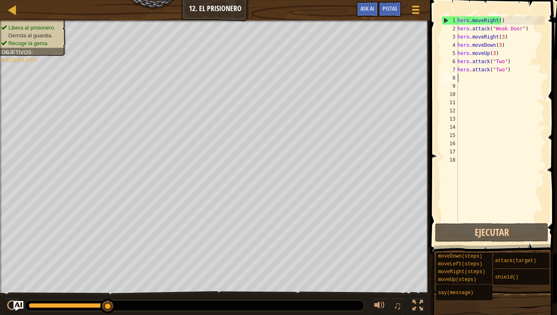
click at [507, 71] on div "hero . moveRight ( ) hero . attack ( "Weak Door" ) hero . moveRight ( 3 ) hero …" at bounding box center [500, 126] width 89 height 221
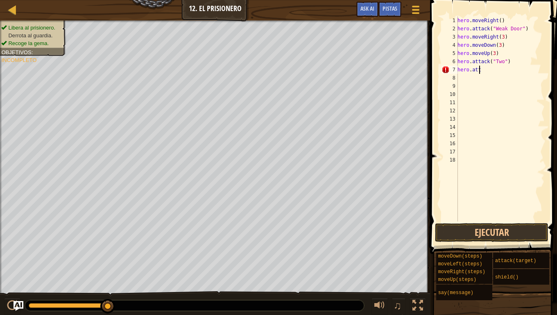
scroll to position [4, 0]
type textarea "h"
click at [498, 53] on div "hero . moveRight ( ) hero . attack ( "Weak Door" ) hero . moveRight ( 3 ) hero …" at bounding box center [500, 126] width 89 height 221
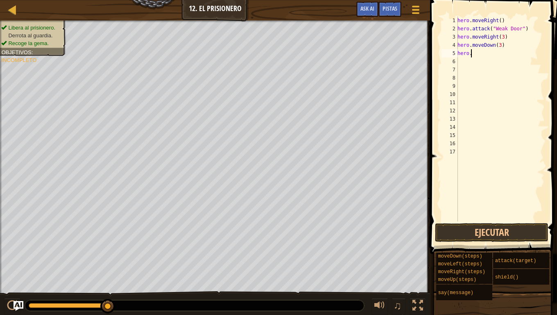
type textarea "h"
click at [475, 233] on button "Ejecutar" at bounding box center [491, 232] width 113 height 19
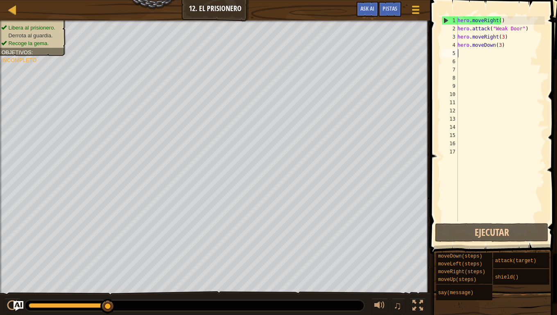
click at [510, 44] on div "hero . moveRight ( ) hero . attack ( "Weak Door" ) hero . moveRight ( 3 ) hero …" at bounding box center [500, 126] width 89 height 221
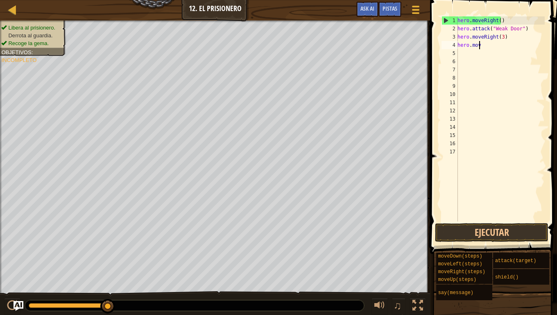
type textarea "h"
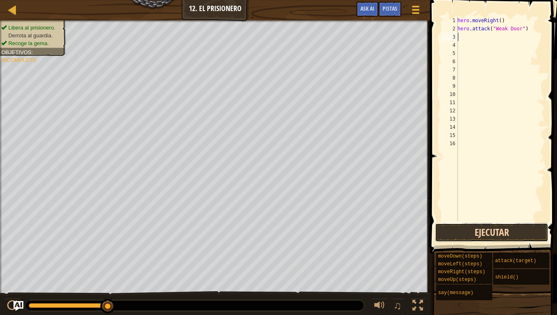
click at [462, 228] on button "Ejecutar" at bounding box center [491, 232] width 113 height 19
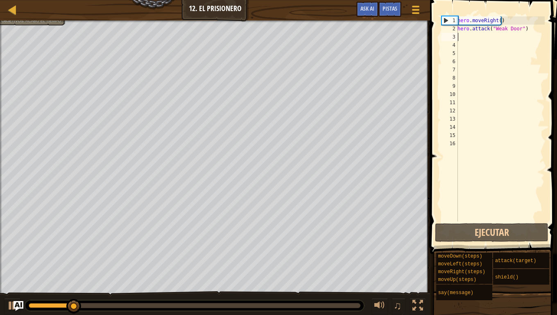
click at [479, 39] on div "hero . moveRight ( ) hero . attack ( "Weak Door" )" at bounding box center [500, 126] width 89 height 221
type textarea "m"
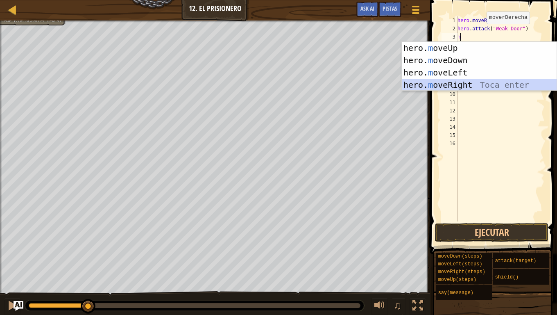
click at [476, 85] on div "hero. m oveUp Toca enter hero. m oveDown Toca enter hero. m oveLeft Toca enter …" at bounding box center [479, 79] width 155 height 74
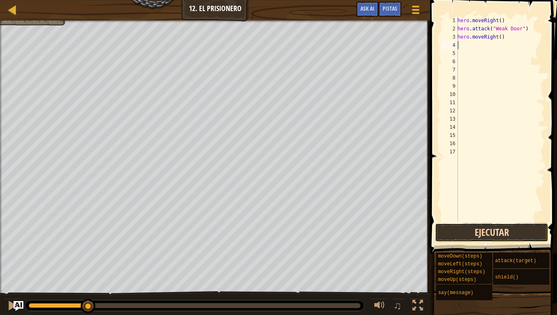
click at [468, 233] on button "Ejecutar" at bounding box center [491, 232] width 113 height 19
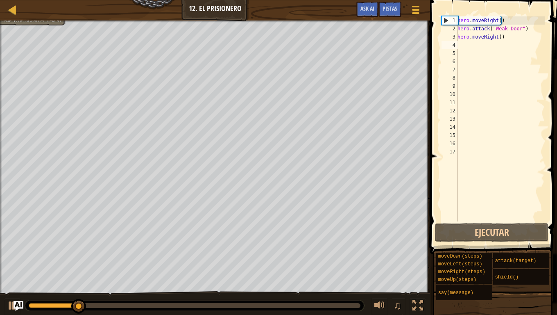
click at [469, 42] on div "hero . moveRight ( ) hero . attack ( "Weak Door" ) hero . moveRight ( )" at bounding box center [500, 126] width 89 height 221
type textarea "m"
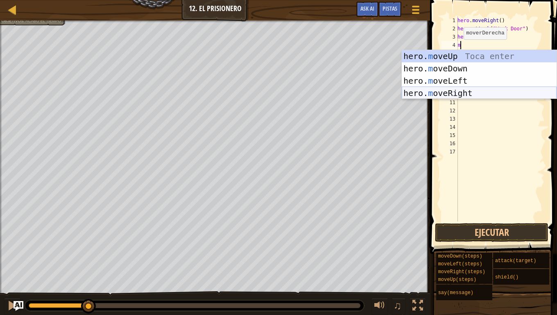
click at [466, 93] on div "hero. m oveUp Toca enter hero. m oveDown Toca enter hero. m oveLeft Toca enter …" at bounding box center [479, 87] width 155 height 74
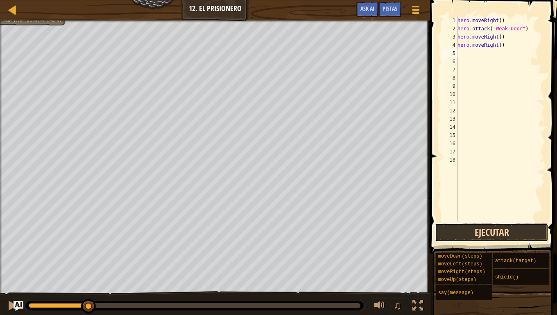
click at [470, 234] on button "Ejecutar" at bounding box center [491, 232] width 113 height 19
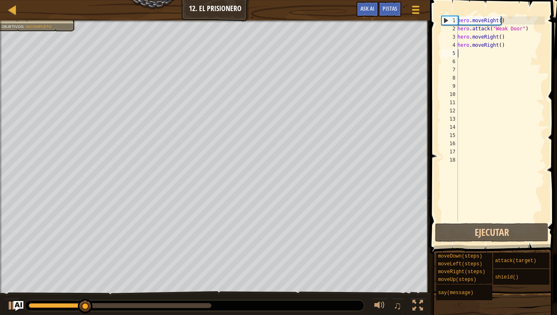
click at [464, 53] on div "hero . moveRight ( ) hero . attack ( "Weak Door" ) hero . moveRight ( ) hero . …" at bounding box center [500, 126] width 89 height 221
type textarea "m"
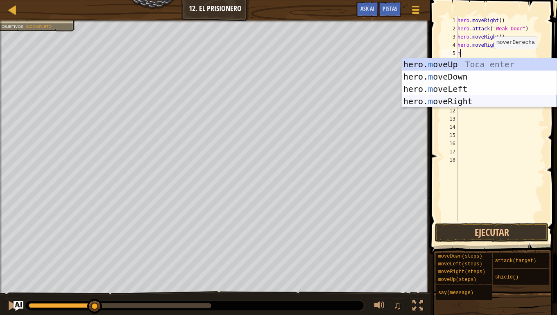
click at [485, 95] on div "hero. m oveUp Toca enter hero. m oveDown Toca enter hero. m oveLeft Toca enter …" at bounding box center [479, 95] width 155 height 74
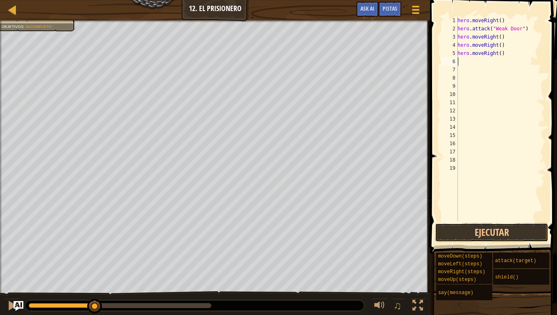
drag, startPoint x: 474, startPoint y: 227, endPoint x: 468, endPoint y: 220, distance: 8.8
click at [474, 226] on button "Ejecutar" at bounding box center [491, 232] width 113 height 19
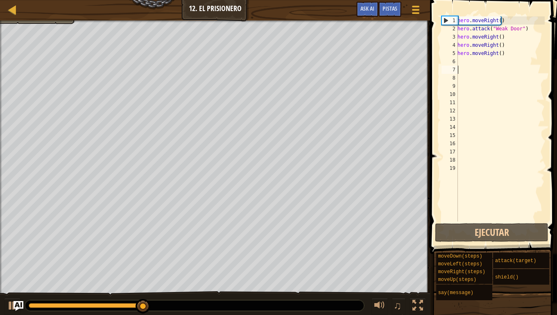
drag, startPoint x: 481, startPoint y: 67, endPoint x: 486, endPoint y: 67, distance: 4.9
click at [481, 67] on div "hero . moveRight ( ) hero . attack ( "Weak Door" ) hero . moveRight ( ) hero . …" at bounding box center [500, 126] width 89 height 221
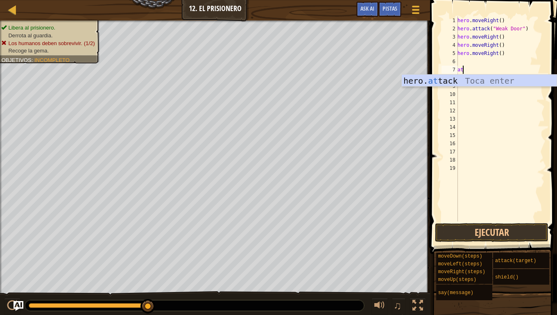
type textarea "att"
click at [496, 90] on div "hero . moveRight ( ) hero . attack ( "Weak Door" ) hero . moveRight ( ) hero . …" at bounding box center [500, 126] width 89 height 221
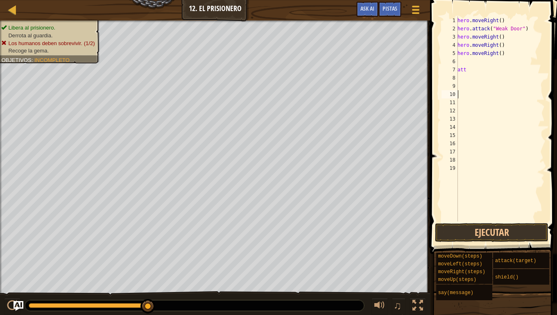
scroll to position [4, 0]
click at [482, 61] on div "hero . moveRight ( ) hero . attack ( "Weak Door" ) hero . moveRight ( ) hero . …" at bounding box center [500, 126] width 89 height 221
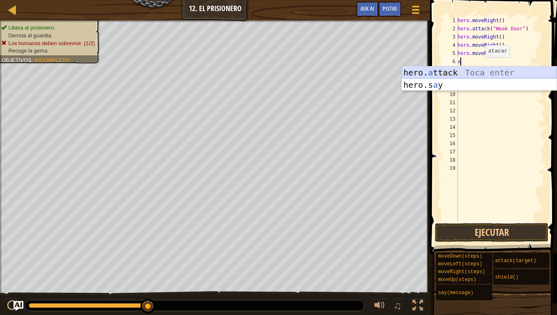
click at [482, 73] on div "hero. a ttack Toca enter hero.s a y Toca enter" at bounding box center [479, 90] width 155 height 49
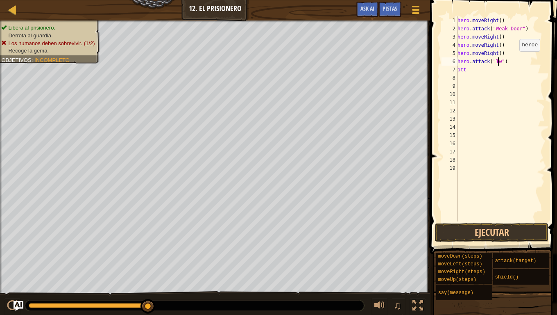
scroll to position [4, 4]
drag, startPoint x: 479, startPoint y: 62, endPoint x: 477, endPoint y: 68, distance: 6.5
click at [477, 64] on div "hero . moveRight ( ) hero . attack ( "Weak Door" ) hero . moveRight ( ) hero . …" at bounding box center [500, 126] width 89 height 221
click at [477, 68] on div "hero . moveRight ( ) hero . attack ( "Weak Door" ) hero . moveRight ( ) hero . …" at bounding box center [500, 126] width 89 height 221
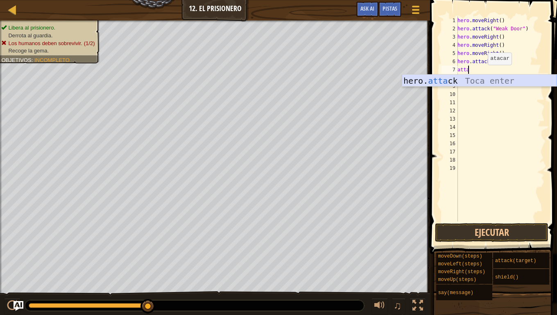
click at [485, 79] on div "hero. atta ck Toca enter" at bounding box center [479, 93] width 155 height 37
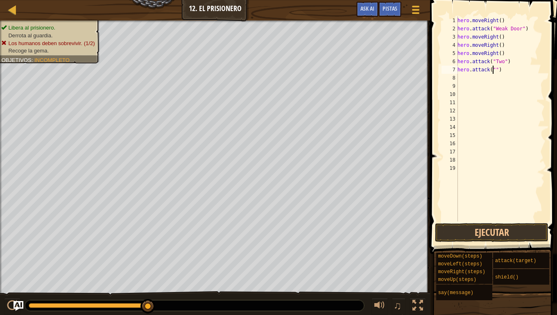
scroll to position [4, 3]
type textarea "hero.attack("Two")"
click at [499, 228] on button "Ejecutar" at bounding box center [491, 232] width 113 height 19
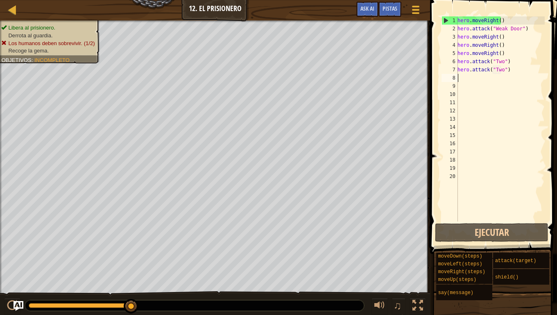
click at [515, 70] on div "hero . moveRight ( ) hero . attack ( "Weak Door" ) hero . moveRight ( ) hero . …" at bounding box center [500, 126] width 89 height 221
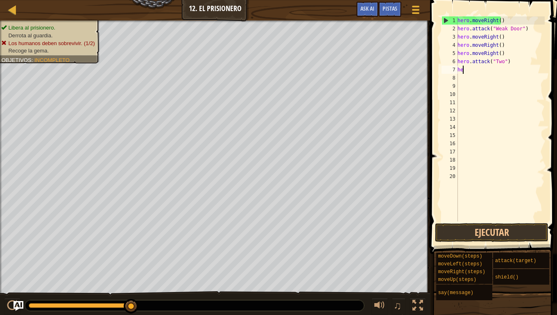
type textarea "h"
type textarea "m"
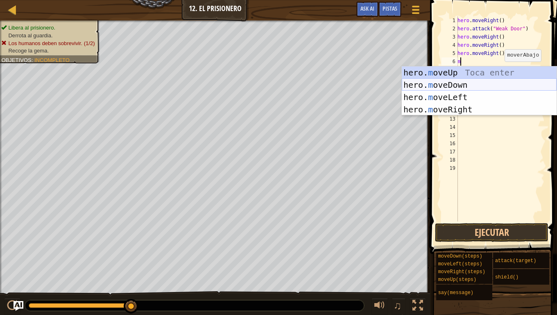
click at [509, 84] on div "hero. m oveUp Toca enter hero. m oveDown Toca enter hero. m oveLeft Toca enter …" at bounding box center [479, 103] width 155 height 74
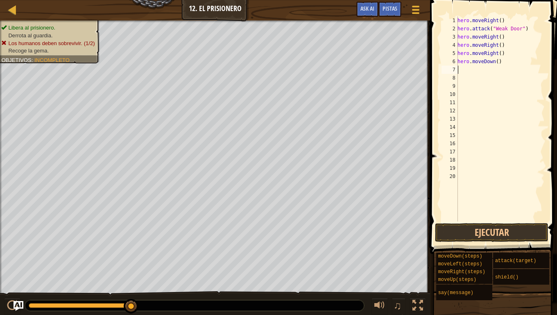
click at [468, 68] on div "hero . moveRight ( ) hero . attack ( "Weak Door" ) hero . moveRight ( ) hero . …" at bounding box center [500, 126] width 89 height 221
type textarea "m"
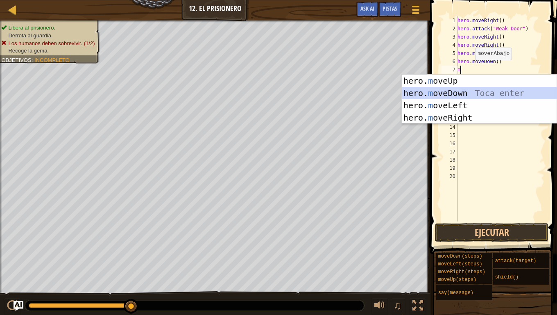
click at [515, 88] on div "hero. m oveUp Toca enter hero. m oveDown Toca enter hero. m oveLeft Toca enter …" at bounding box center [479, 112] width 155 height 74
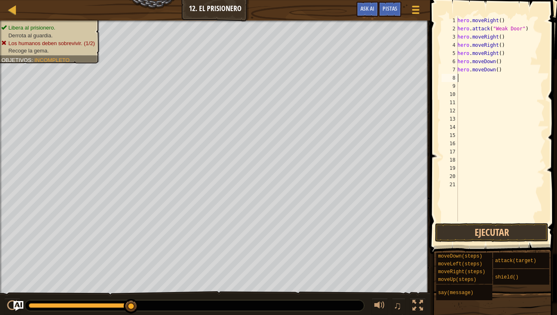
click at [465, 82] on div "hero . moveRight ( ) hero . attack ( "Weak Door" ) hero . moveRight ( ) hero . …" at bounding box center [500, 126] width 89 height 221
type textarea "m"
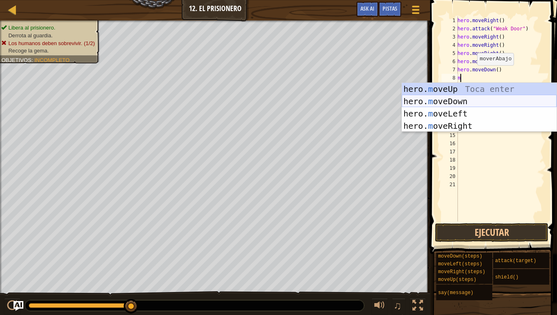
click at [479, 100] on div "hero. m oveUp Toca enter hero. m oveDown Toca enter hero. m oveLeft Toca enter …" at bounding box center [479, 120] width 155 height 74
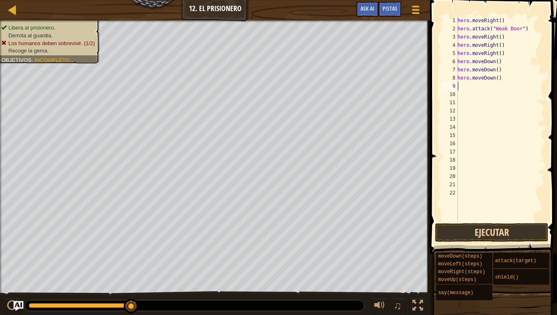
click at [501, 240] on div "1 2 3 4 5 6 7 8 9 10 11 12 13 14 15 16 17 18 19 20 21 22 hero . moveRight ( ) h…" at bounding box center [492, 143] width 129 height 278
click at [507, 222] on span at bounding box center [495, 115] width 134 height 278
click at [501, 231] on button "Ejecutar" at bounding box center [491, 232] width 113 height 19
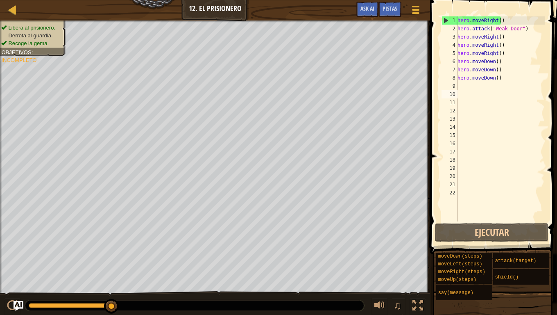
click at [491, 91] on div "hero . moveRight ( ) hero . attack ( "Weak Door" ) hero . moveRight ( ) hero . …" at bounding box center [500, 126] width 89 height 221
click at [474, 76] on div "hero . moveRight ( ) hero . attack ( "Weak Door" ) hero . moveRight ( ) hero . …" at bounding box center [500, 126] width 89 height 221
type textarea "hero.moveDown()"
click at [472, 85] on div "hero . moveRight ( ) hero . attack ( "Weak Door" ) hero . moveRight ( ) hero . …" at bounding box center [500, 126] width 89 height 221
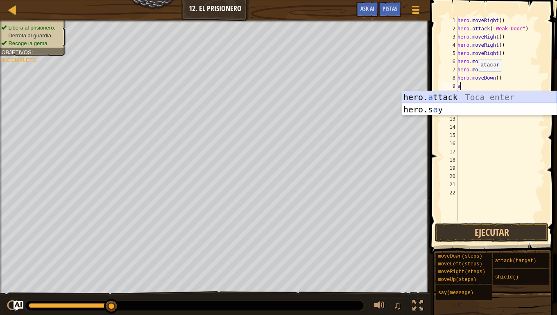
click at [476, 96] on div "hero. a ttack Toca enter hero.s a y Toca enter" at bounding box center [479, 115] width 155 height 49
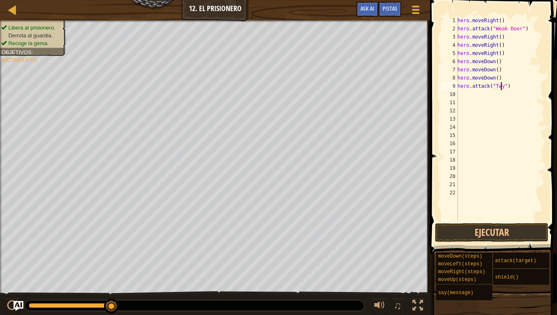
scroll to position [4, 4]
type textarea "hero.attack("Two")"
click at [481, 95] on div "hero . moveRight ( ) hero . attack ( "Weak Door" ) hero . moveRight ( ) hero . …" at bounding box center [500, 126] width 89 height 221
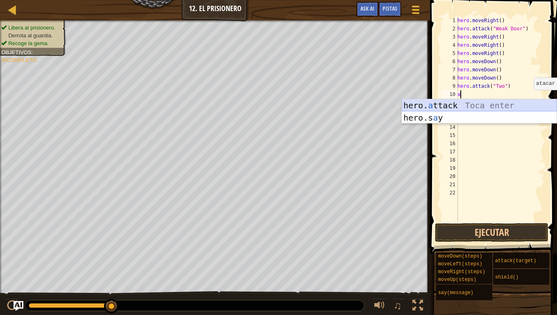
click at [529, 105] on div "hero. a ttack Toca enter hero.s a y Toca enter" at bounding box center [479, 123] width 155 height 49
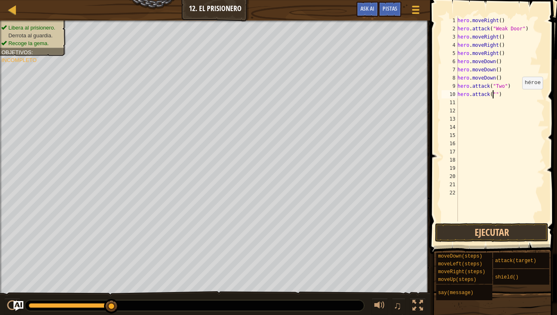
scroll to position [4, 3]
type textarea "hero.attack("Two")"
click at [513, 106] on div "hero . moveRight ( ) hero . attack ( "Weak Door" ) hero . moveRight ( ) hero . …" at bounding box center [500, 126] width 89 height 221
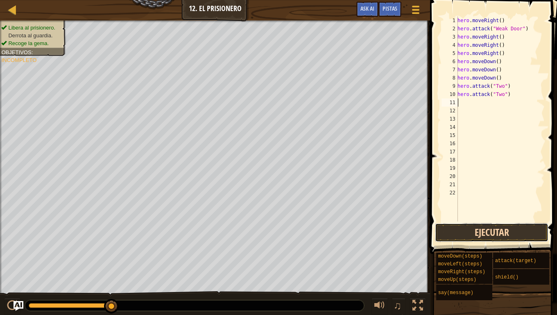
click at [511, 227] on button "Ejecutar" at bounding box center [491, 232] width 113 height 19
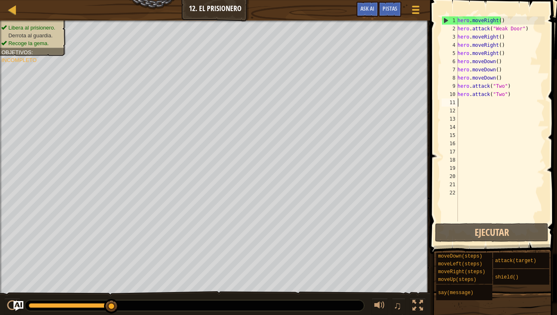
click at [522, 94] on div "hero . moveRight ( ) hero . attack ( "Weak Door" ) hero . moveRight ( ) hero . …" at bounding box center [500, 126] width 89 height 221
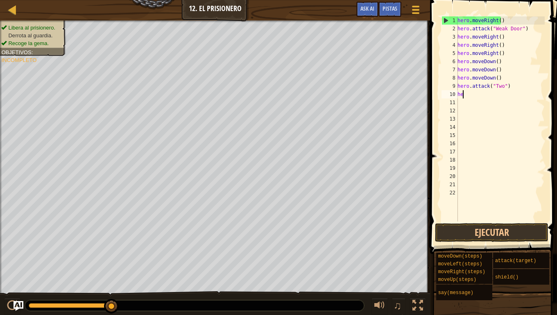
type textarea "h"
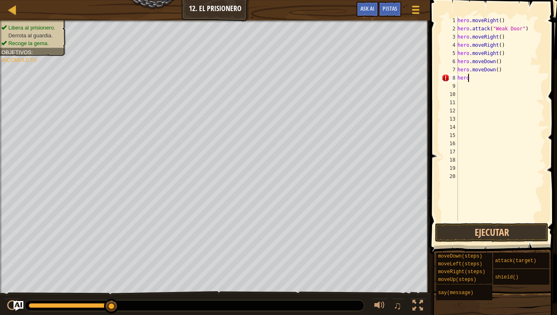
type textarea "h"
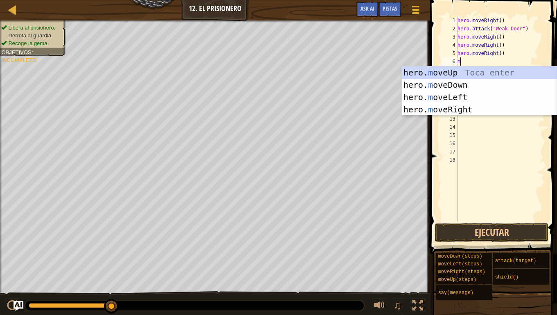
type textarea "mo"
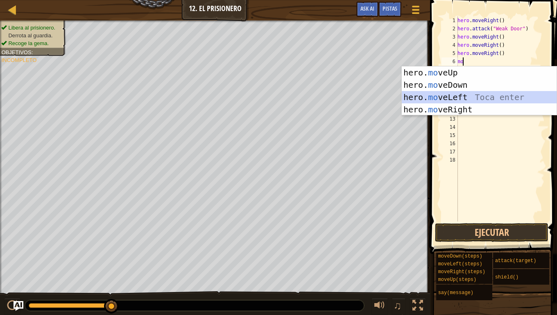
click at [520, 98] on div "hero. mo veUp Toca enter hero. mo veDown Toca enter hero. mo veLeft Toca enter …" at bounding box center [479, 103] width 155 height 74
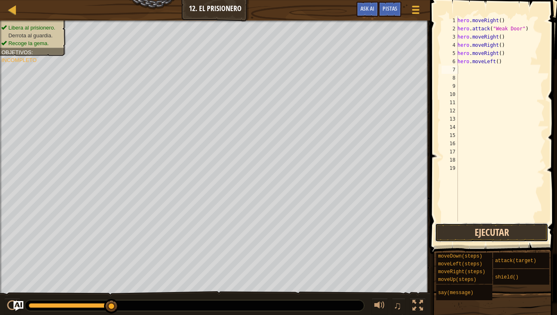
click at [512, 232] on button "Ejecutar" at bounding box center [491, 232] width 113 height 19
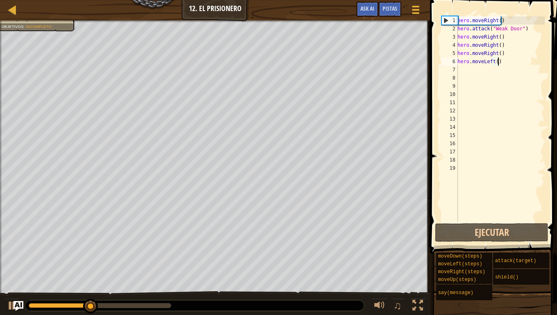
click at [518, 63] on div "hero . moveRight ( ) hero . attack ( "Weak Door" ) hero . moveRight ( ) hero . …" at bounding box center [500, 126] width 89 height 221
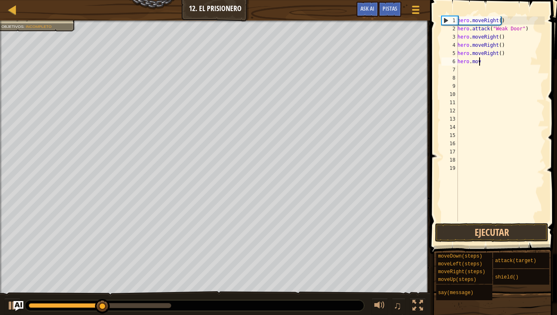
type textarea "h"
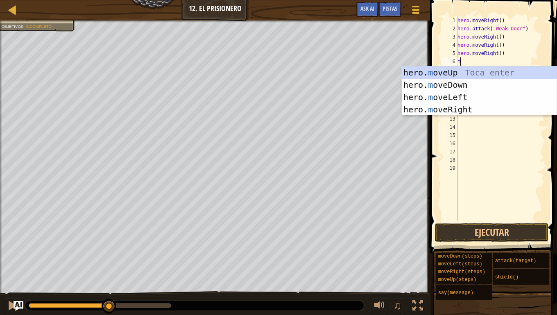
type textarea "mo"
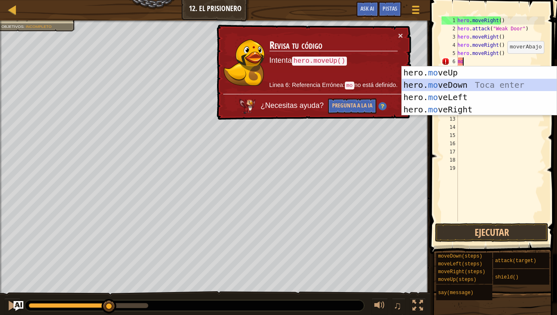
click at [537, 81] on div "hero. mo veUp Toca enter hero. mo veDown Toca enter hero. mo veLeft Toca enter …" at bounding box center [479, 103] width 155 height 74
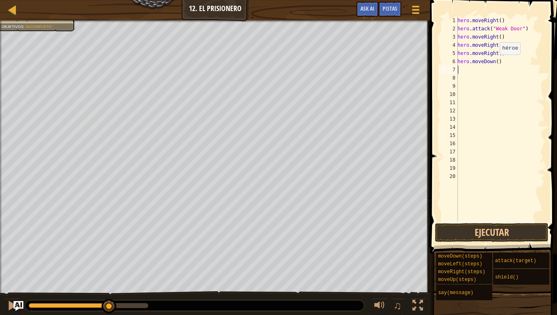
click at [495, 63] on div "hero . moveRight ( ) hero . attack ( "Weak Door" ) hero . moveRight ( ) hero . …" at bounding box center [500, 126] width 89 height 221
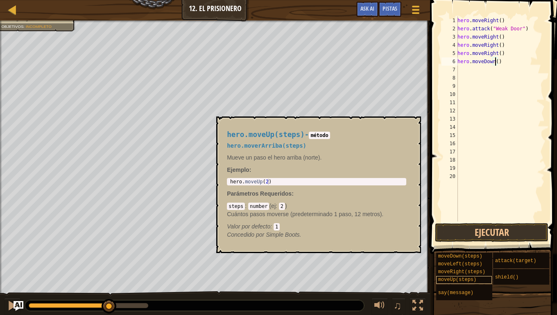
scroll to position [4, 3]
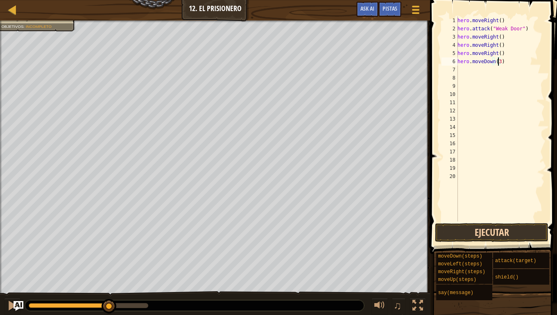
type textarea "hero.moveDown(3)"
click at [511, 229] on button "Ejecutar" at bounding box center [491, 232] width 113 height 19
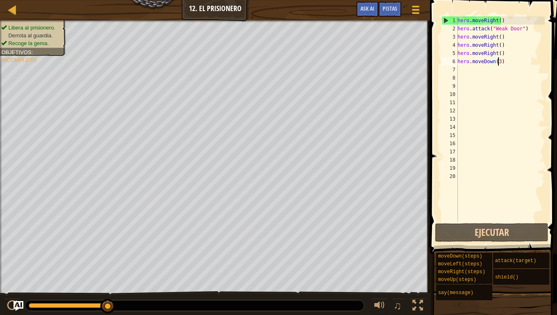
click at [473, 68] on div "hero . moveRight ( ) hero . attack ( "Weak Door" ) hero . moveRight ( ) hero . …" at bounding box center [500, 126] width 89 height 221
type textarea "m"
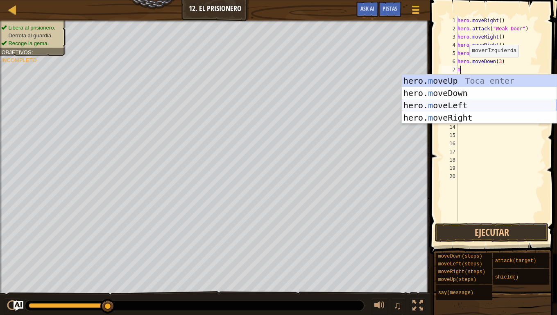
click at [467, 116] on div "hero. m oveUp Toca enter hero. m oveDown Toca enter hero. m oveLeft Toca enter …" at bounding box center [479, 112] width 155 height 74
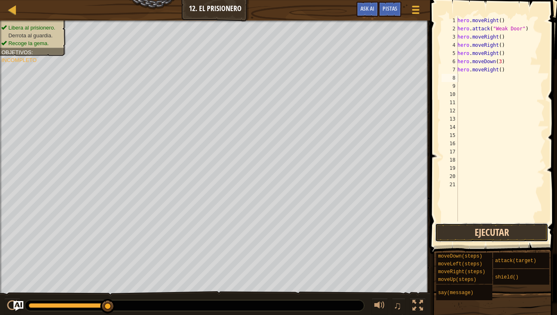
click at [472, 236] on button "Ejecutar" at bounding box center [491, 232] width 113 height 19
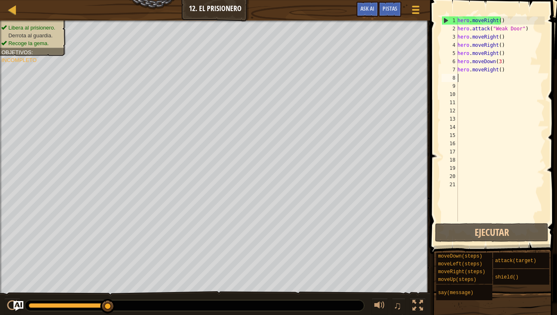
click at [503, 73] on div "hero . moveRight ( ) hero . attack ( "Weak Door" ) hero . moveRight ( ) hero . …" at bounding box center [500, 126] width 89 height 221
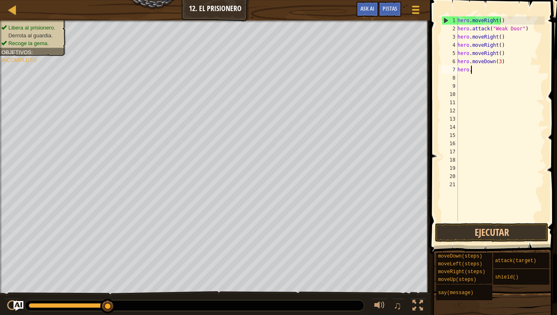
type textarea "h"
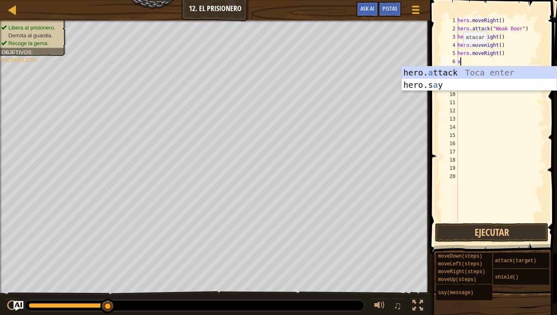
click at [415, 70] on div "hero. a ttack Toca enter hero.s a y Toca enter" at bounding box center [479, 90] width 155 height 49
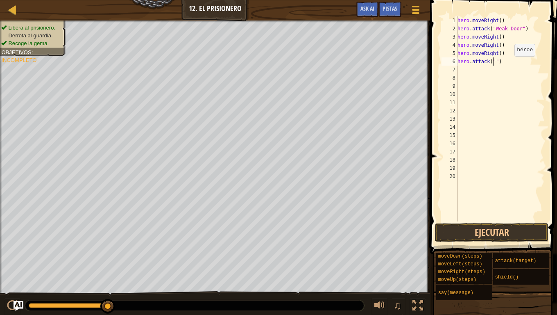
scroll to position [4, 3]
type textarea "hero.attack("Two")"
click at [465, 70] on div "hero . moveRight ( ) hero . attack ( "Weak Door" ) hero . moveRight ( ) hero . …" at bounding box center [500, 126] width 89 height 221
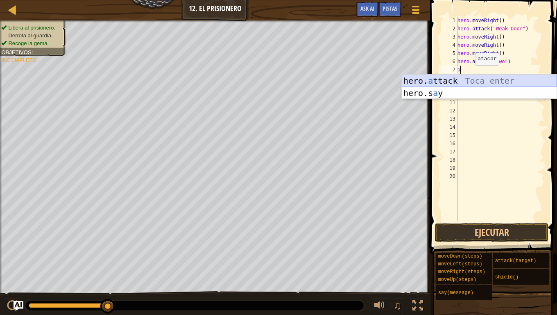
click at [473, 82] on div "hero. a ttack Toca enter hero.s a y Toca enter" at bounding box center [479, 99] width 155 height 49
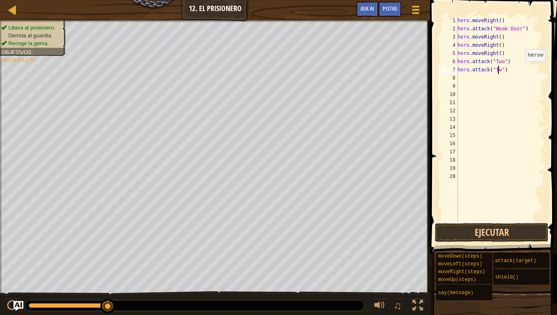
scroll to position [4, 4]
click at [482, 228] on button "Ejecutar" at bounding box center [491, 232] width 113 height 19
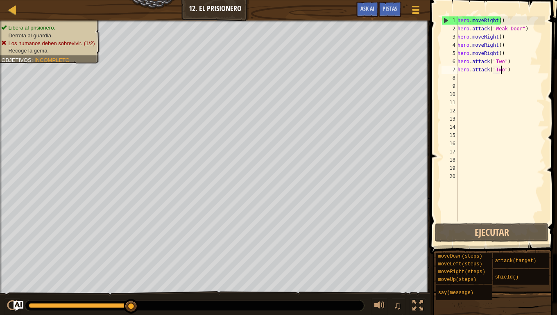
click at [515, 66] on div "hero . moveRight ( ) hero . attack ( "Weak Door" ) hero . moveRight ( ) hero . …" at bounding box center [500, 126] width 89 height 221
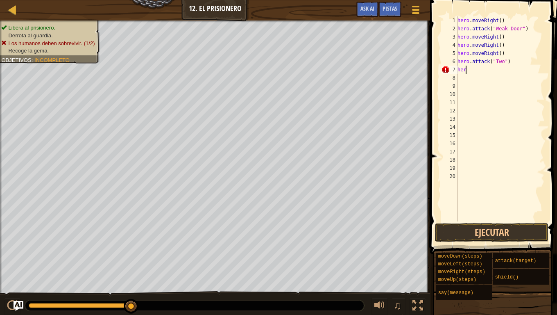
scroll to position [4, 0]
type textarea "h"
click at [513, 53] on div "hero . moveRight ( ) hero . attack ( "Weak Door" ) hero . moveRight ( ) hero . …" at bounding box center [500, 126] width 89 height 221
type textarea "h"
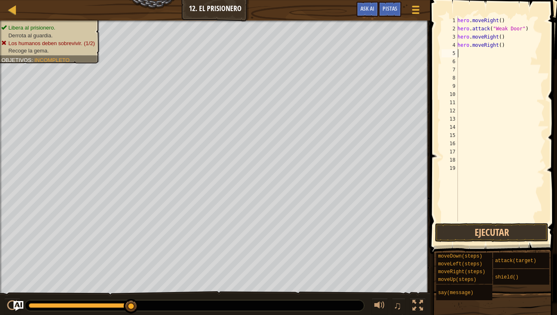
type textarea "m"
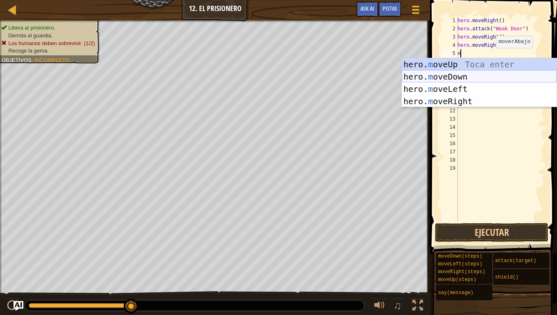
click at [472, 72] on div "hero. m oveUp Toca enter hero. m oveDown Toca enter hero. m oveLeft Toca enter …" at bounding box center [479, 95] width 155 height 74
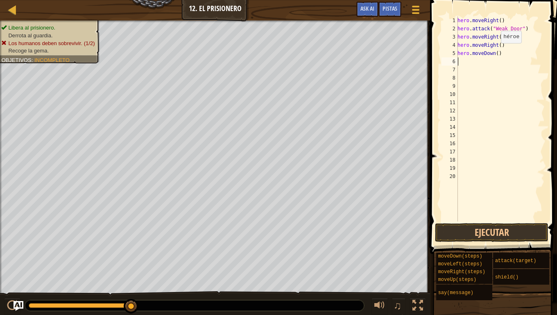
click at [497, 51] on div "hero . moveRight ( ) hero . attack ( "Weak Door" ) hero . moveRight ( ) hero . …" at bounding box center [500, 126] width 89 height 221
type textarea "hero.moveDown()"
click at [481, 64] on div "hero . moveRight ( ) hero . attack ( "Weak Door" ) hero . moveRight ( ) hero . …" at bounding box center [500, 126] width 89 height 221
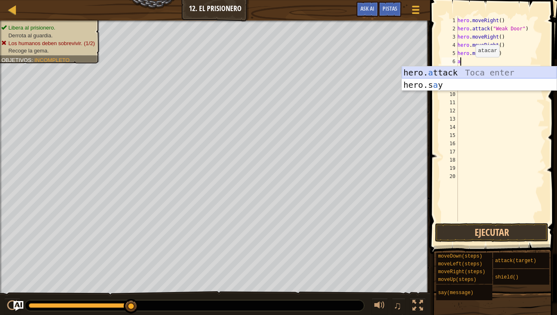
click at [473, 75] on div "hero. a ttack Toca enter hero.s a y Toca enter" at bounding box center [479, 90] width 155 height 49
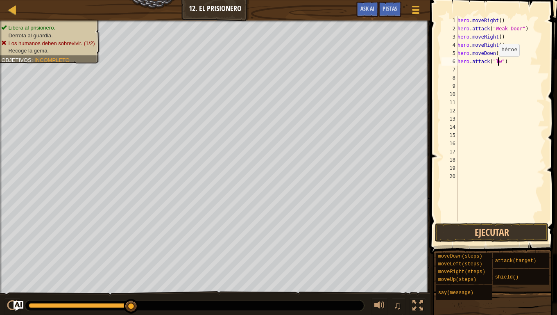
type textarea "hero.attack("Two")"
click at [481, 69] on div "hero . moveRight ( ) hero . attack ( "Weak Door" ) hero . moveRight ( ) hero . …" at bounding box center [500, 126] width 89 height 221
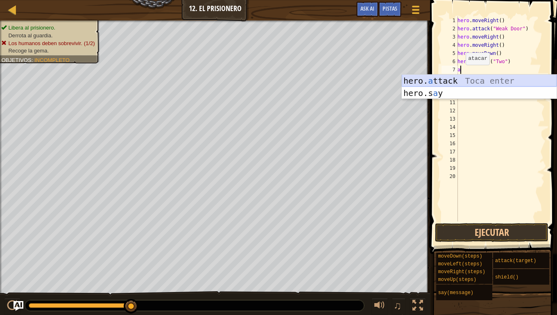
click at [460, 78] on div "hero. a ttack Toca enter hero.s a y Toca enter" at bounding box center [479, 99] width 155 height 49
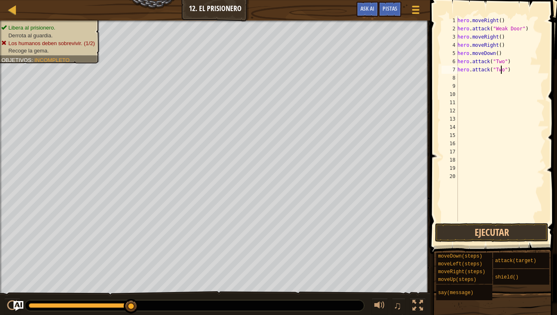
scroll to position [4, 4]
click at [481, 232] on button "Ejecutar" at bounding box center [491, 232] width 113 height 19
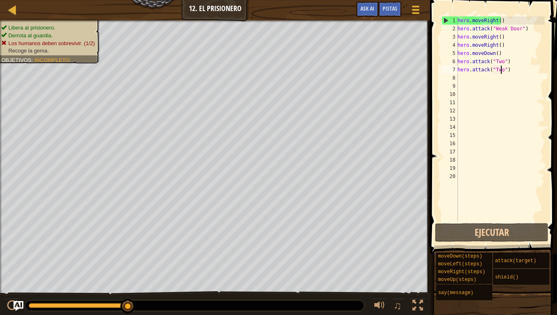
click at [511, 66] on div "hero . moveRight ( ) hero . attack ( "Weak Door" ) hero . moveRight ( ) hero . …" at bounding box center [500, 126] width 89 height 221
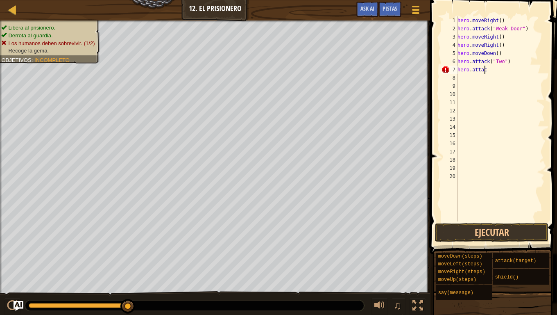
scroll to position [4, 0]
type textarea "h"
type textarea "m"
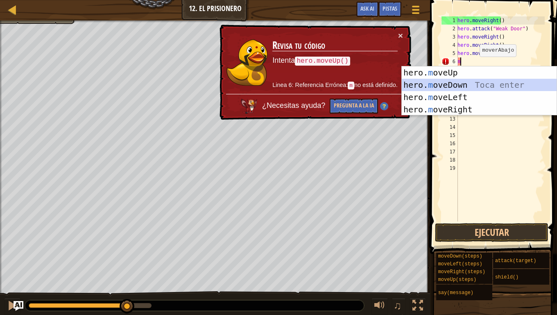
click at [471, 83] on div "hero. m oveUp Toca enter hero. m oveDown Toca enter hero. m oveLeft Toca enter …" at bounding box center [479, 103] width 155 height 74
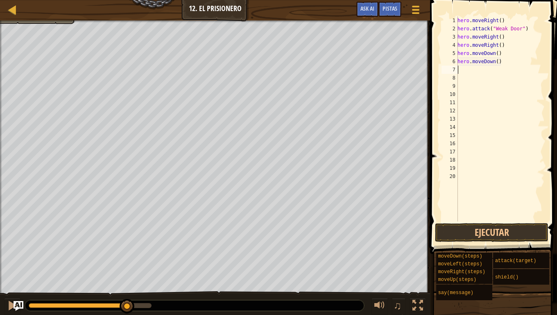
click at [465, 73] on div "hero . moveRight ( ) hero . attack ( "Weak Door" ) hero . moveRight ( ) hero . …" at bounding box center [500, 126] width 89 height 221
type textarea "s"
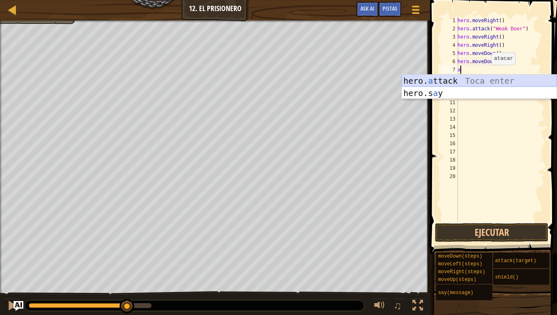
click at [492, 79] on div "hero. a ttack Toca enter hero.s a y Toca enter" at bounding box center [479, 99] width 155 height 49
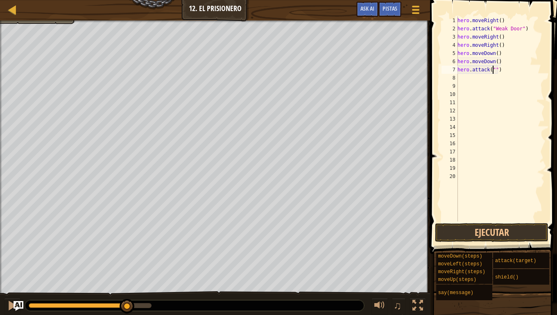
scroll to position [4, 3]
type textarea "hero.attack("Two")"
click at [469, 82] on div "hero . moveRight ( ) hero . attack ( "Weak Door" ) hero . moveRight ( ) hero . …" at bounding box center [500, 126] width 89 height 221
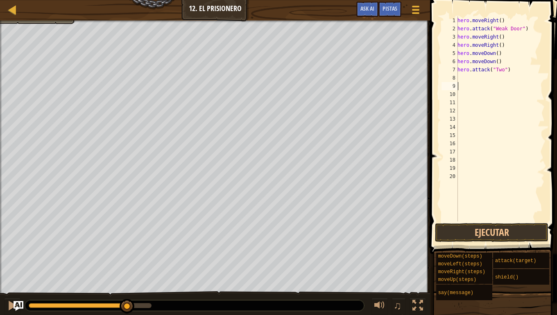
click at [469, 82] on div "hero . moveRight ( ) hero . attack ( "Weak Door" ) hero . moveRight ( ) hero . …" at bounding box center [500, 126] width 89 height 221
click at [469, 73] on div "hero . moveRight ( ) hero . attack ( "Weak Door" ) hero . moveRight ( ) hero . …" at bounding box center [500, 126] width 89 height 221
type textarea "hero.attack("Two")"
click at [465, 74] on div "hero . moveRight ( ) hero . attack ( "Weak Door" ) hero . moveRight ( ) hero . …" at bounding box center [500, 126] width 89 height 221
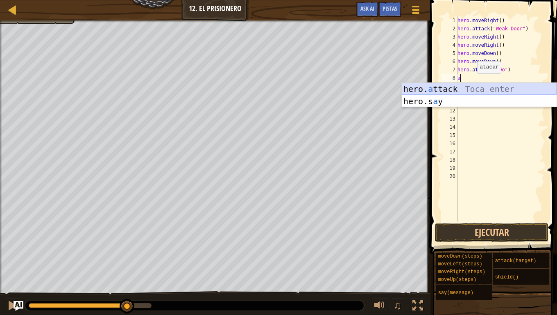
click at [479, 93] on div "hero. a ttack Toca enter hero.s a y Toca enter" at bounding box center [479, 107] width 155 height 49
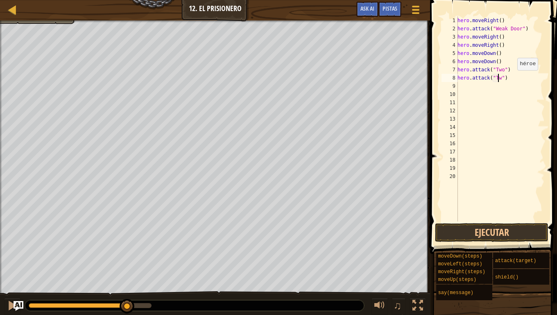
type textarea "hero.attack("Two")"
click at [516, 232] on button "Ejecutar" at bounding box center [491, 232] width 113 height 19
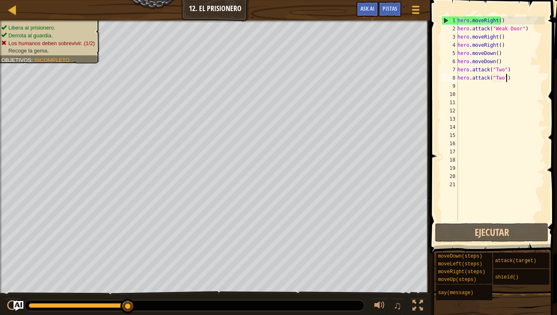
click at [513, 78] on div "hero . moveRight ( ) hero . attack ( "Weak Door" ) hero . moveRight ( ) hero . …" at bounding box center [500, 126] width 89 height 221
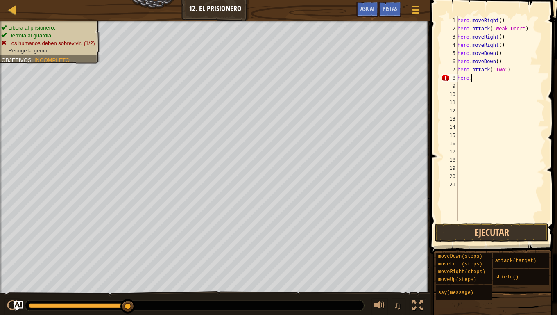
type textarea "h"
click at [499, 63] on div "hero . moveRight ( ) hero . attack ( "Weak Door" ) hero . moveRight ( ) hero . …" at bounding box center [500, 126] width 89 height 221
type textarea "h"
click at [494, 53] on div "hero . moveRight ( ) hero . attack ( "Weak Door" ) hero . moveRight ( ) hero . …" at bounding box center [500, 126] width 89 height 221
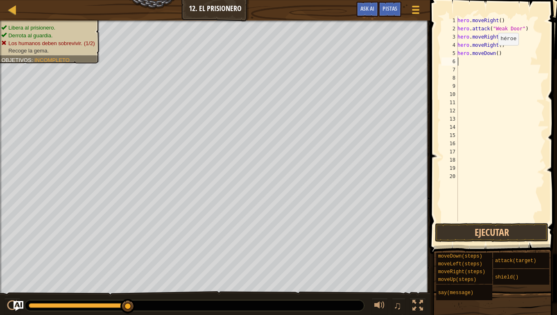
type textarea "hero.moveDown()"
click at [502, 54] on div "hero . moveRight ( ) hero . attack ( "Weak Door" ) hero . moveRight ( ) hero . …" at bounding box center [500, 126] width 89 height 221
click at [467, 66] on div "hero . moveRight ( ) hero . attack ( "Weak Door" ) hero . moveRight ( ) hero . …" at bounding box center [500, 126] width 89 height 221
type textarea "m"
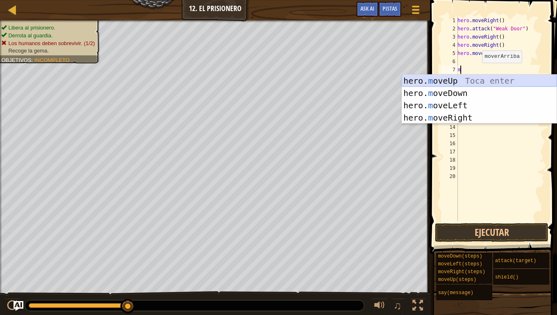
drag, startPoint x: 484, startPoint y: 77, endPoint x: 481, endPoint y: 80, distance: 4.4
click at [484, 77] on div "hero. m oveUp Toca enter hero. m oveDown Toca enter hero. m oveLeft Toca enter …" at bounding box center [479, 112] width 155 height 74
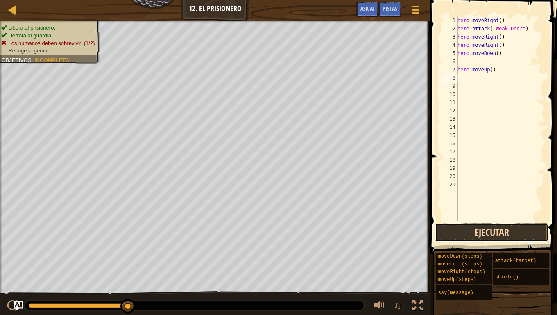
click at [487, 227] on button "Ejecutar" at bounding box center [491, 232] width 113 height 19
